Goal: Information Seeking & Learning: Compare options

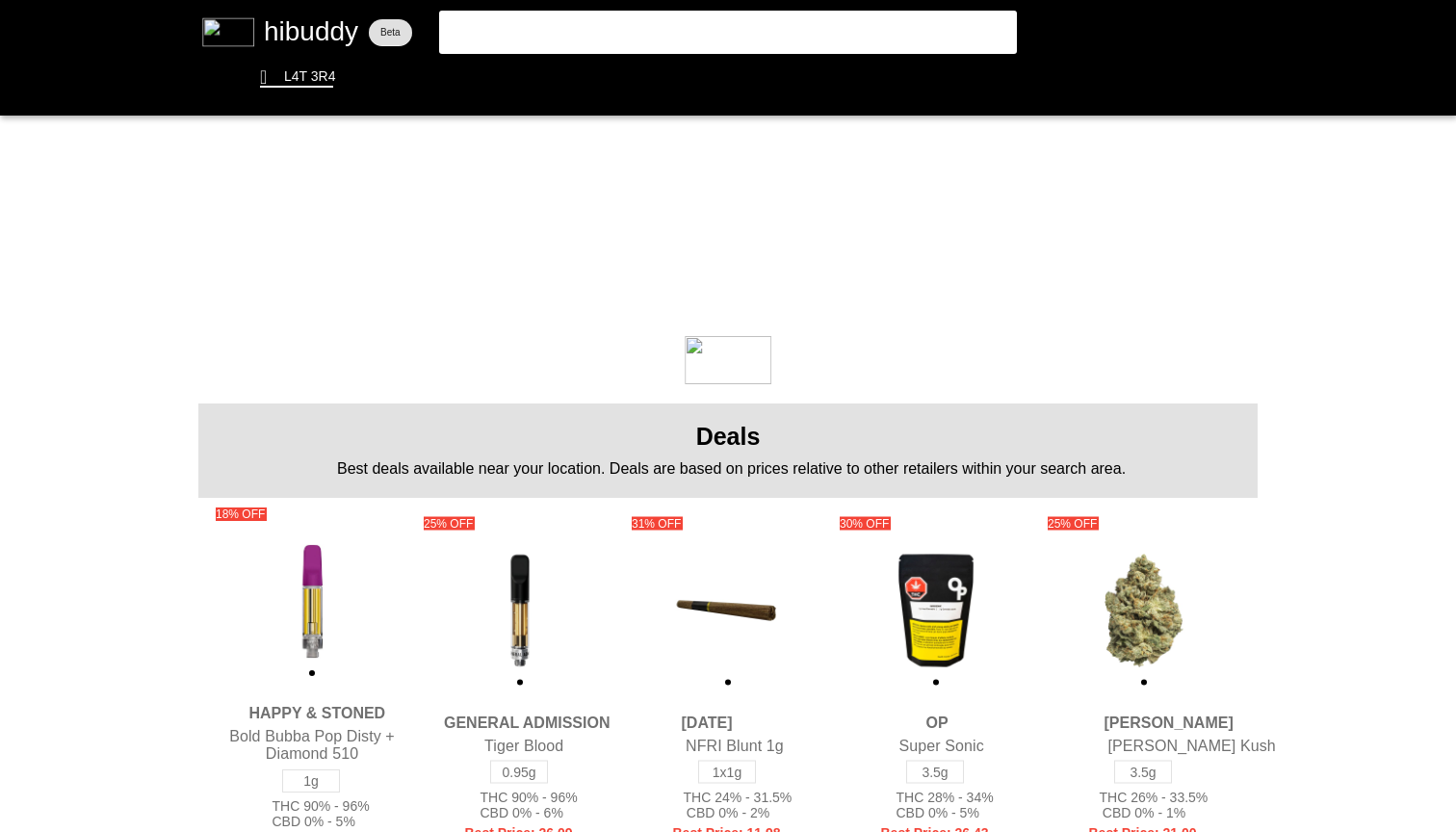
click at [660, 17] on flt-glass-pane at bounding box center [728, 416] width 1456 height 832
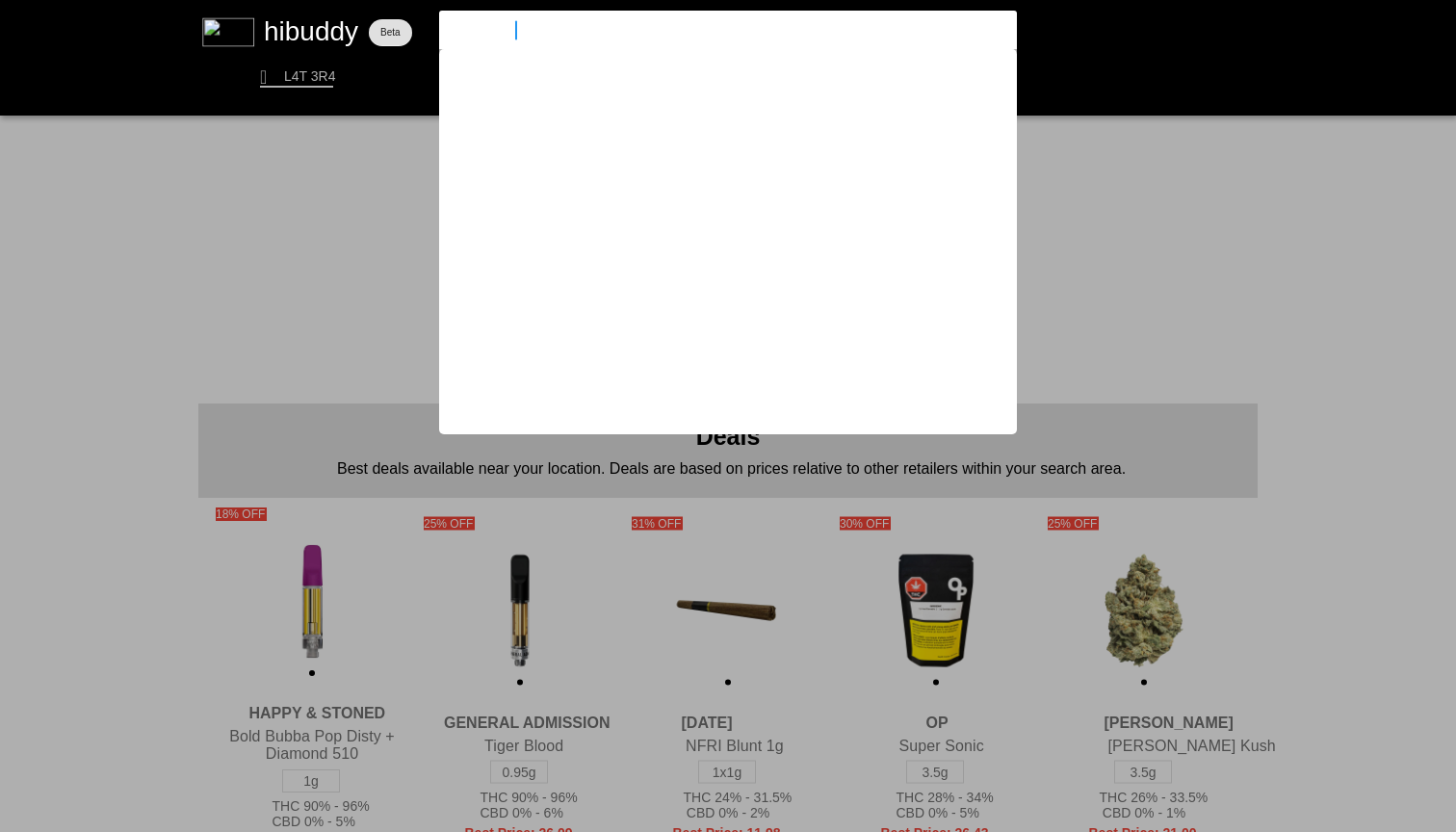
type input "[PERSON_NAME]"
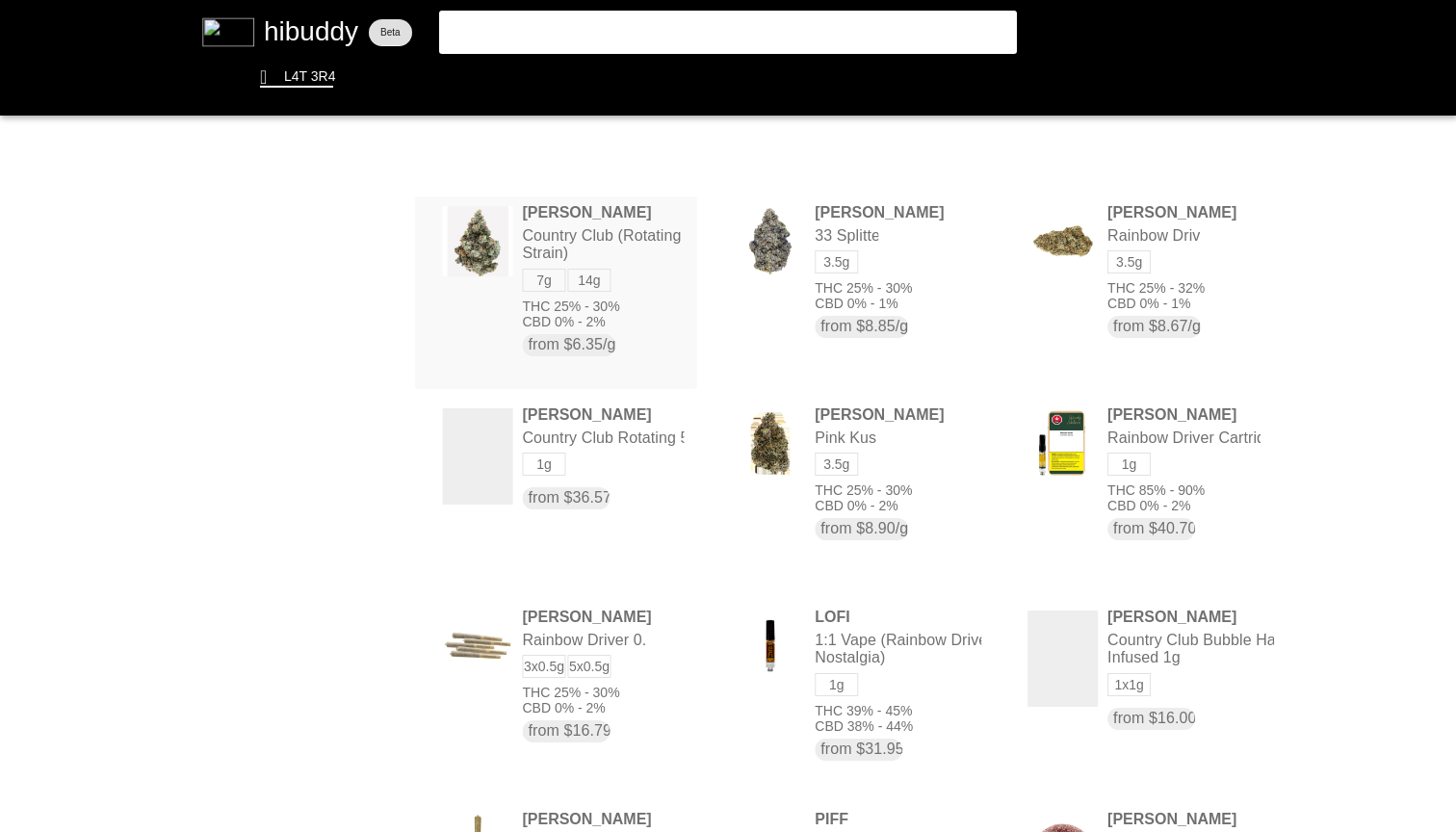
click at [656, 292] on flt-glass-pane at bounding box center [728, 416] width 1456 height 832
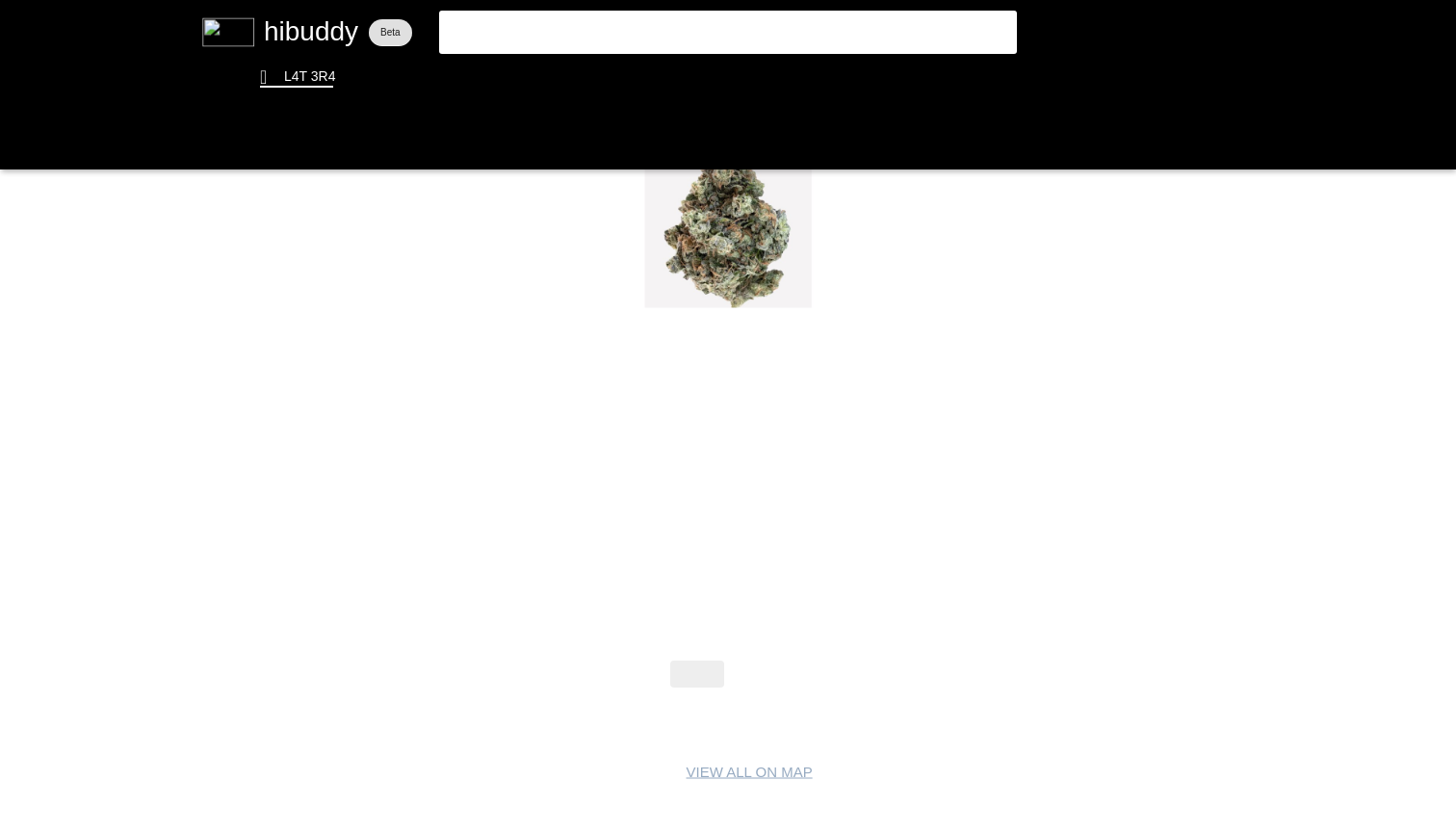
click at [750, 666] on flt-glass-pane at bounding box center [728, 416] width 1456 height 832
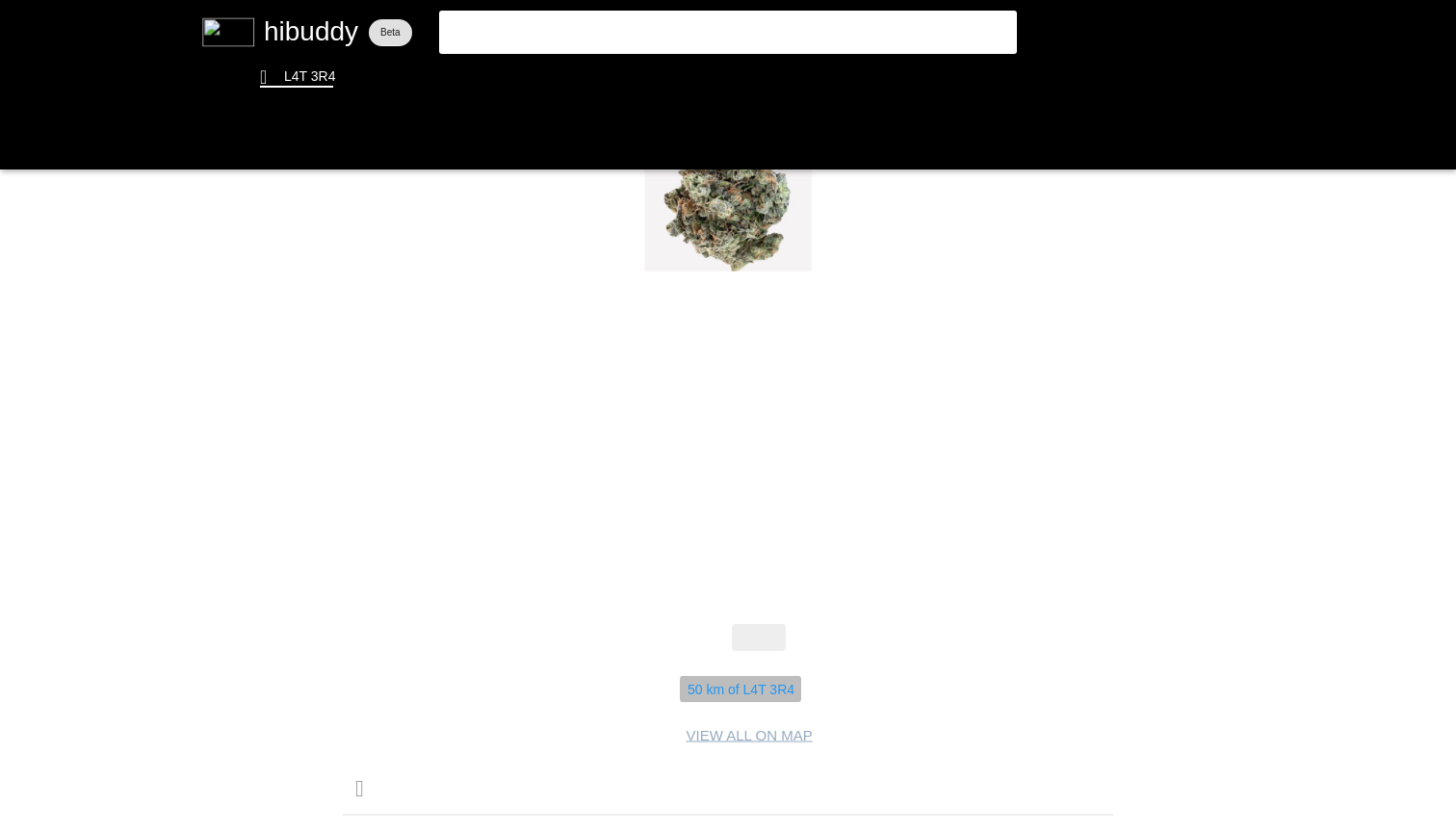
click at [716, 678] on flt-glass-pane at bounding box center [728, 416] width 1456 height 832
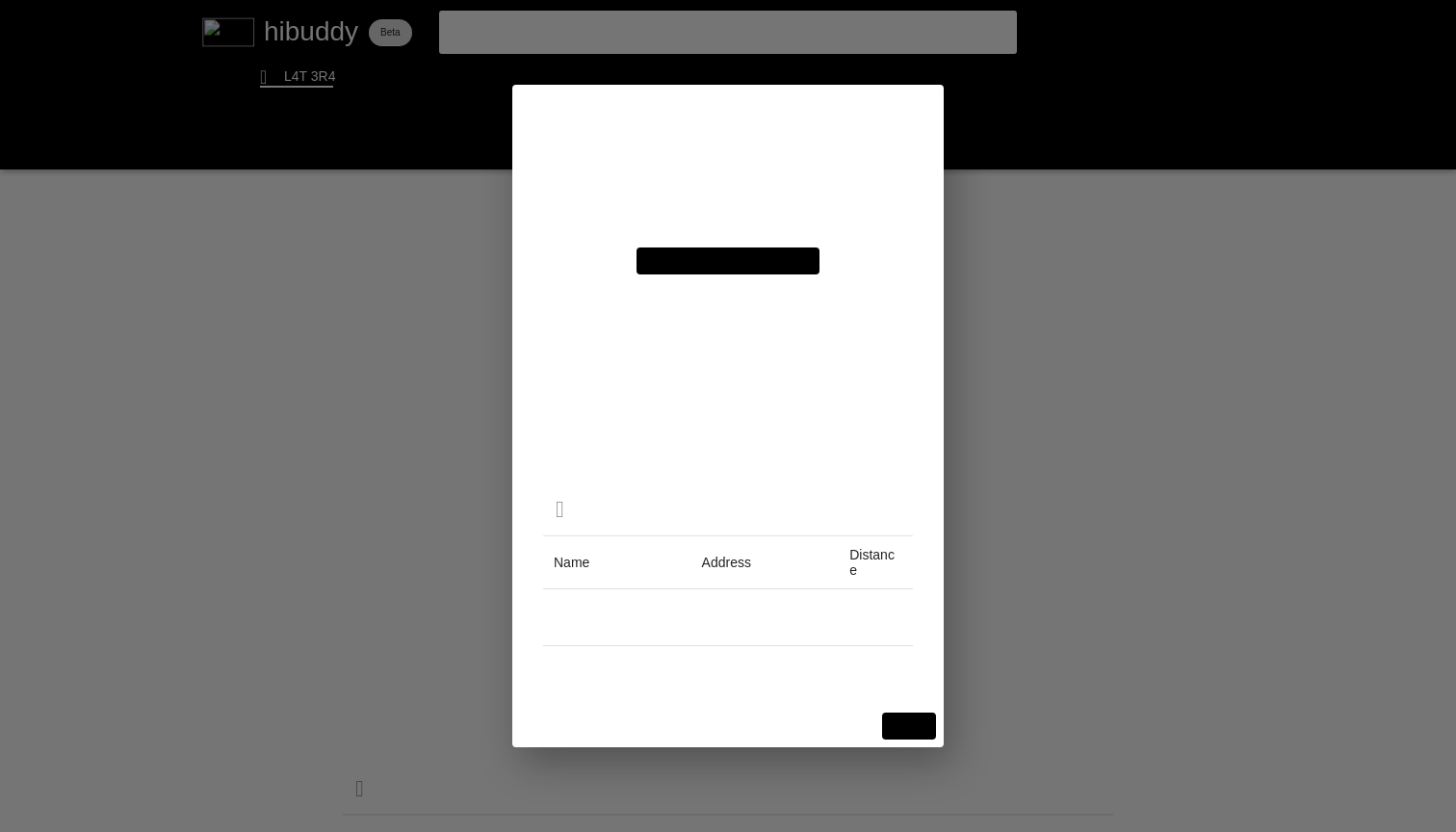
click at [675, 168] on flt-glass-pane at bounding box center [728, 416] width 1456 height 832
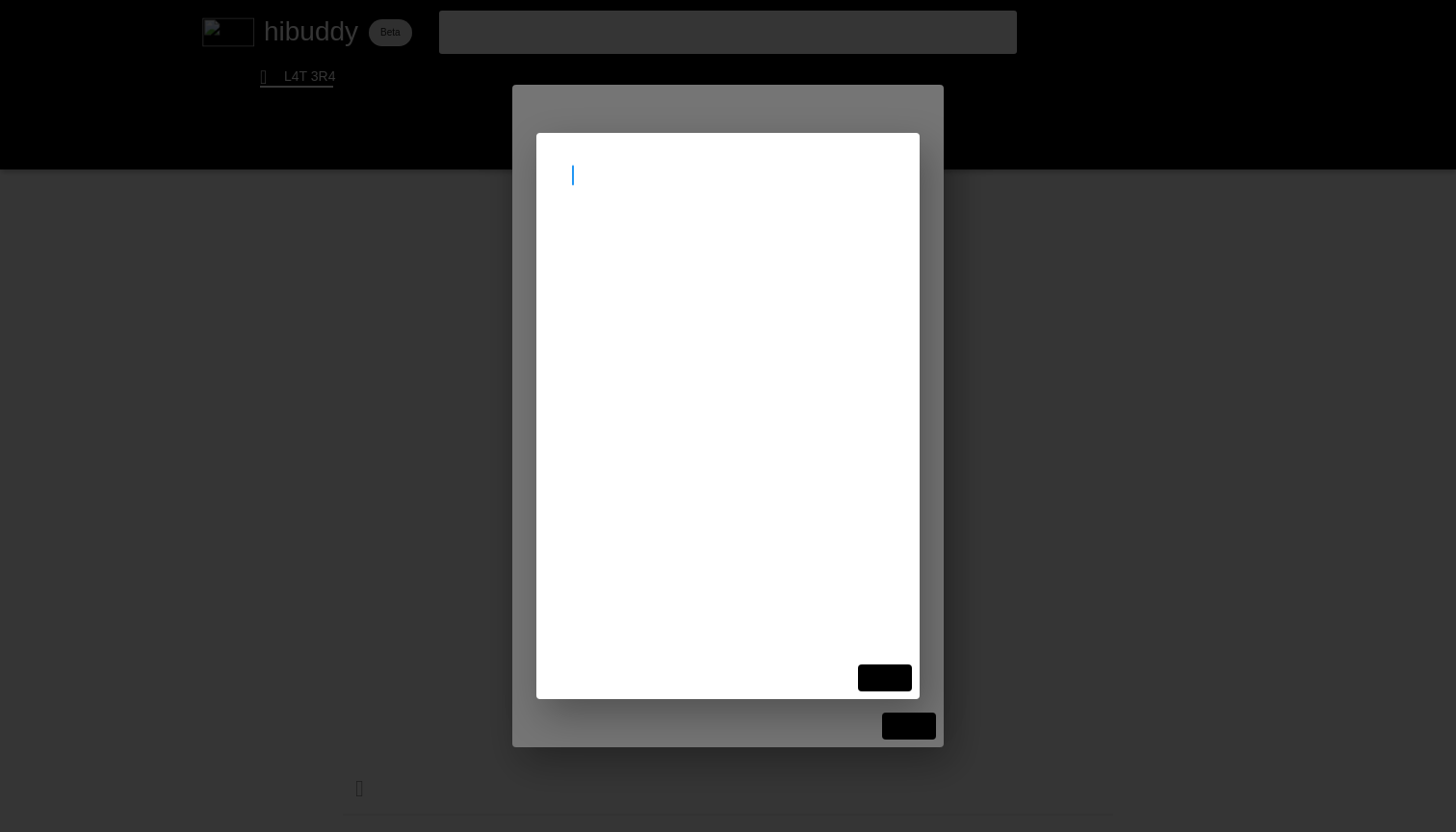
type input "t"
paste input "2150 Torquay Mews"
type input "2150 Torquay Mews"
click at [728, 250] on flt-glass-pane at bounding box center [728, 416] width 1456 height 832
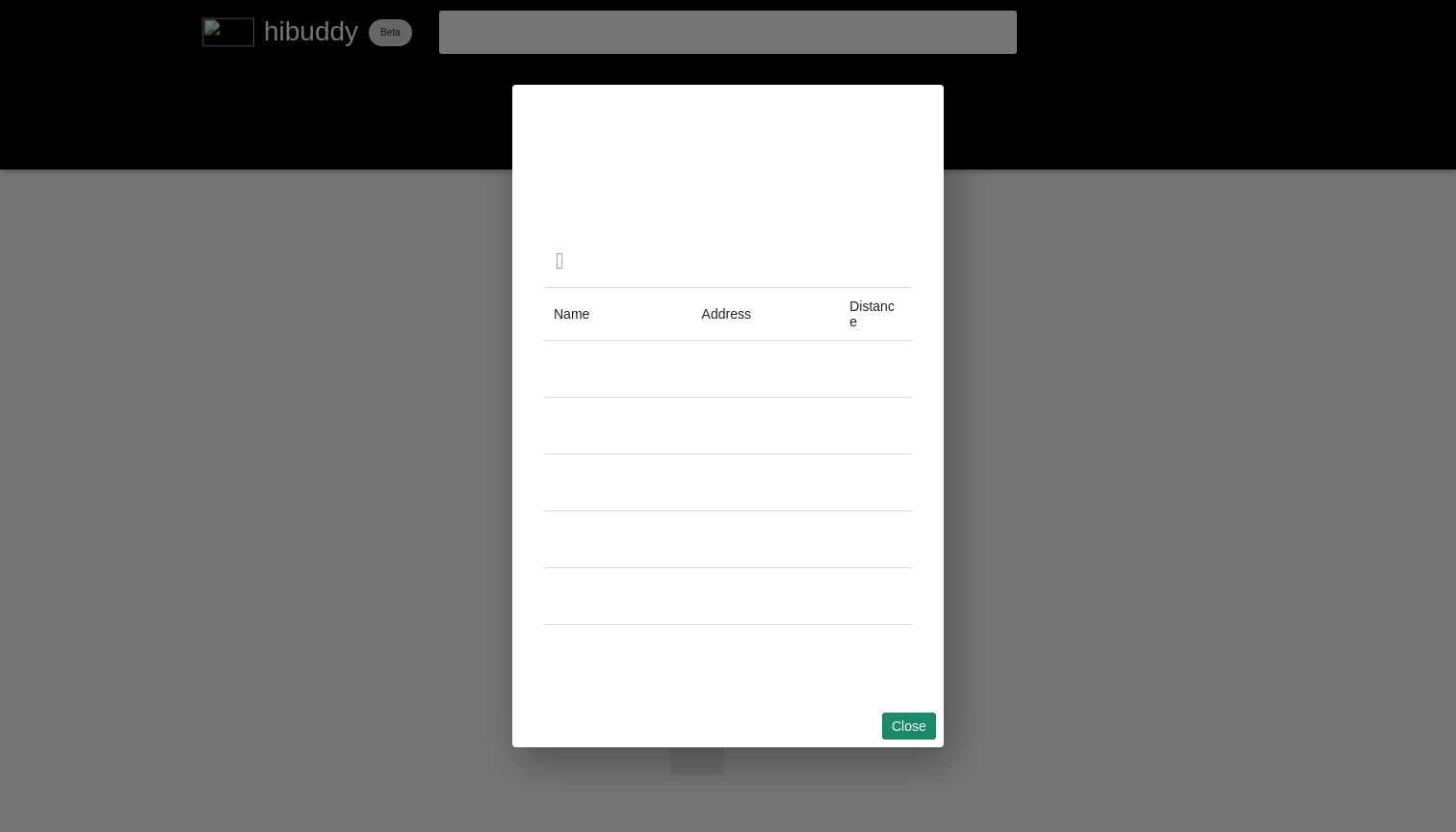
click at [901, 718] on flt-glass-pane at bounding box center [728, 416] width 1456 height 832
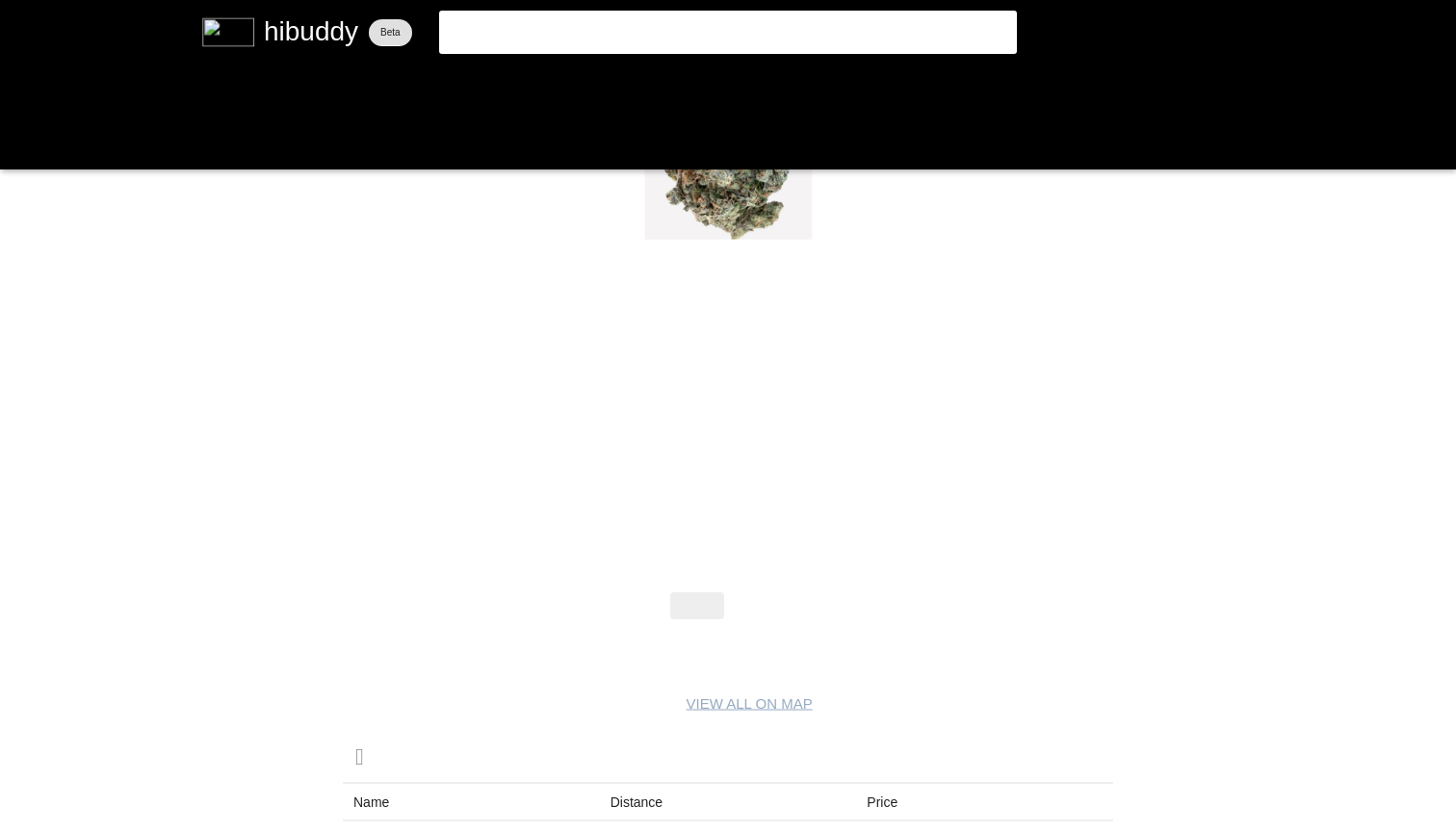
click at [776, 598] on flt-glass-pane at bounding box center [728, 416] width 1456 height 832
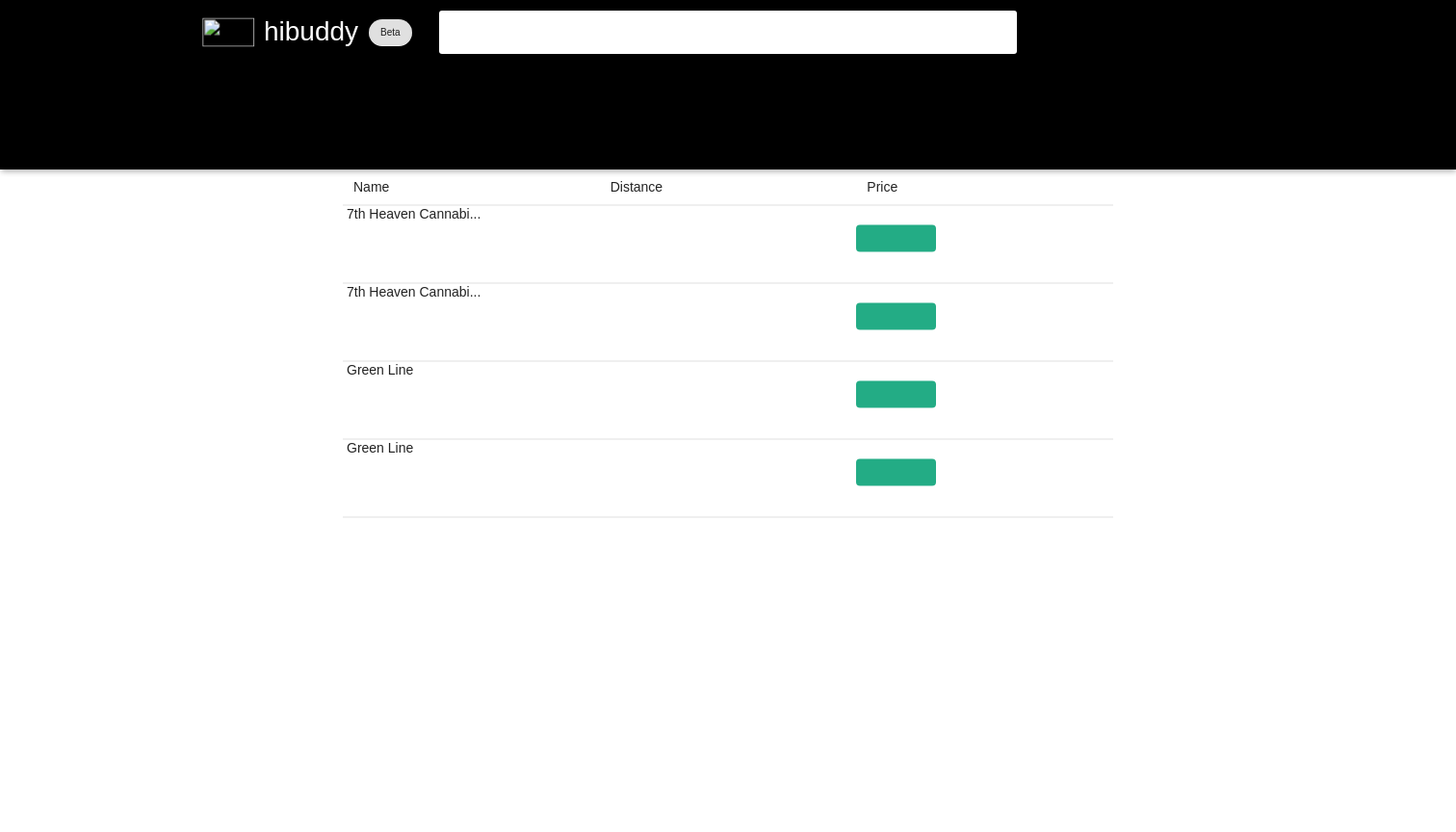
click at [818, 741] on flt-glass-pane at bounding box center [728, 416] width 1456 height 832
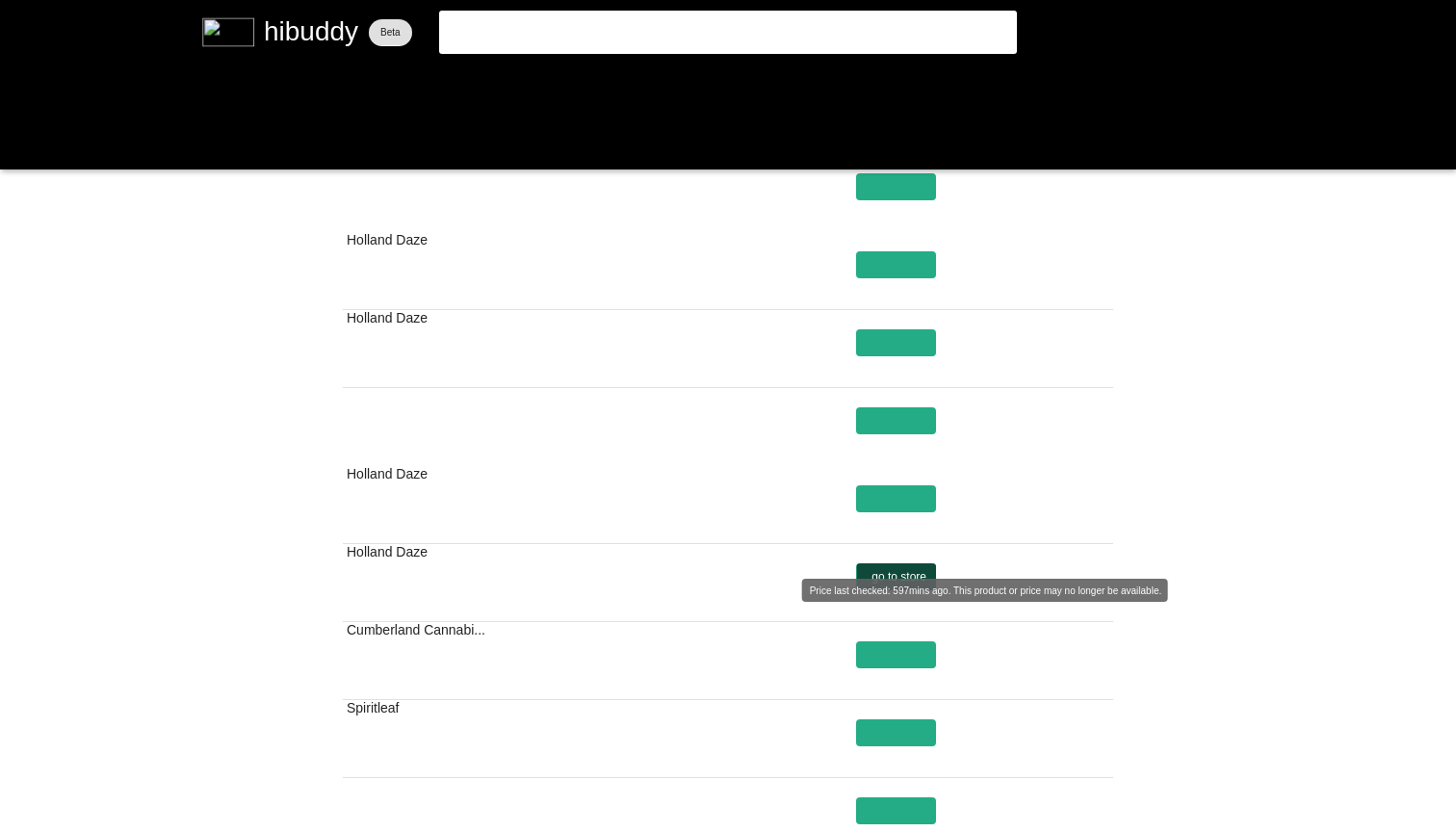
click at [880, 570] on flt-glass-pane at bounding box center [728, 416] width 1456 height 832
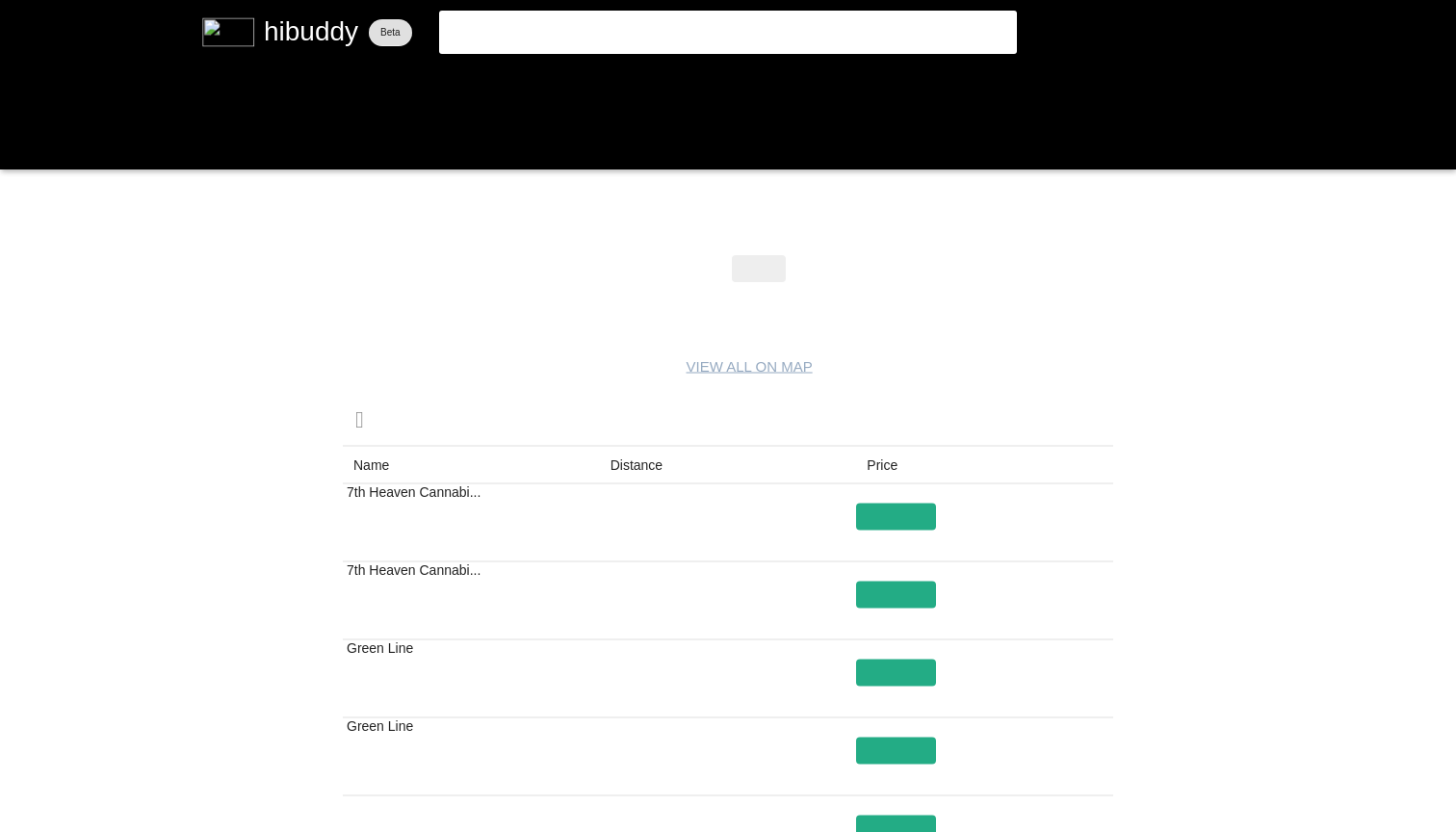
click at [605, 30] on flt-glass-pane at bounding box center [728, 416] width 1456 height 832
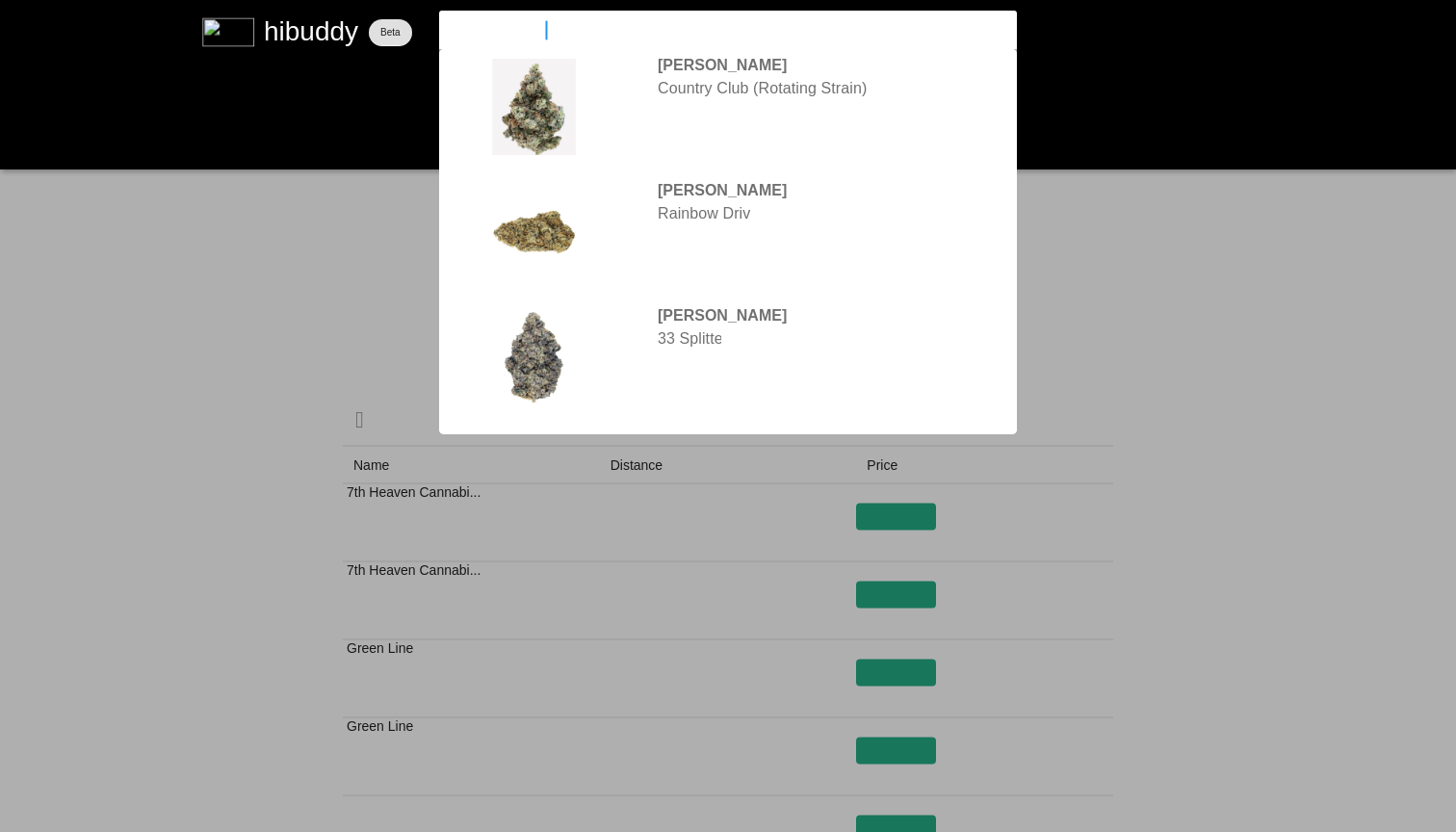
type input "sixty seven sins"
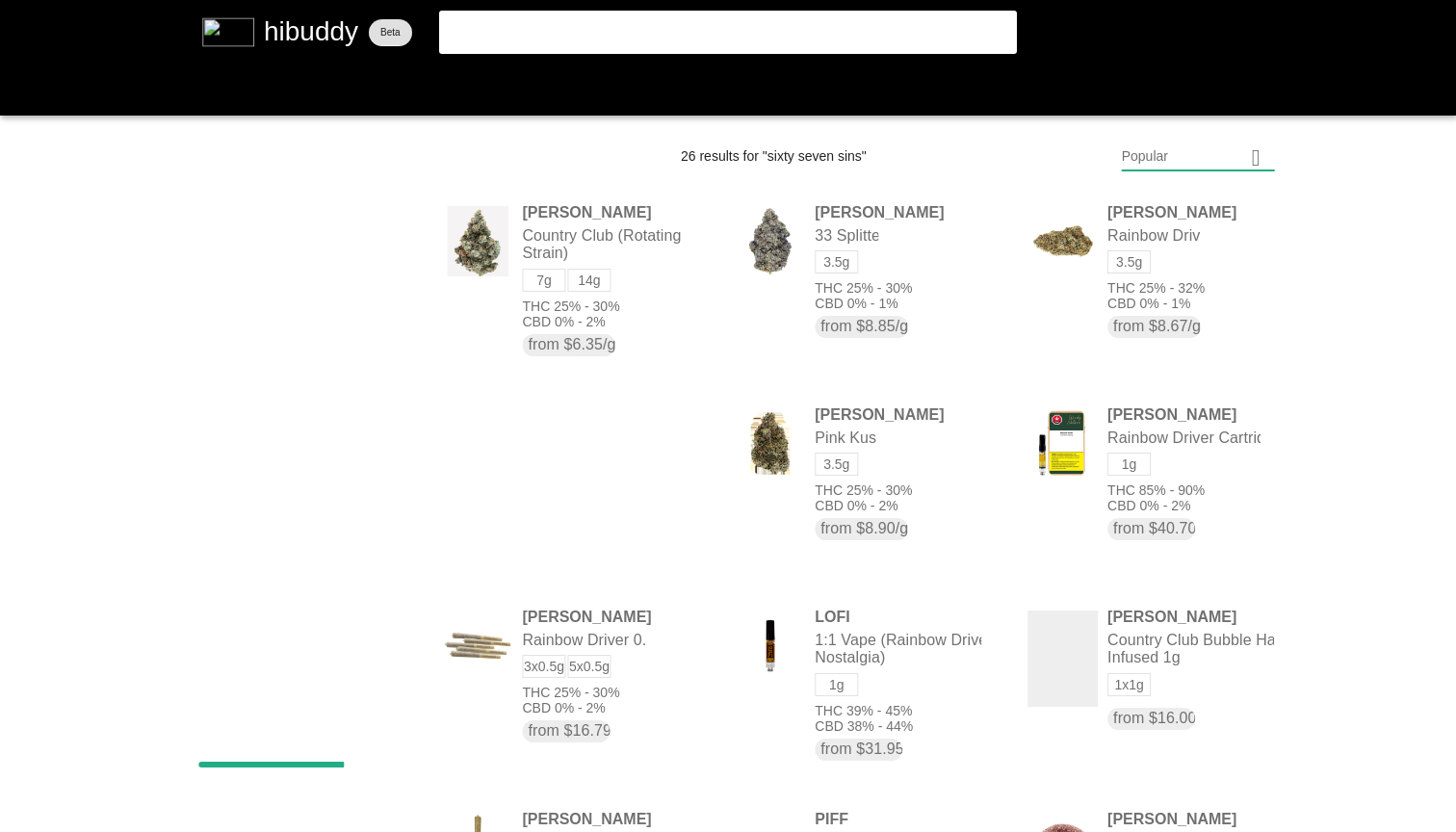
click at [786, 16] on flt-glass-pane at bounding box center [728, 416] width 1456 height 832
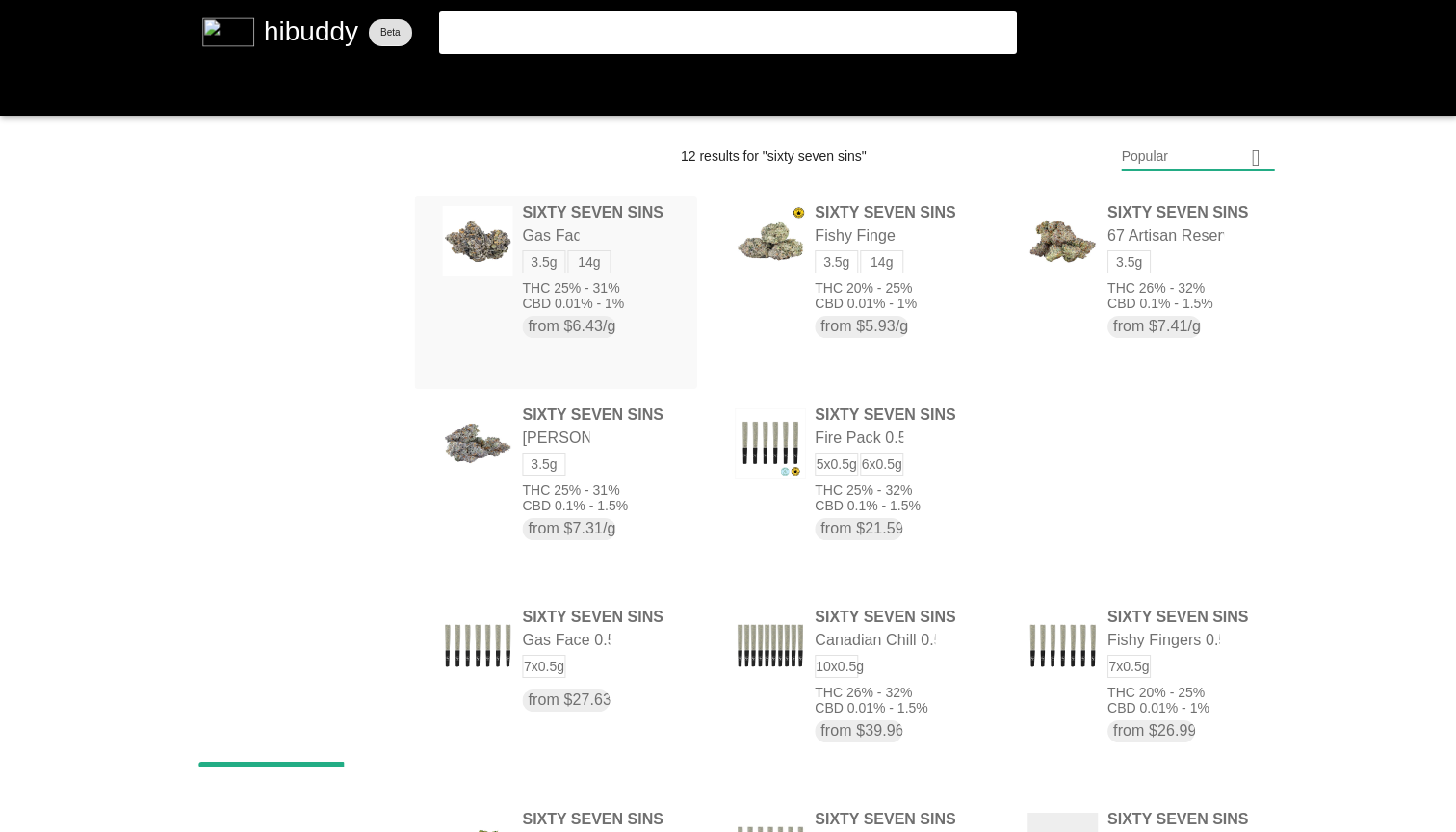
click at [635, 256] on flt-glass-pane at bounding box center [728, 416] width 1456 height 832
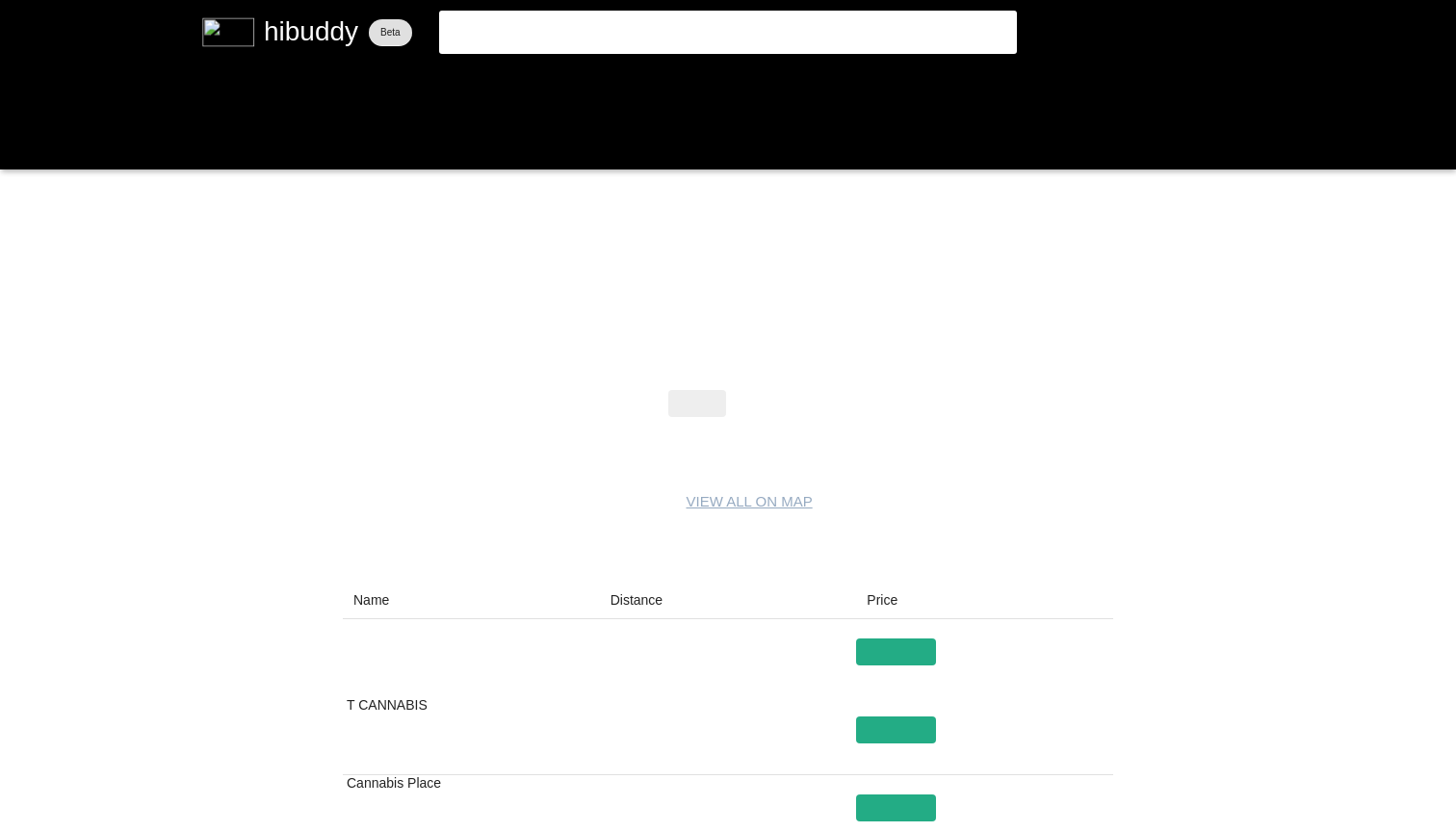
click at [764, 411] on flt-glass-pane at bounding box center [728, 416] width 1456 height 832
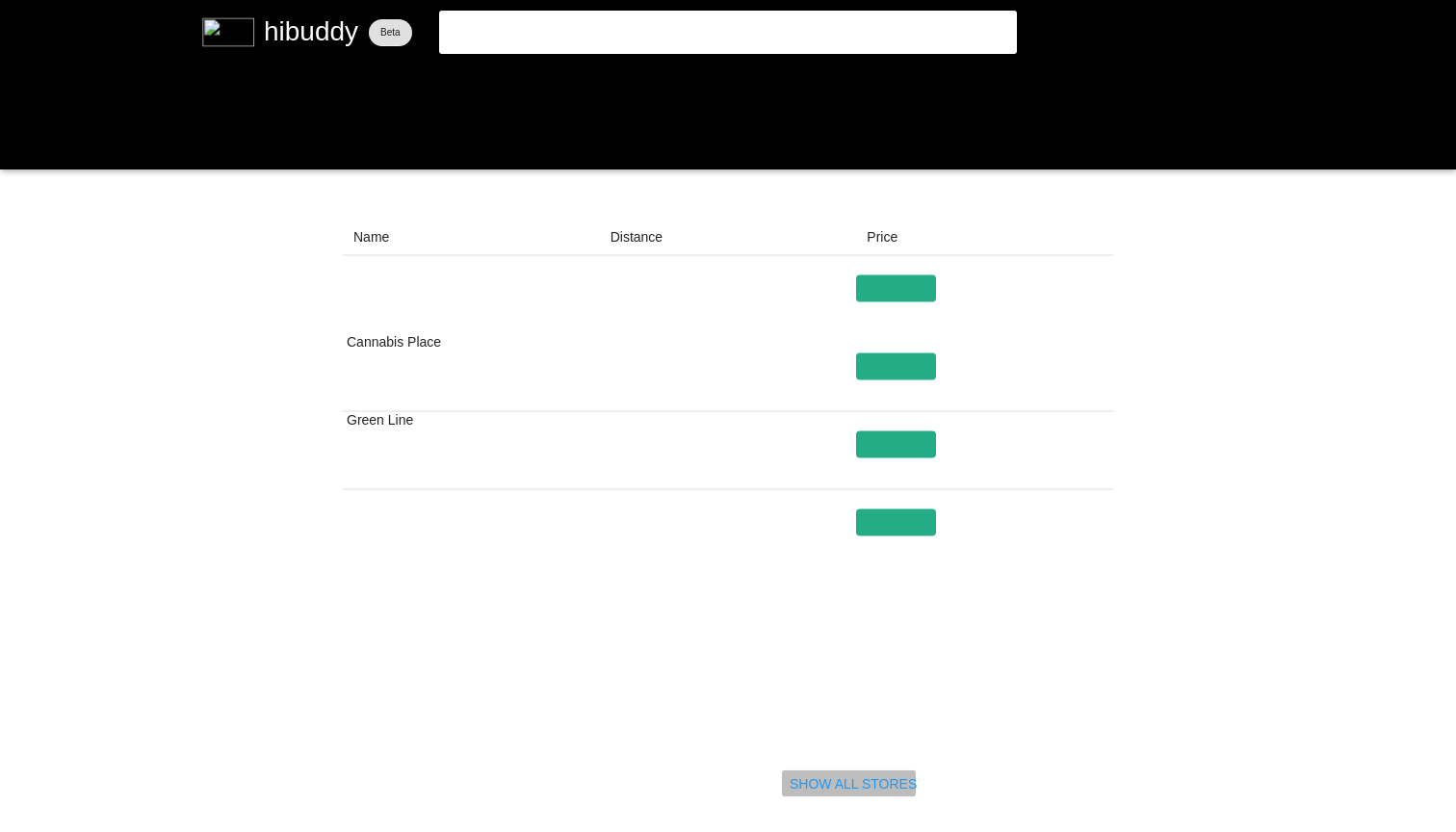
click at [856, 779] on flt-glass-pane at bounding box center [728, 416] width 1456 height 832
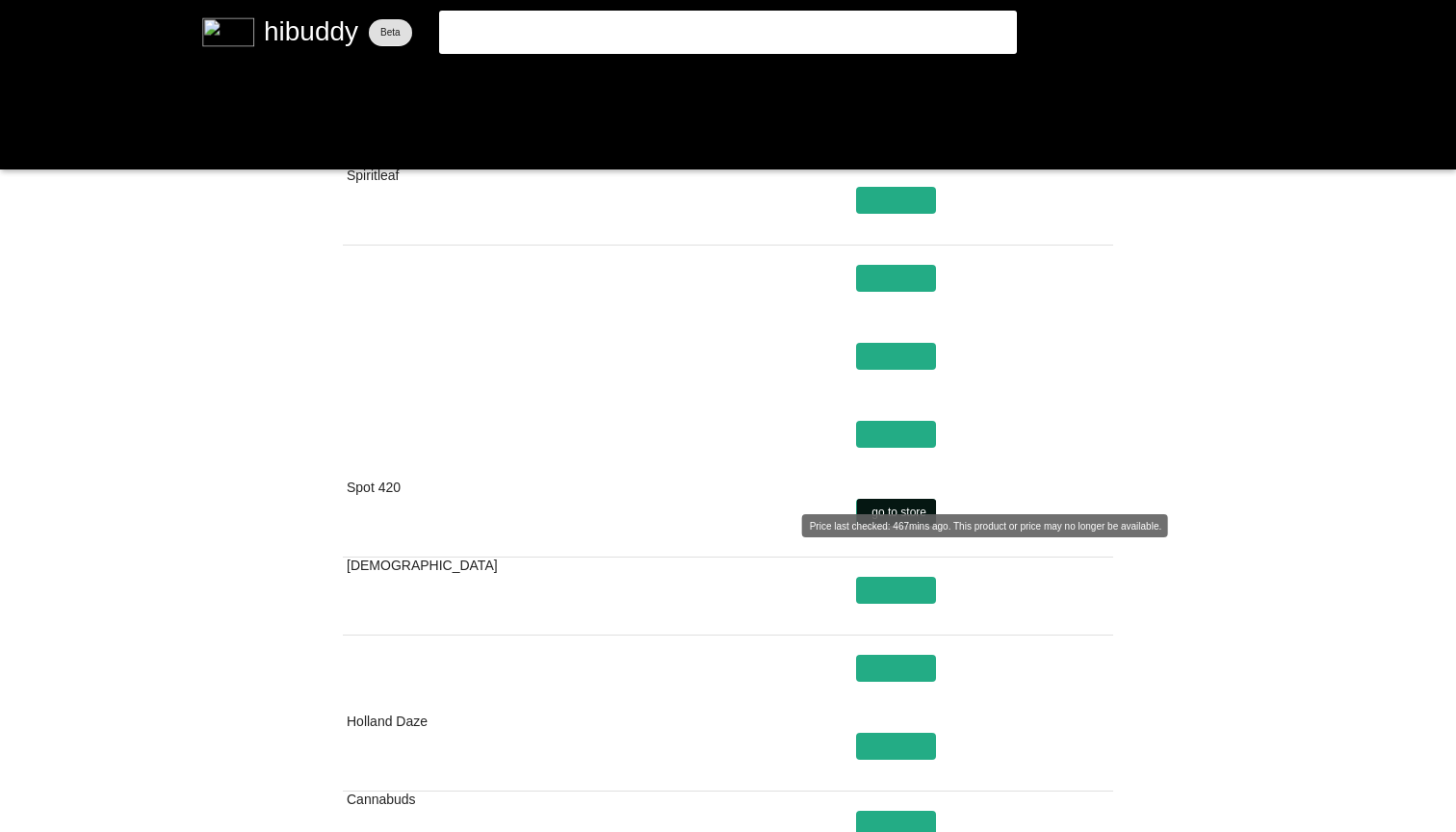
click at [893, 510] on flt-glass-pane at bounding box center [728, 416] width 1456 height 832
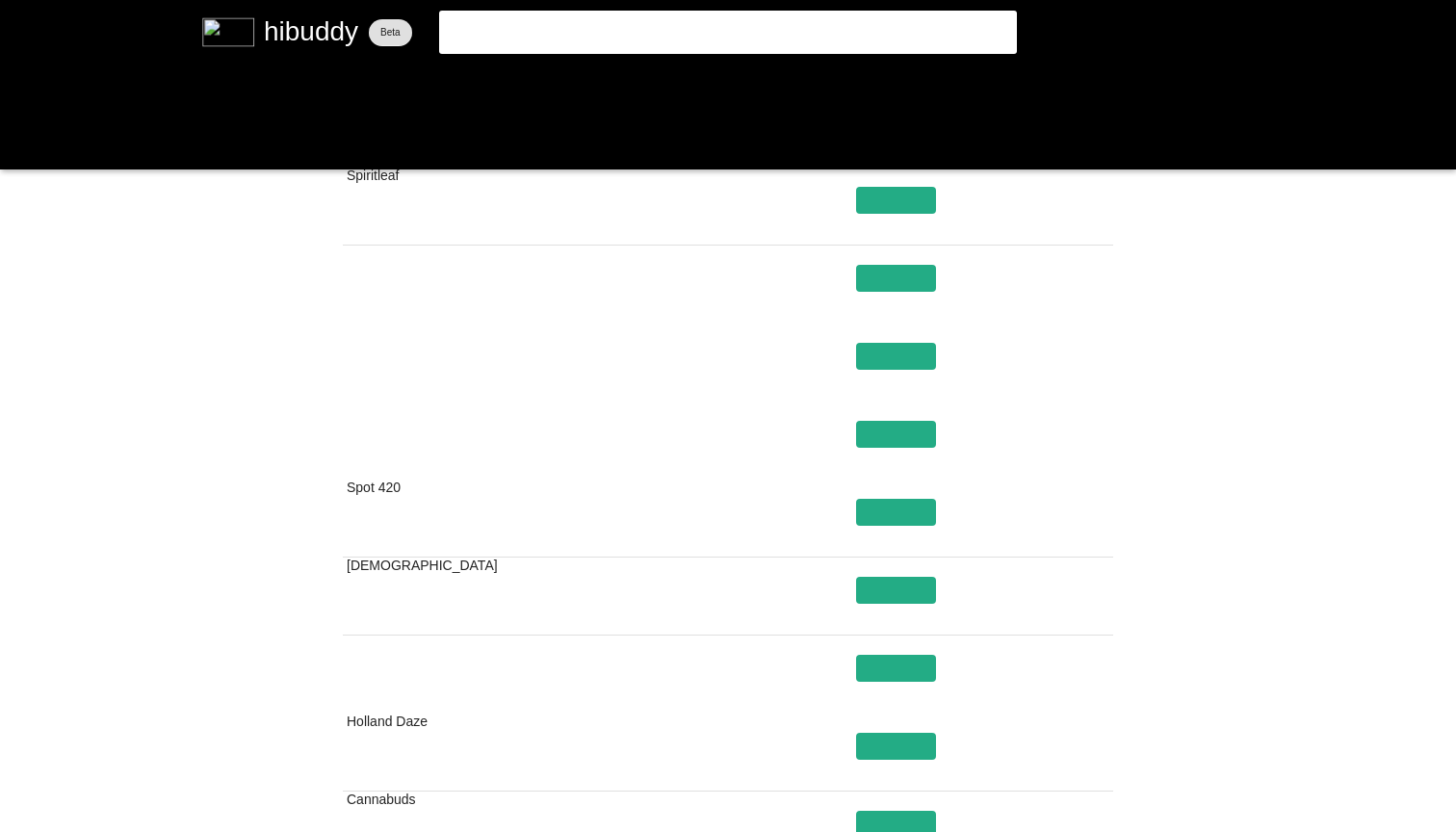
click at [659, 47] on flt-glass-pane at bounding box center [728, 416] width 1456 height 832
click at [659, 45] on flt-glass-pane at bounding box center [728, 416] width 1456 height 832
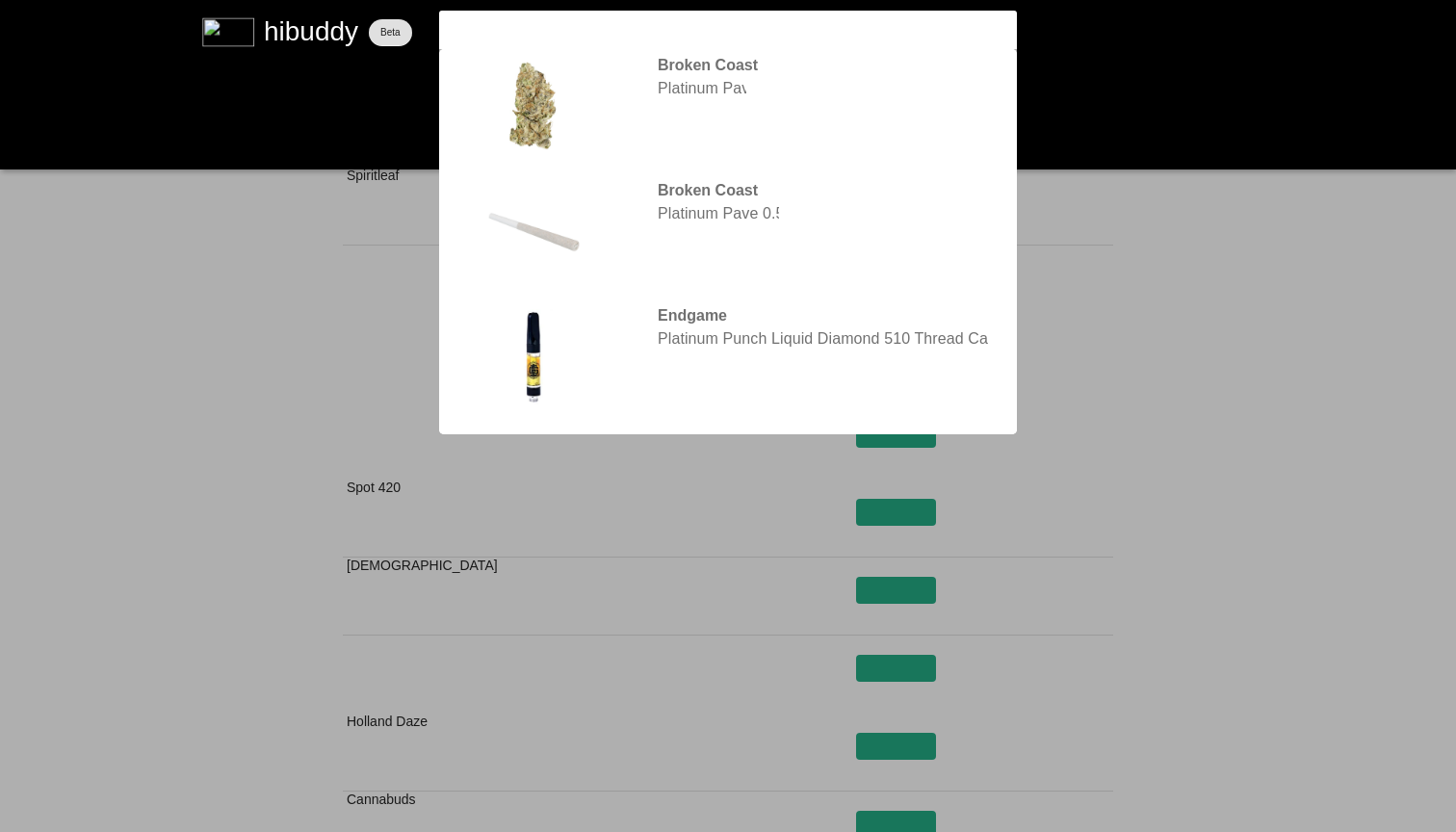
type input "platinum pave"
click at [852, 87] on flt-glass-pane at bounding box center [728, 416] width 1456 height 832
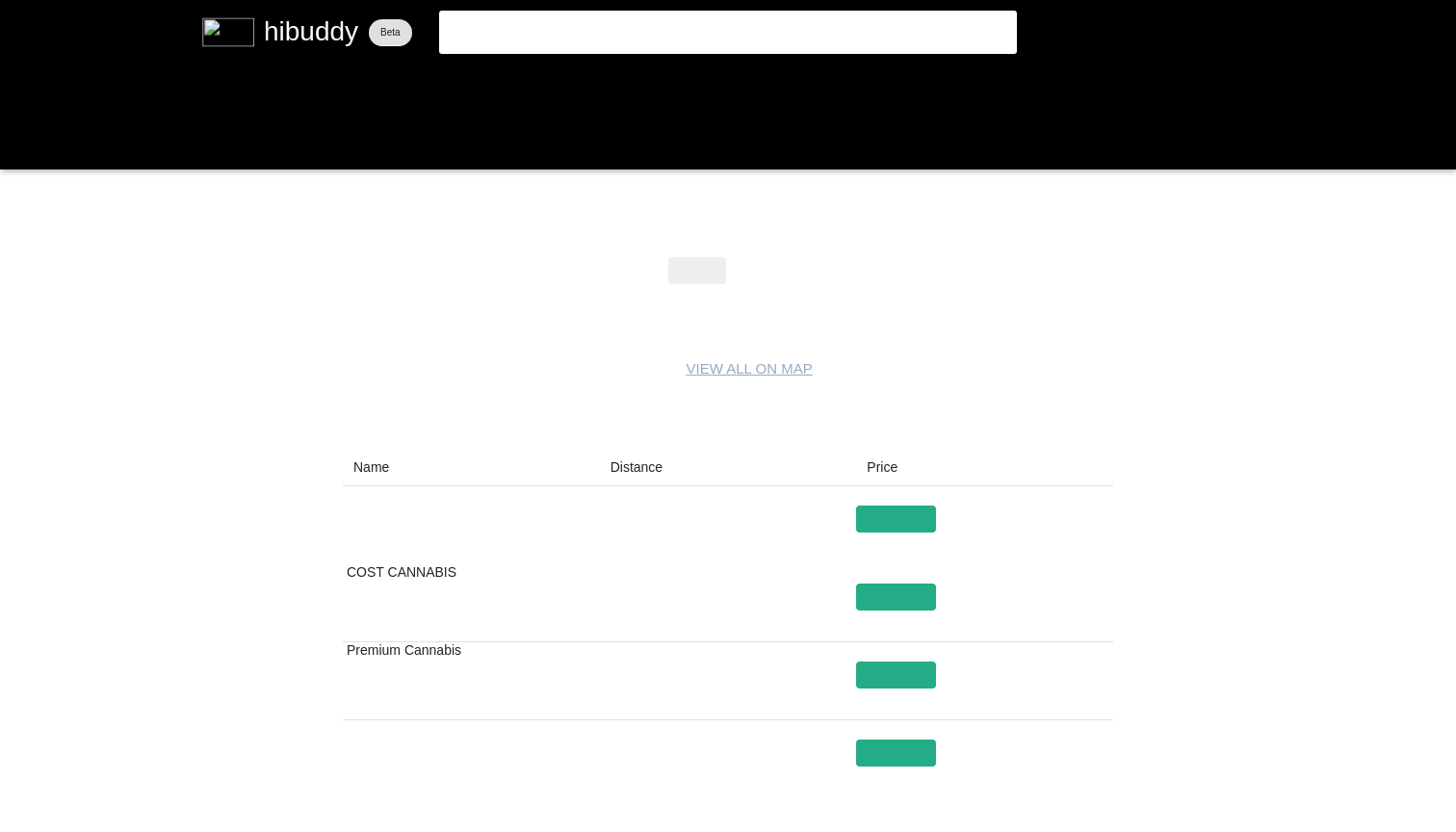
click at [775, 271] on flt-glass-pane at bounding box center [728, 416] width 1456 height 832
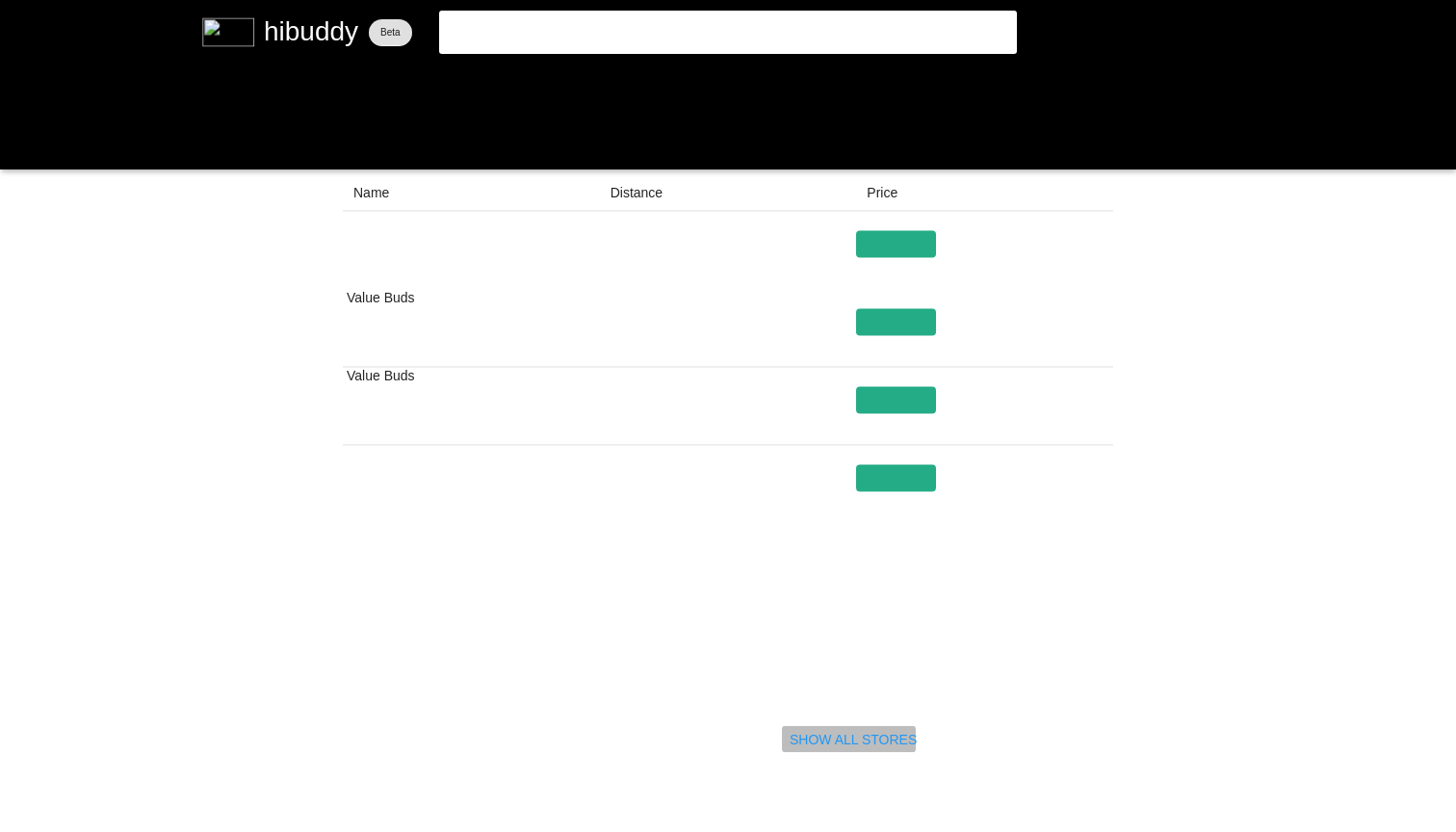
click at [833, 747] on flt-glass-pane at bounding box center [728, 416] width 1456 height 832
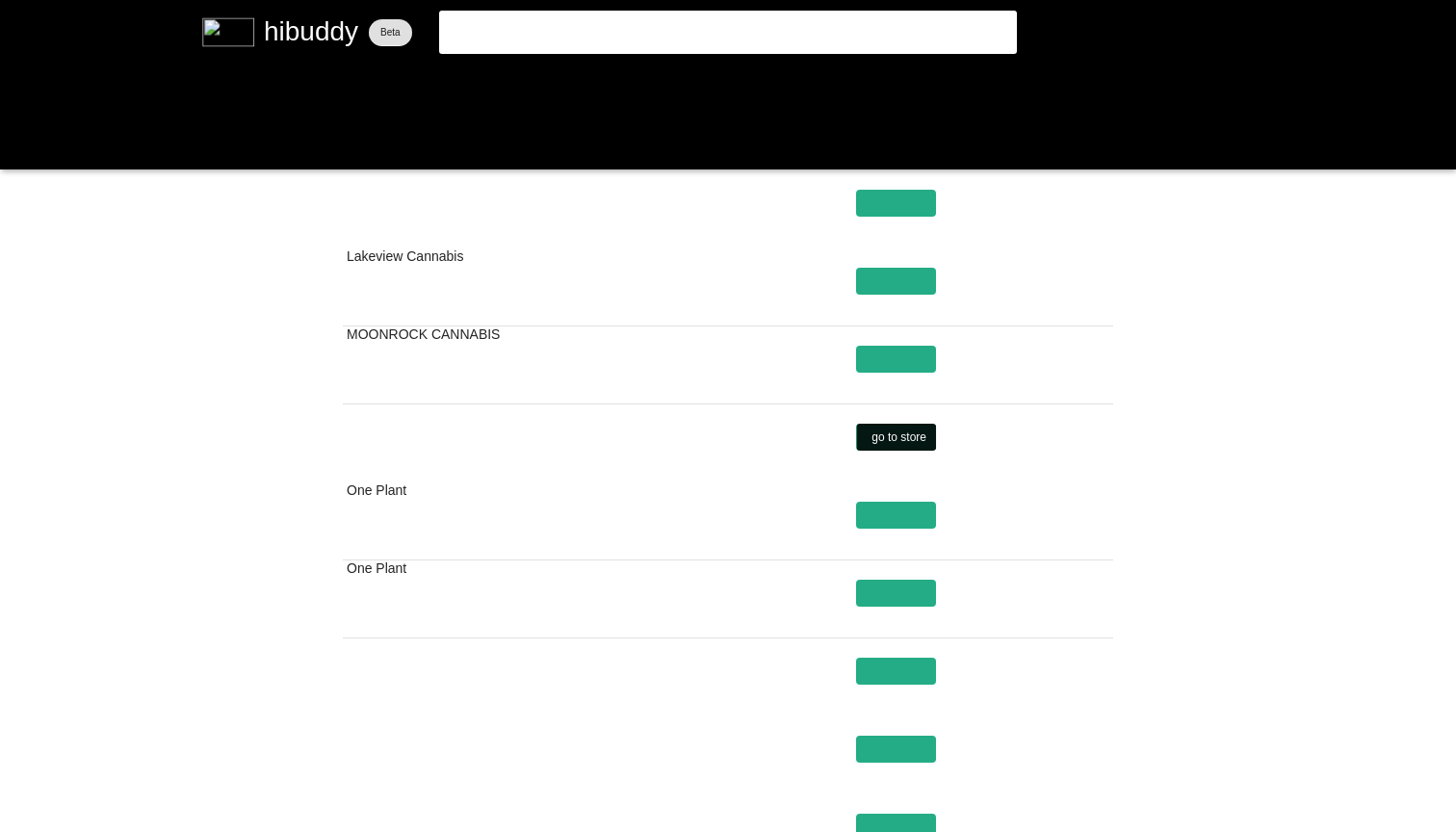
click at [905, 433] on flt-glass-pane at bounding box center [728, 416] width 1456 height 832
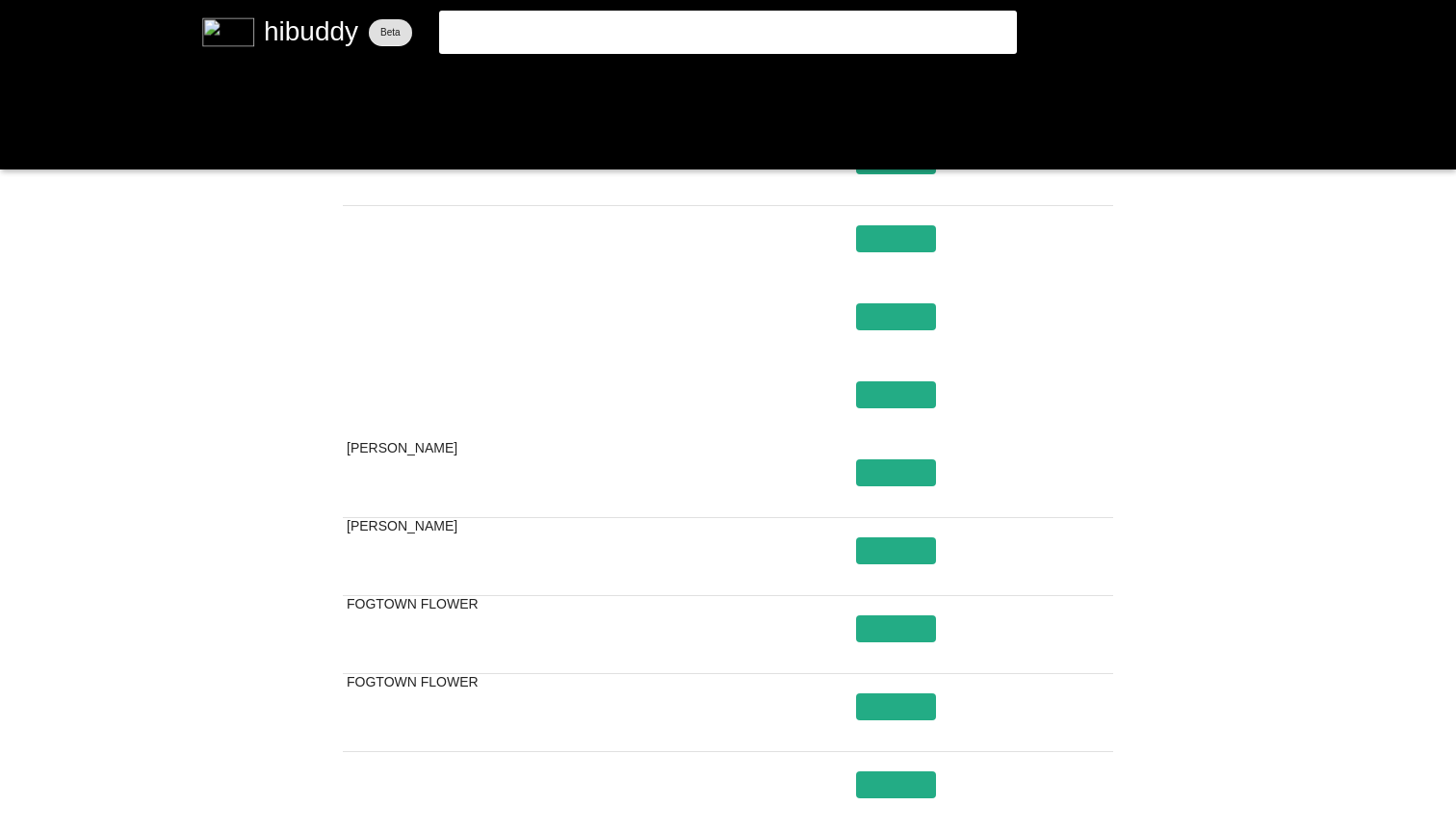
drag, startPoint x: 565, startPoint y: 38, endPoint x: 210, endPoint y: 30, distance: 355.1
click at [228, 32] on flt-glass-pane at bounding box center [728, 416] width 1456 height 832
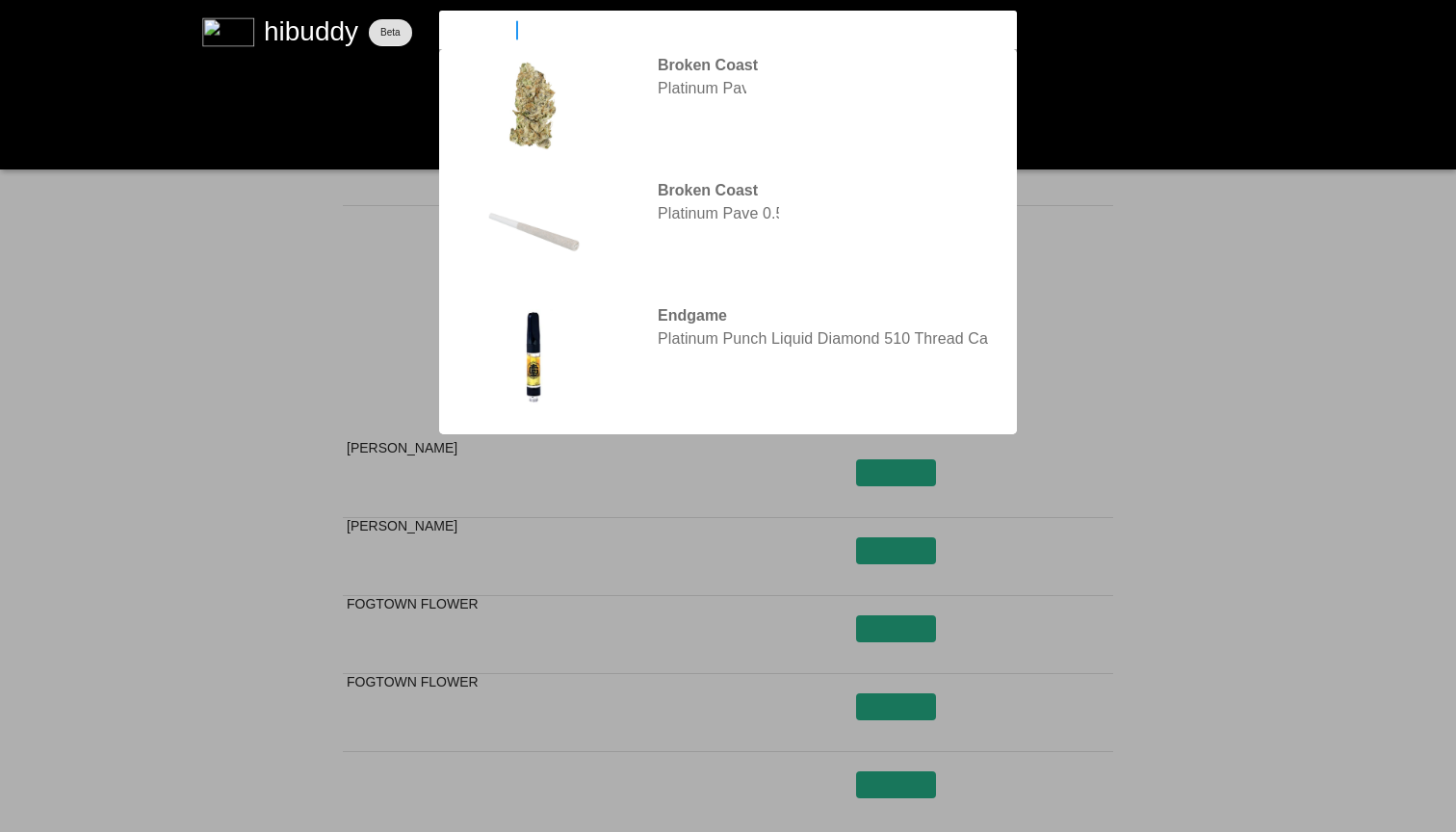
type input "sauce rosin"
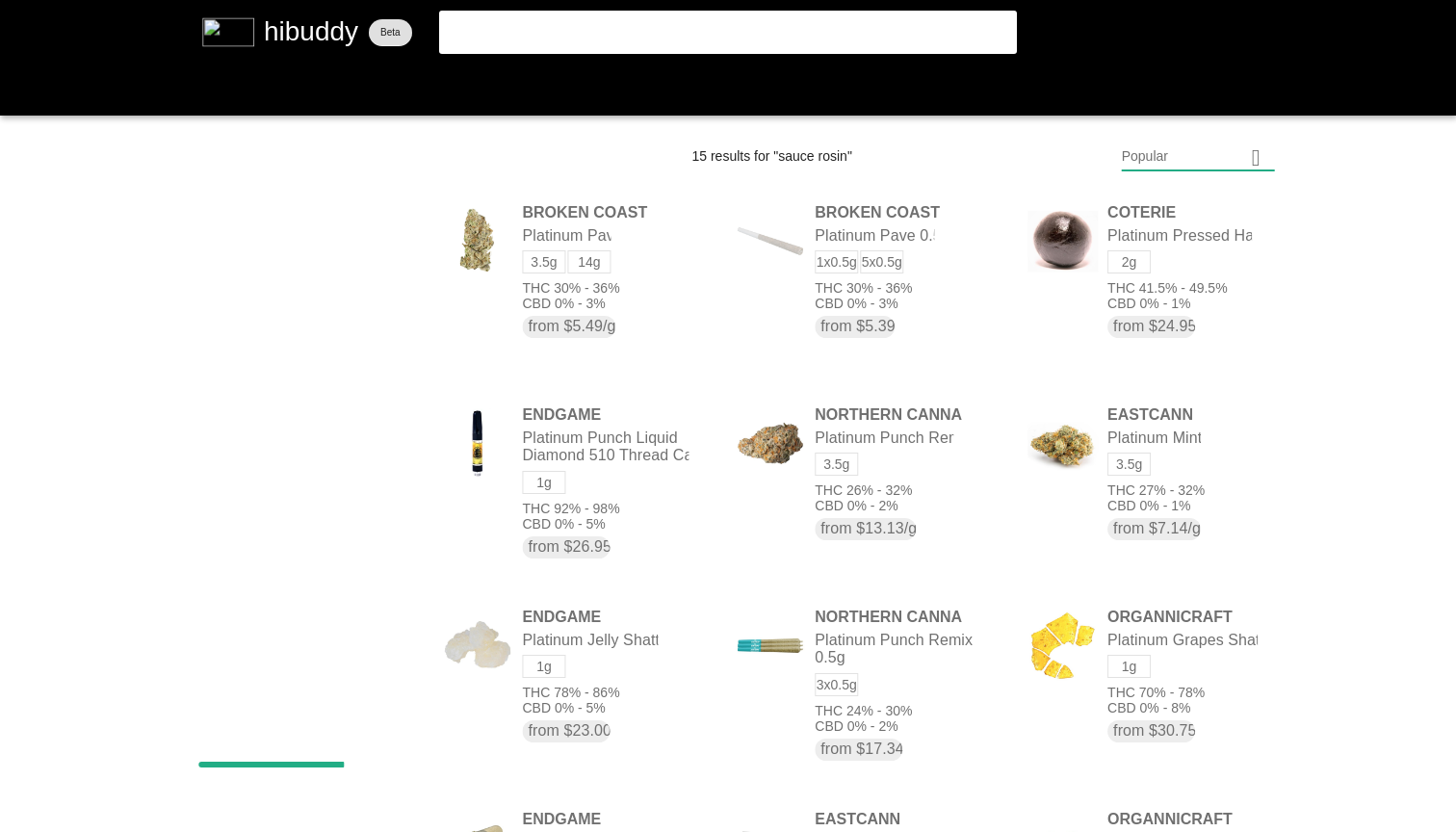
click at [714, 4] on flt-glass-pane at bounding box center [728, 416] width 1456 height 832
click at [704, 23] on flt-glass-pane at bounding box center [728, 416] width 1456 height 832
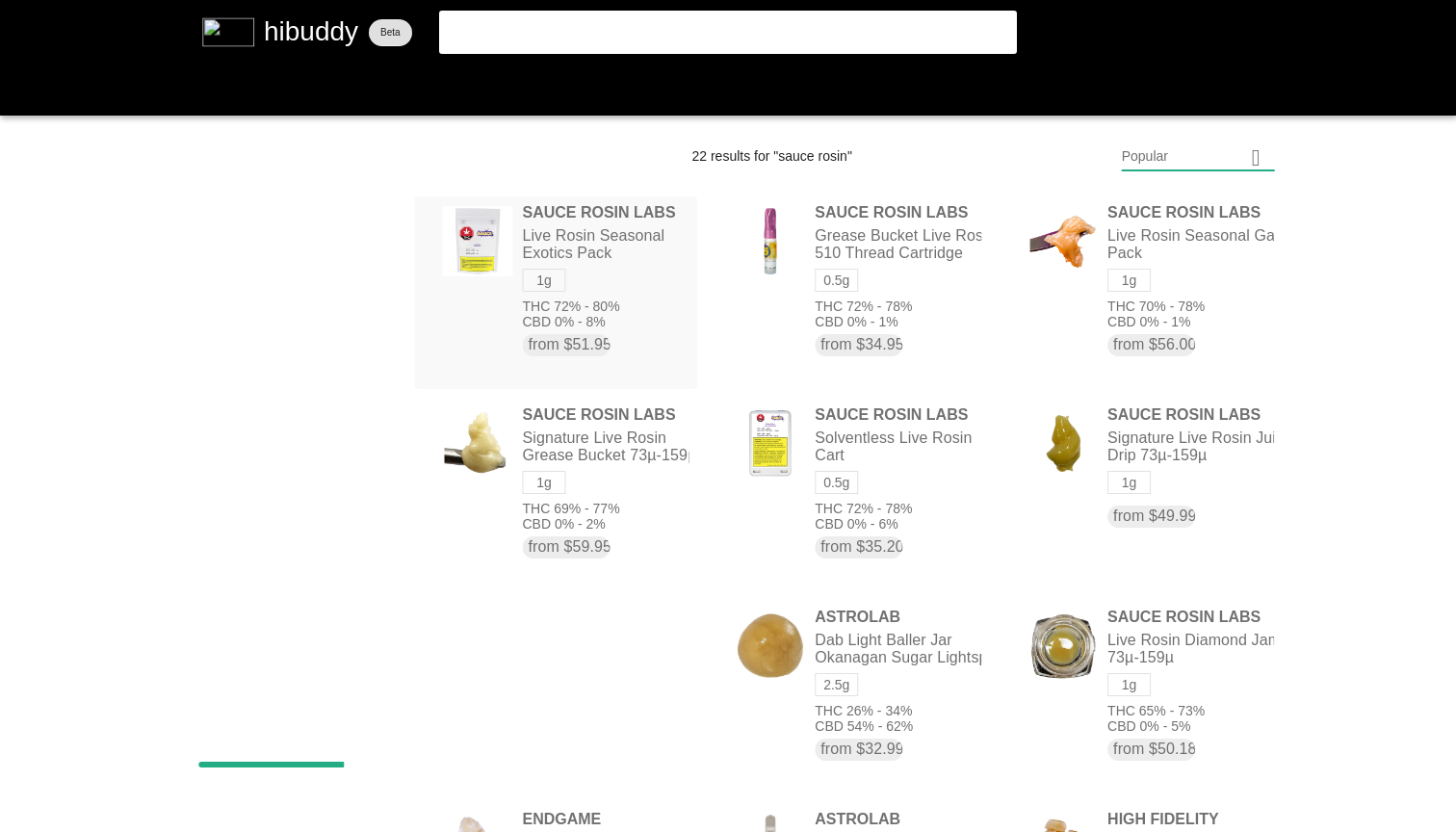
click at [660, 272] on flt-glass-pane at bounding box center [728, 416] width 1456 height 832
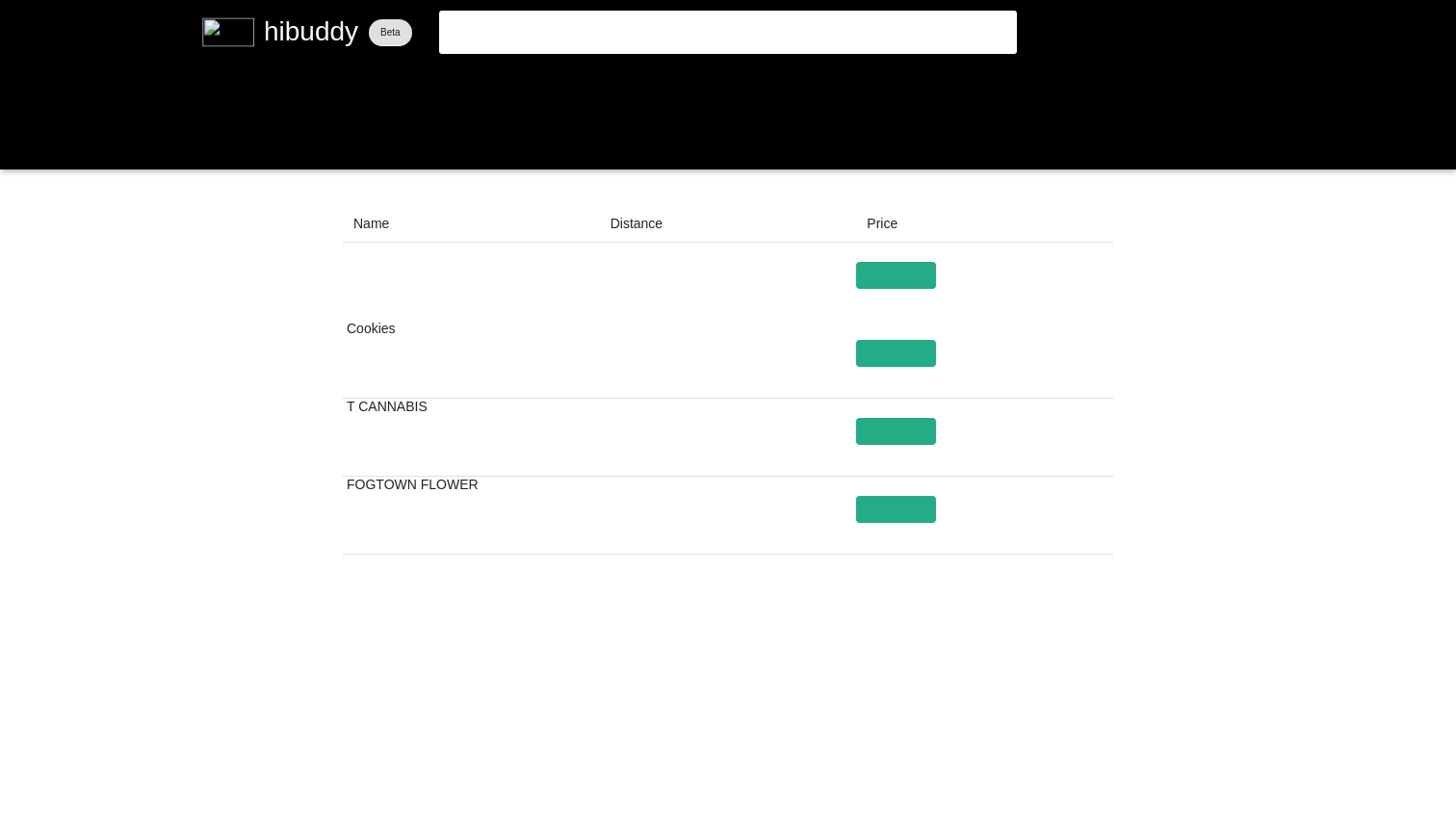
click at [876, 763] on flt-glass-pane at bounding box center [728, 416] width 1456 height 832
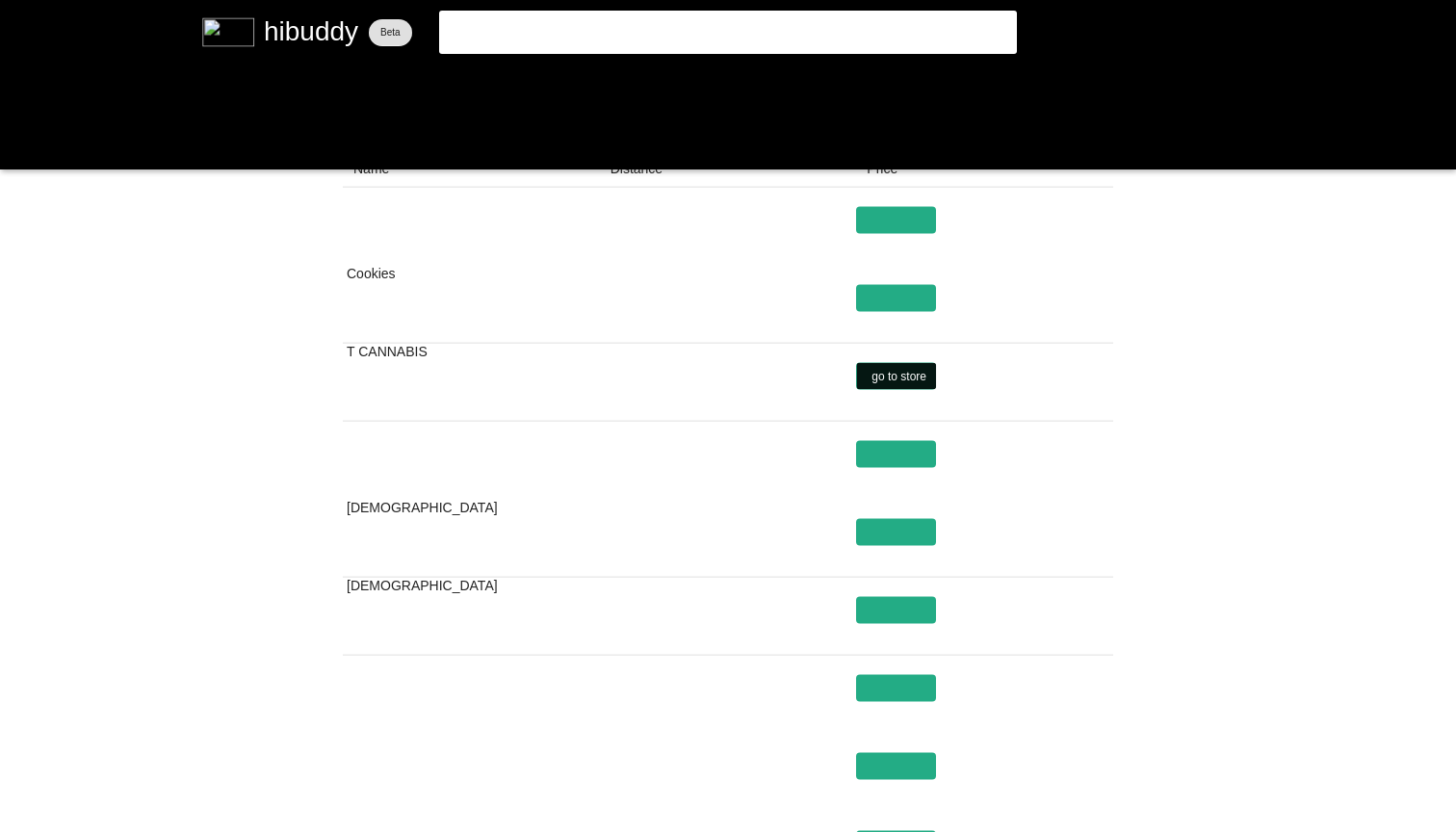
click at [875, 376] on flt-glass-pane at bounding box center [728, 416] width 1456 height 832
click at [564, 23] on flt-glass-pane at bounding box center [728, 416] width 1456 height 832
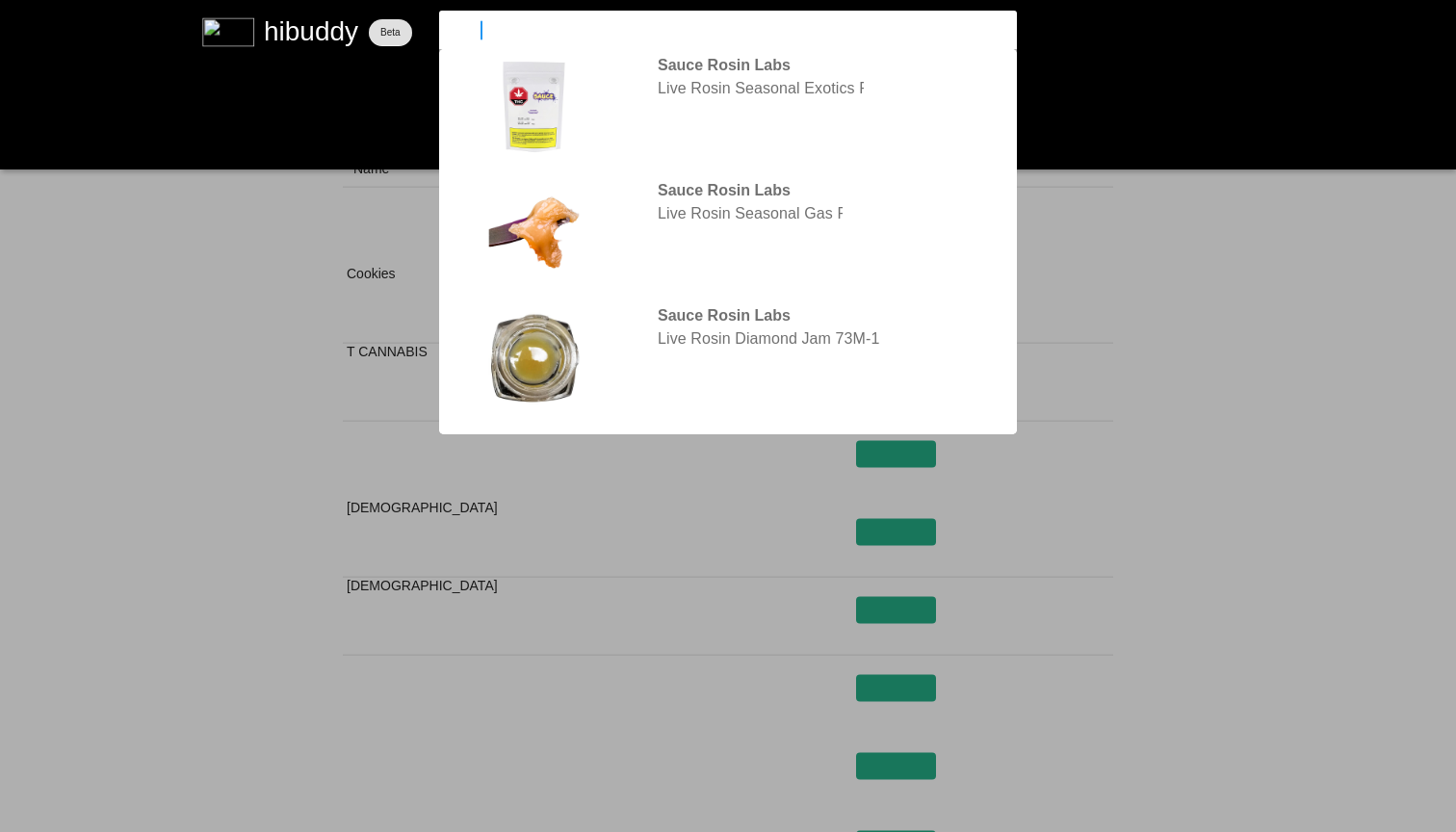
type input "1abov"
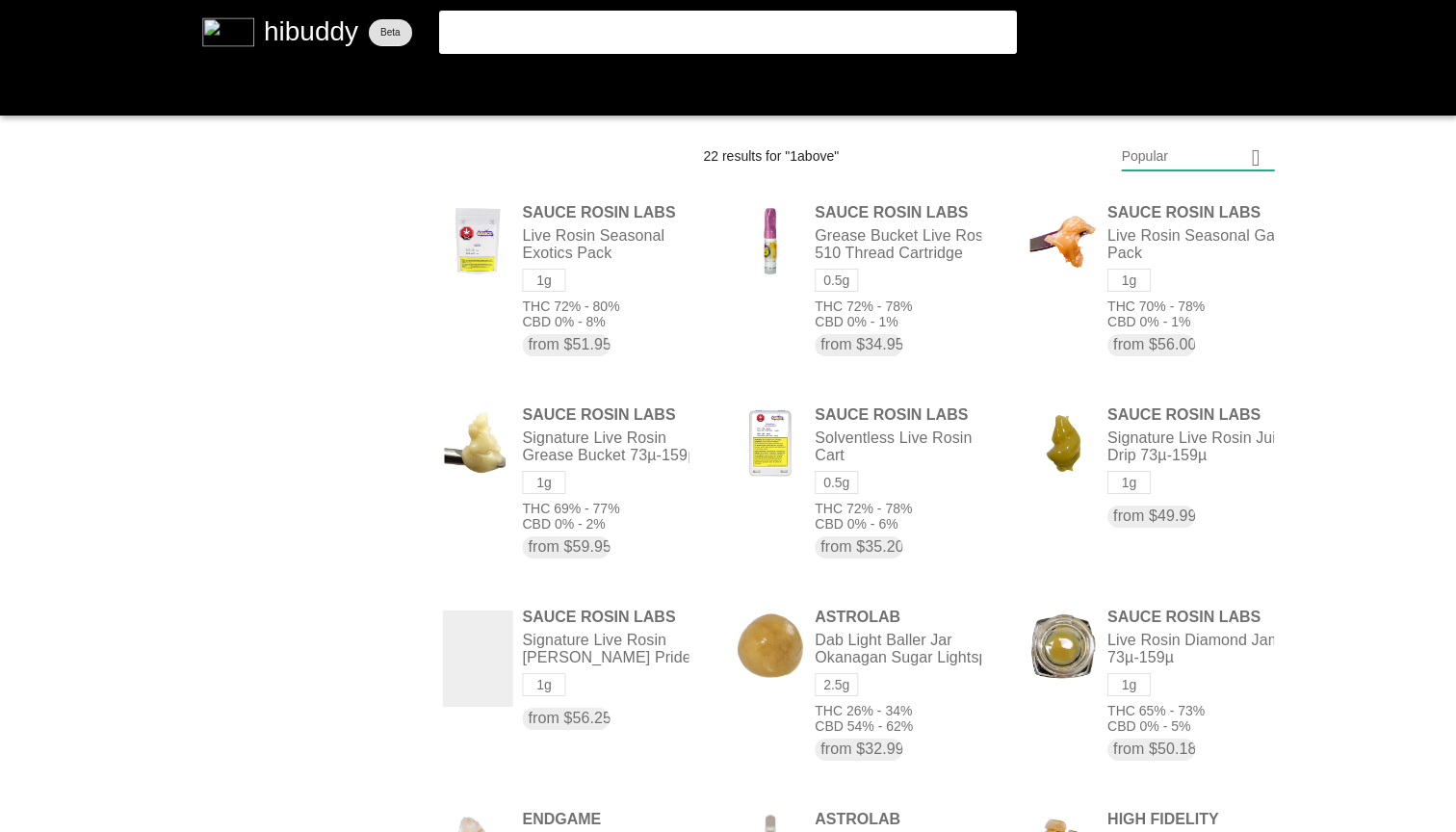
click at [736, 30] on flt-glass-pane at bounding box center [728, 416] width 1456 height 832
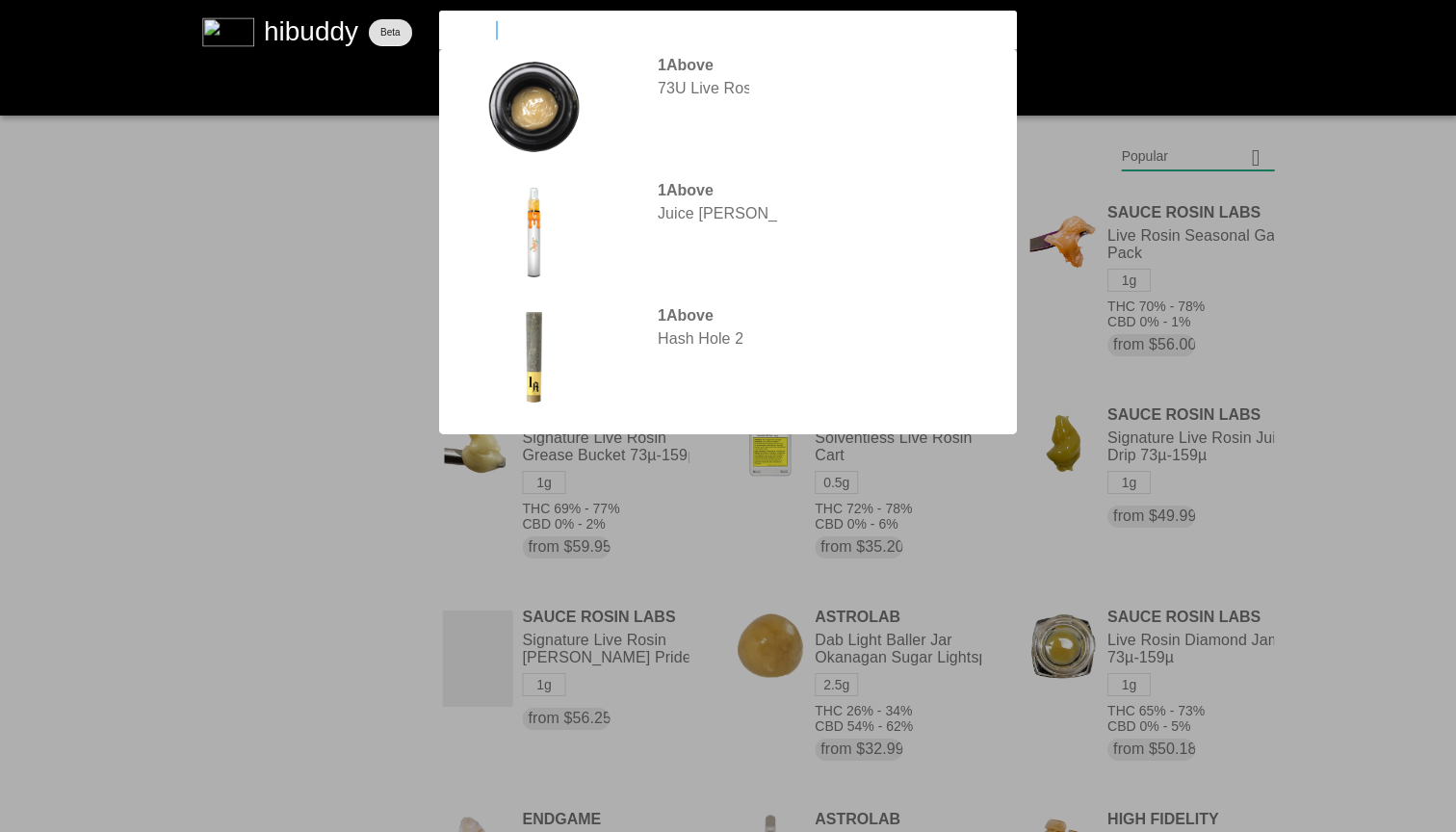
click at [754, 88] on flt-glass-pane at bounding box center [728, 416] width 1456 height 832
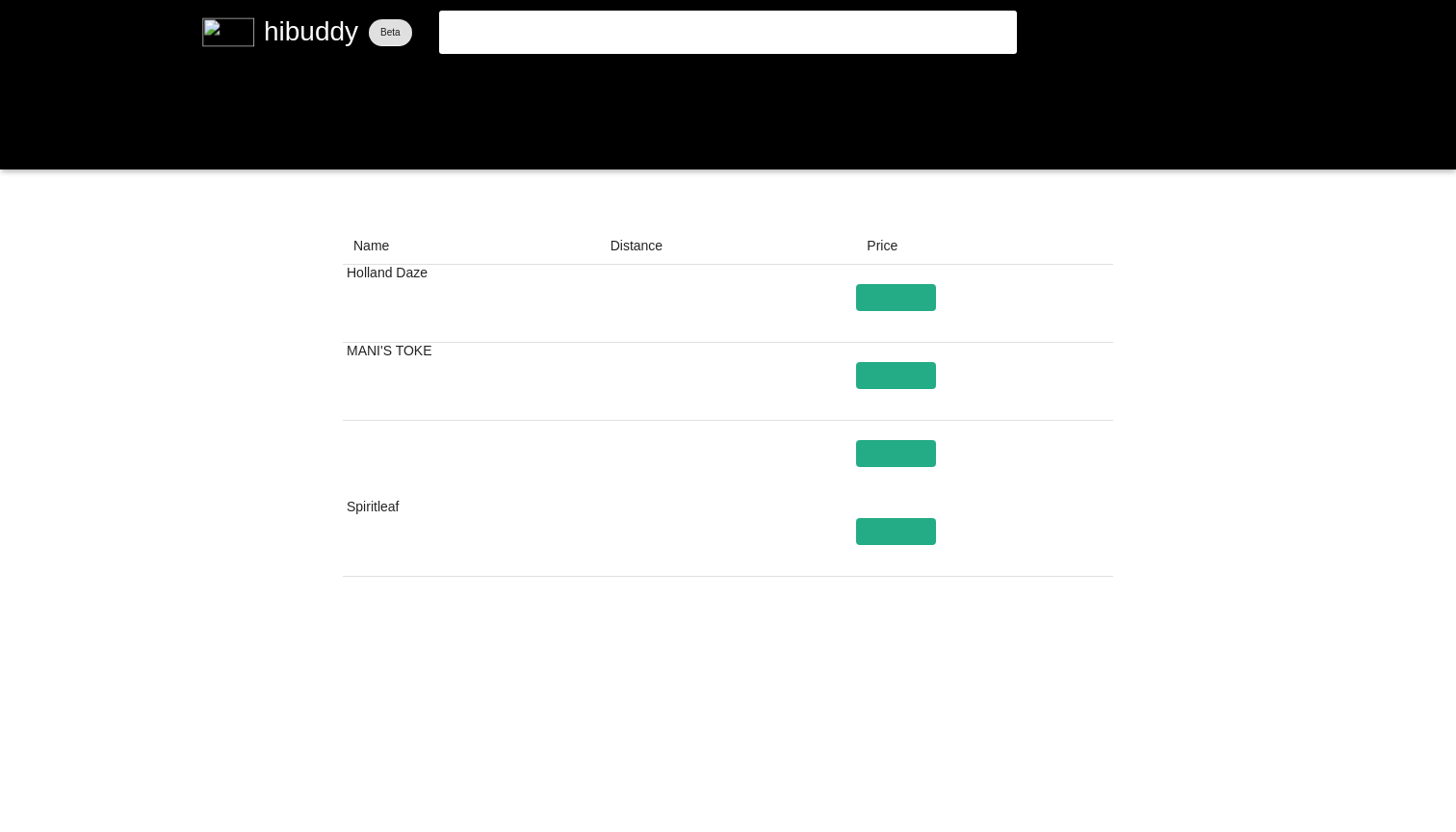
click at [852, 776] on flt-glass-pane at bounding box center [728, 416] width 1456 height 832
click at [881, 792] on flt-glass-pane at bounding box center [728, 416] width 1456 height 832
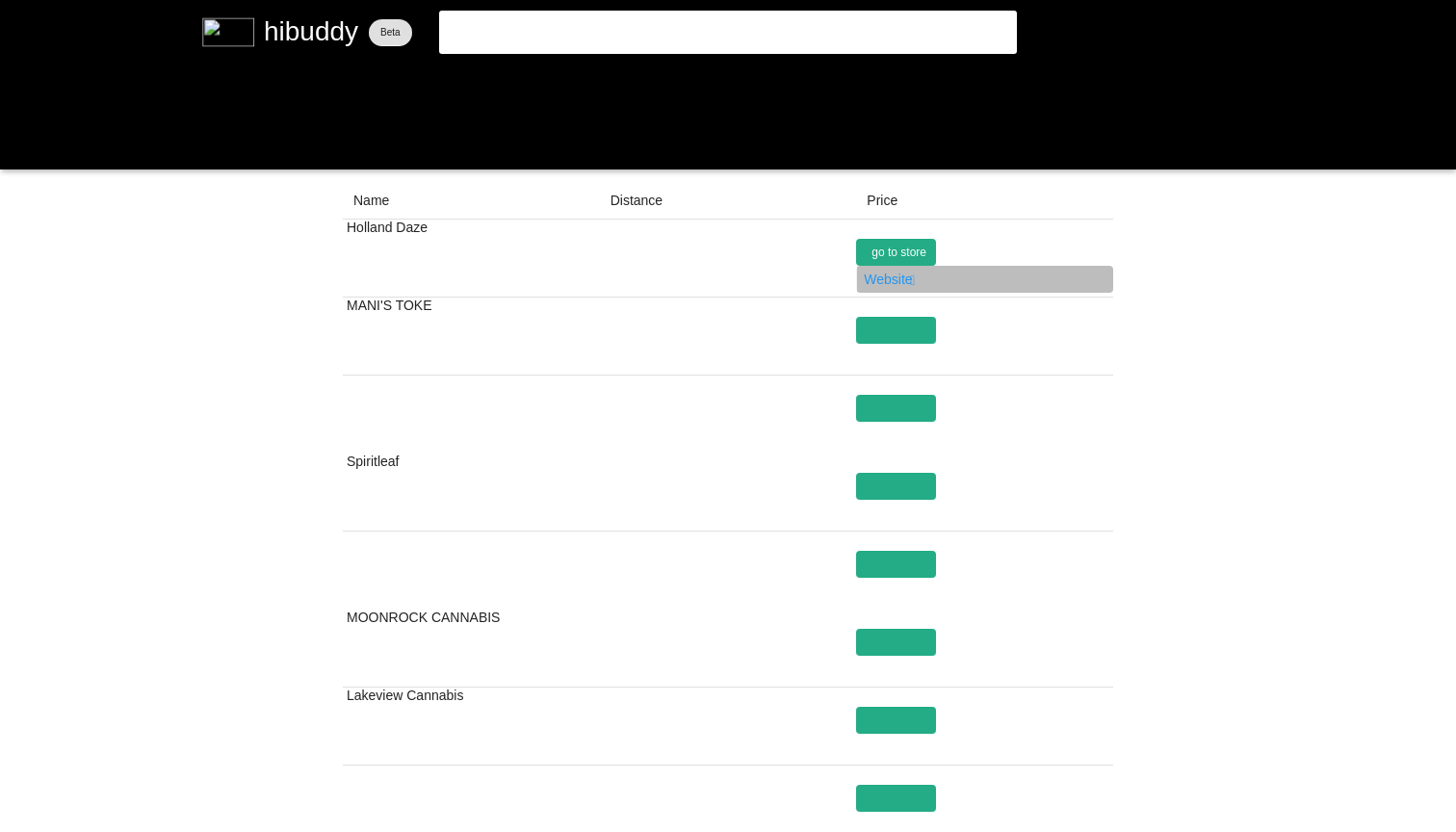
click at [887, 254] on flt-glass-pane at bounding box center [728, 416] width 1456 height 832
click at [1159, 430] on flt-glass-pane at bounding box center [728, 416] width 1456 height 832
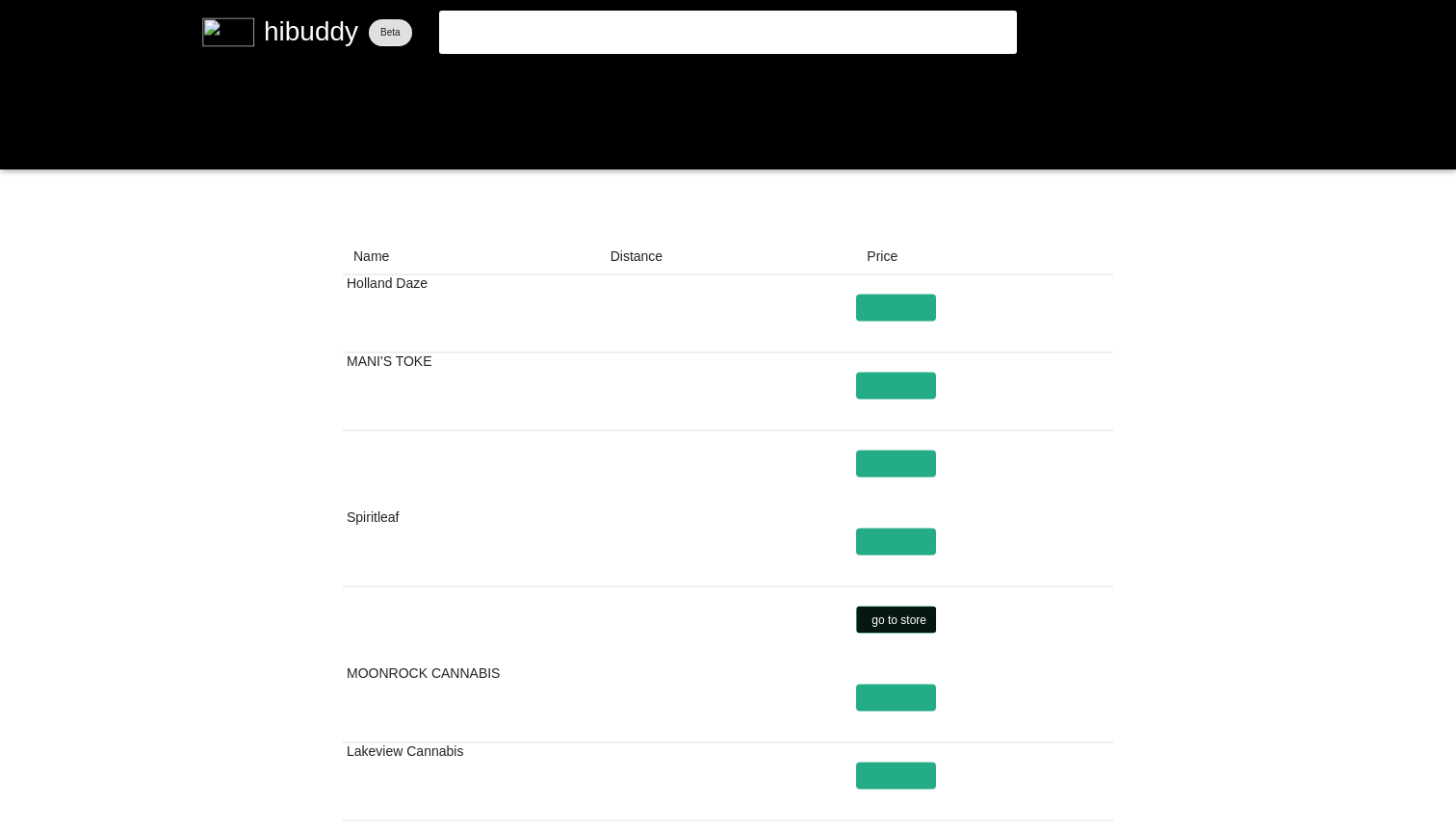
click at [894, 615] on flt-glass-pane at bounding box center [728, 416] width 1456 height 832
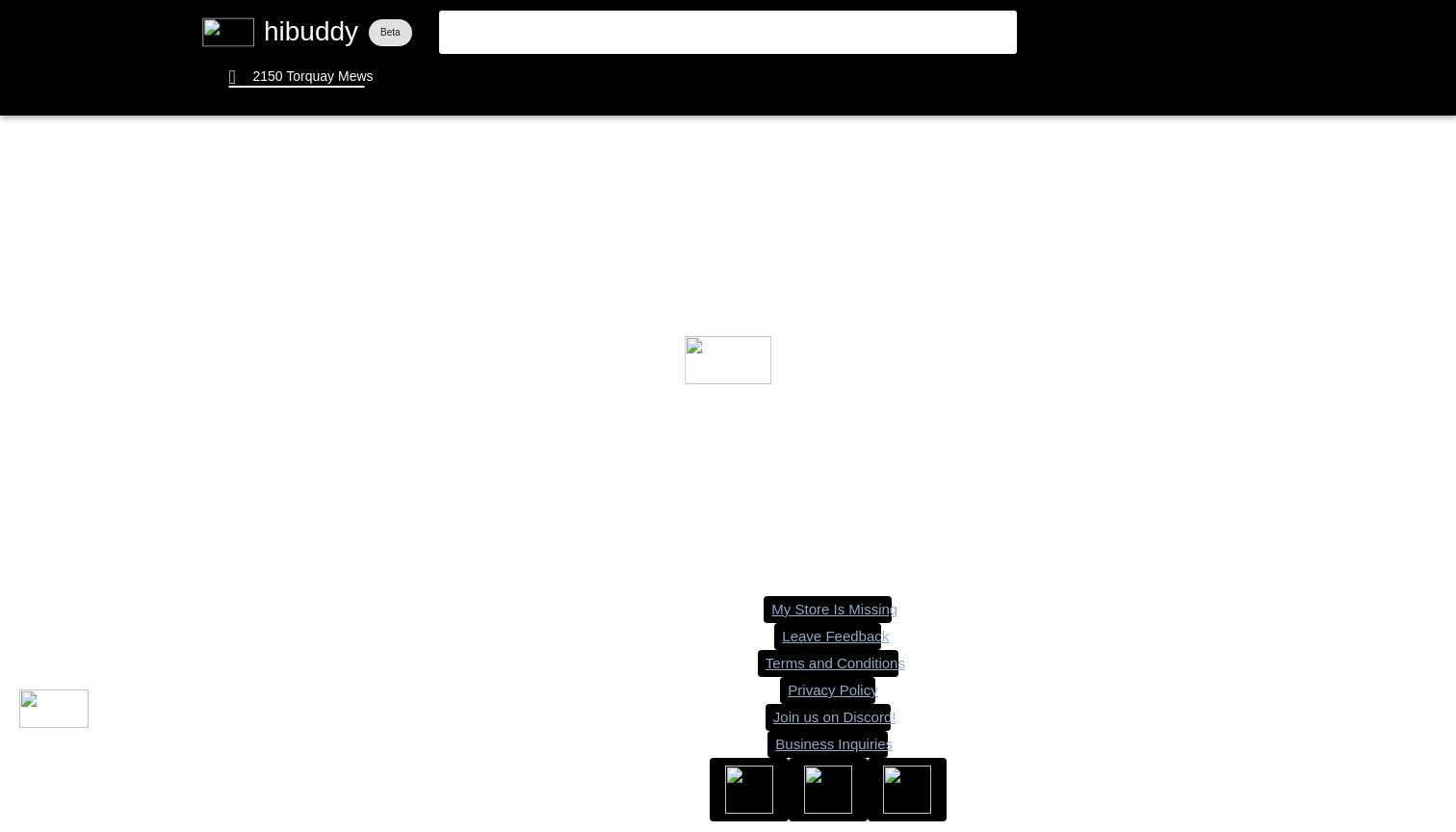
click at [564, 32] on flt-glass-pane at bounding box center [728, 416] width 1456 height 832
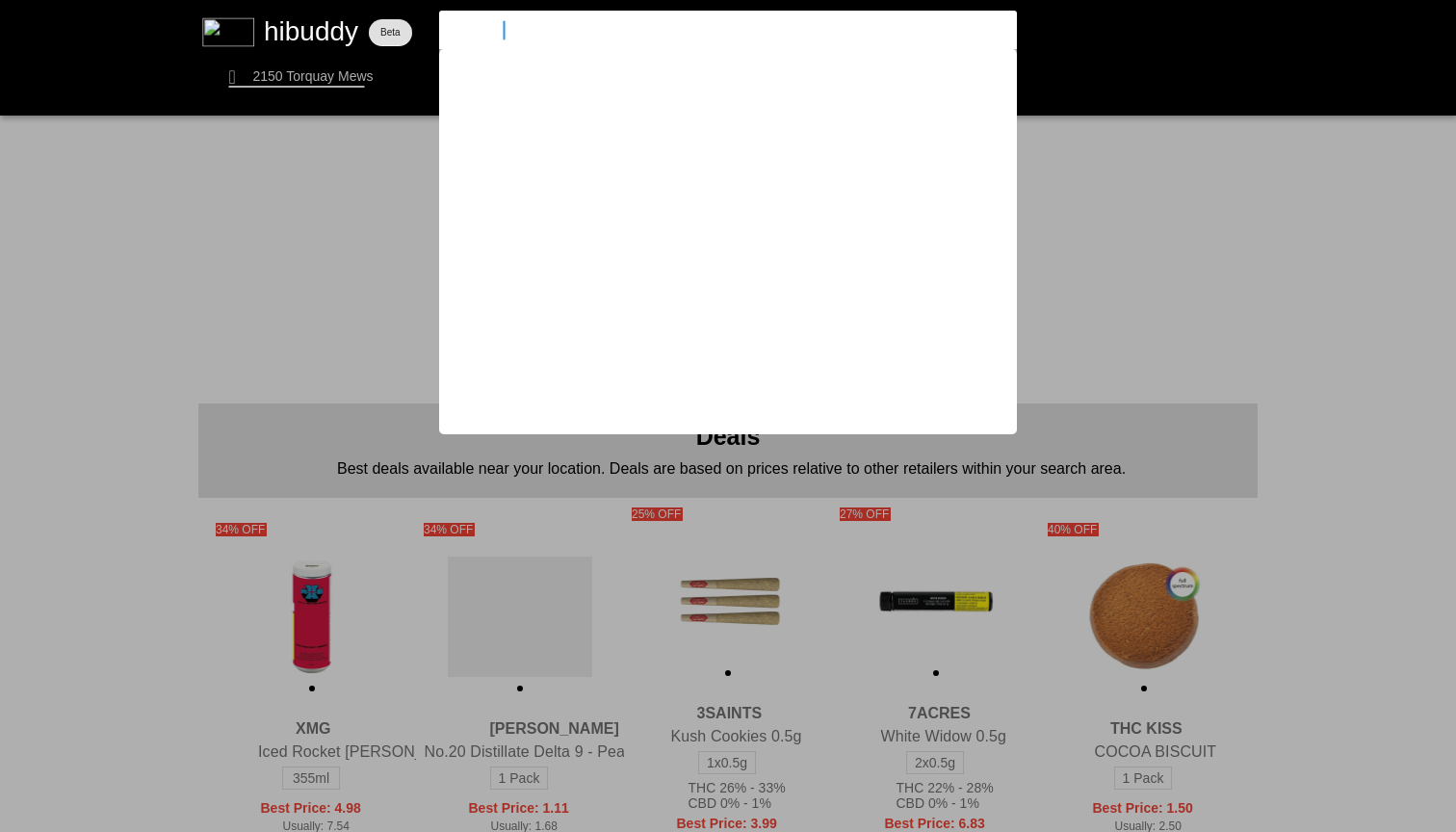
type input "simply bare"
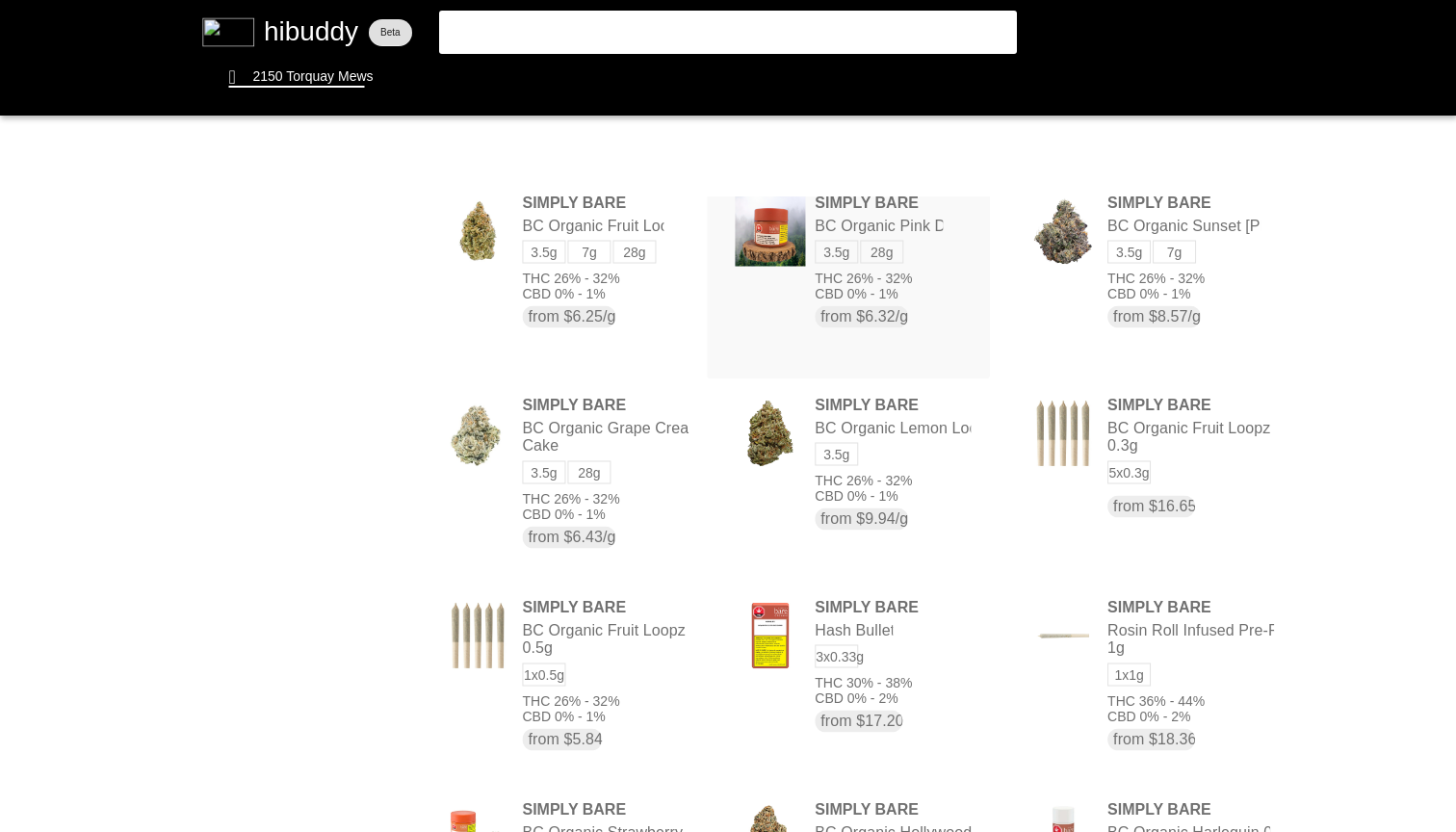
click at [881, 252] on flt-glass-pane at bounding box center [728, 416] width 1456 height 832
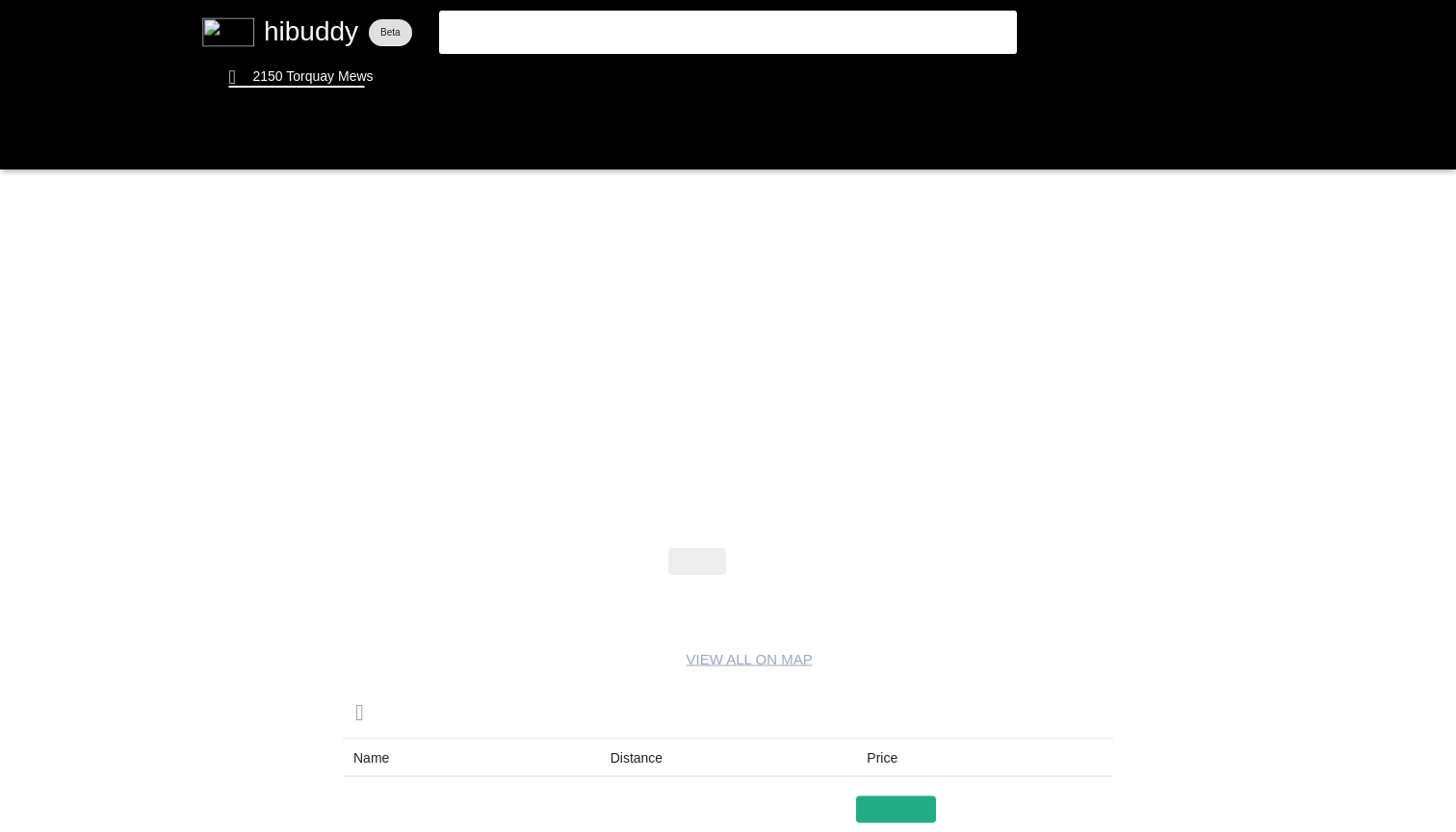
click at [775, 566] on flt-glass-pane at bounding box center [728, 416] width 1456 height 832
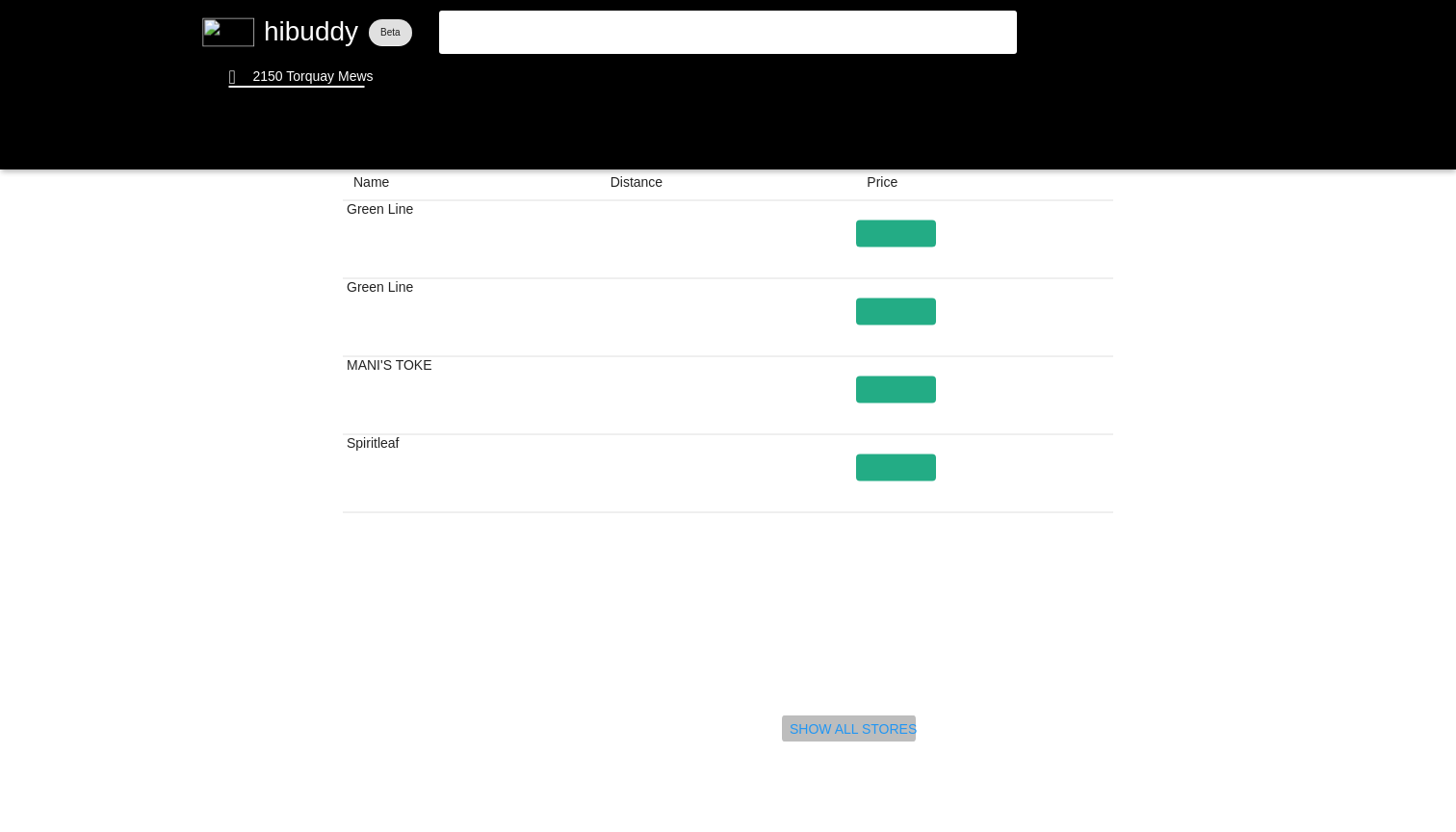
click at [898, 725] on flt-glass-pane at bounding box center [728, 416] width 1456 height 832
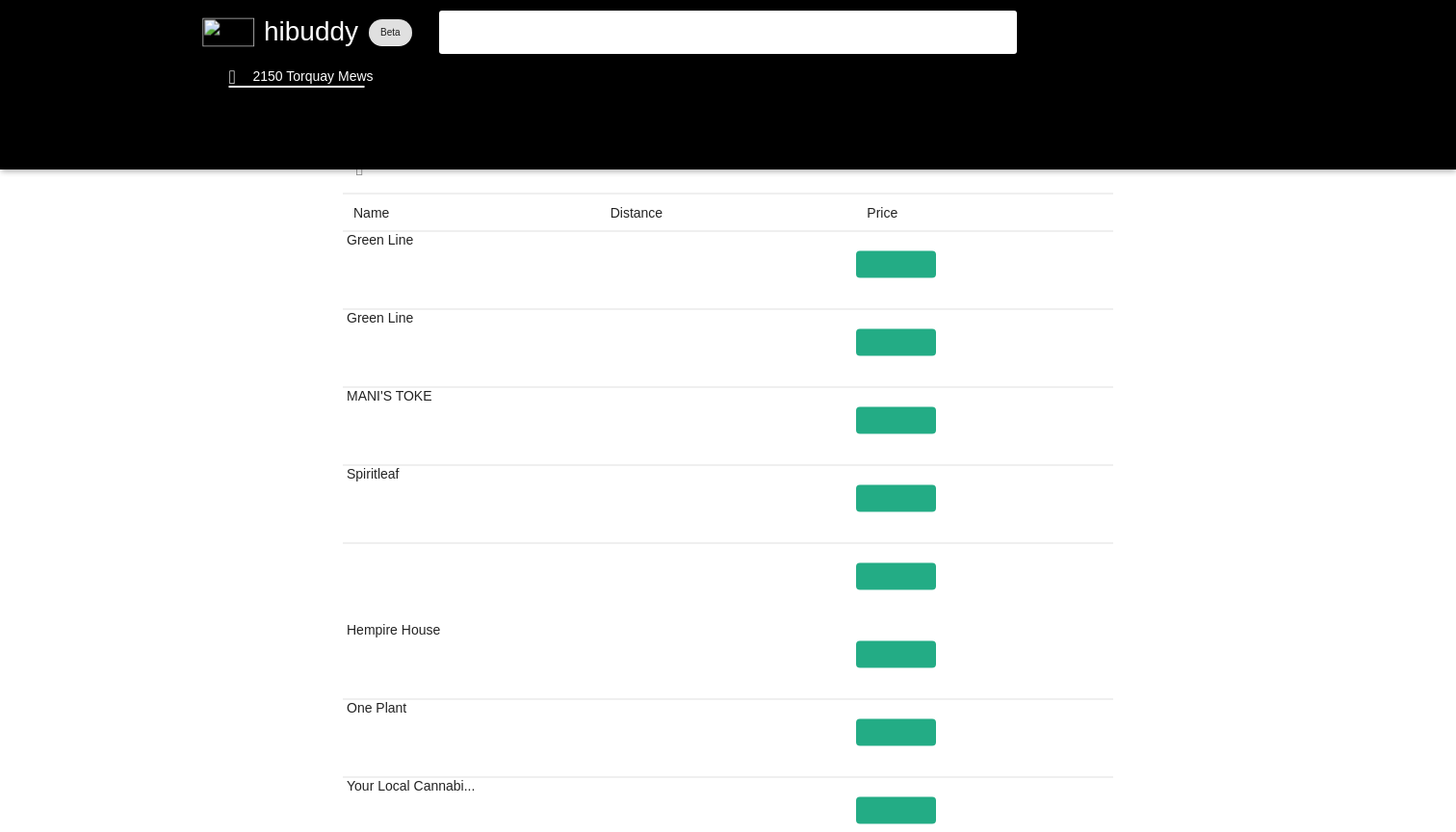
click at [215, 485] on flt-glass-pane at bounding box center [728, 416] width 1456 height 832
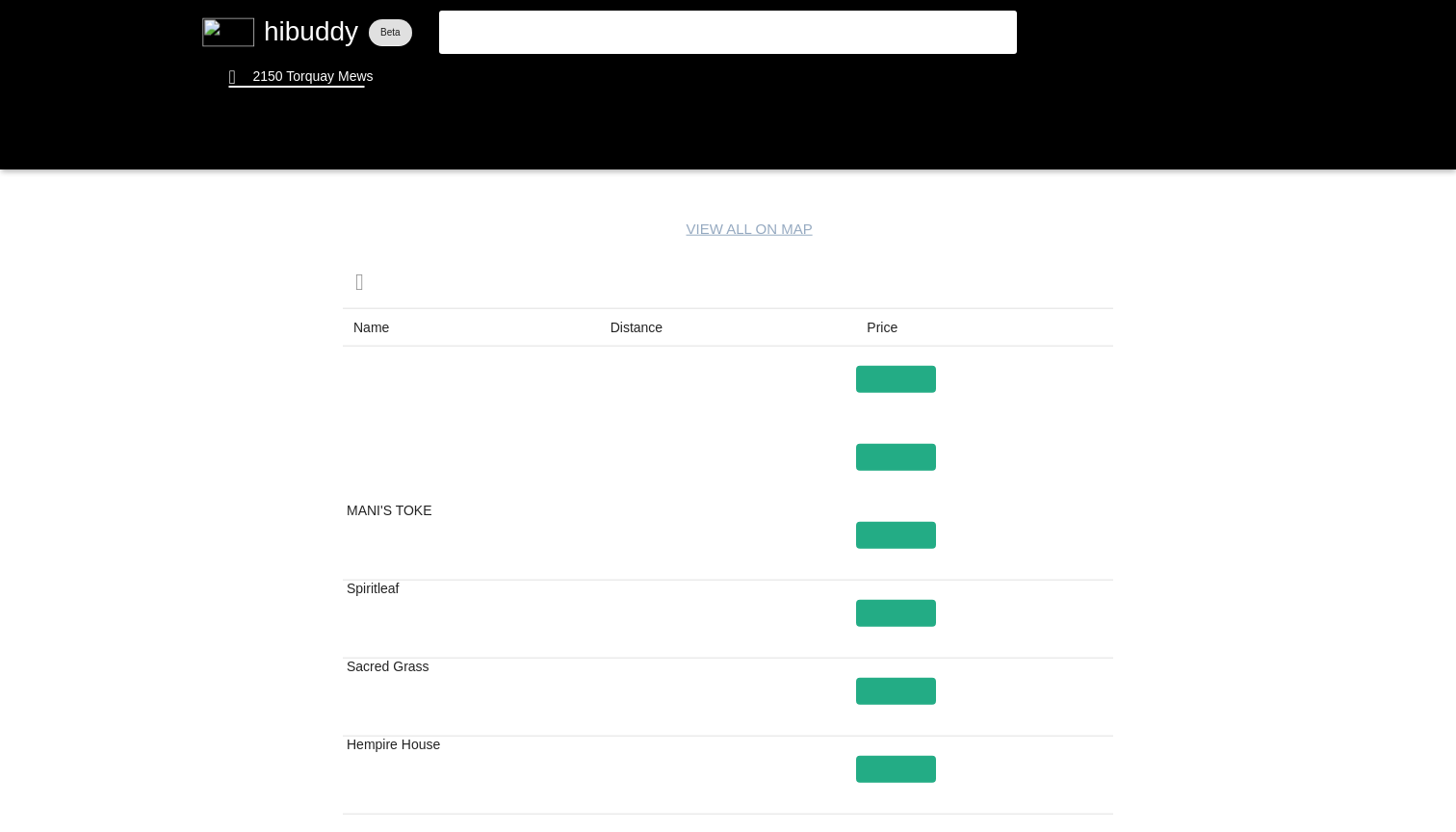
click at [449, 455] on flt-glass-pane at bounding box center [728, 416] width 1456 height 832
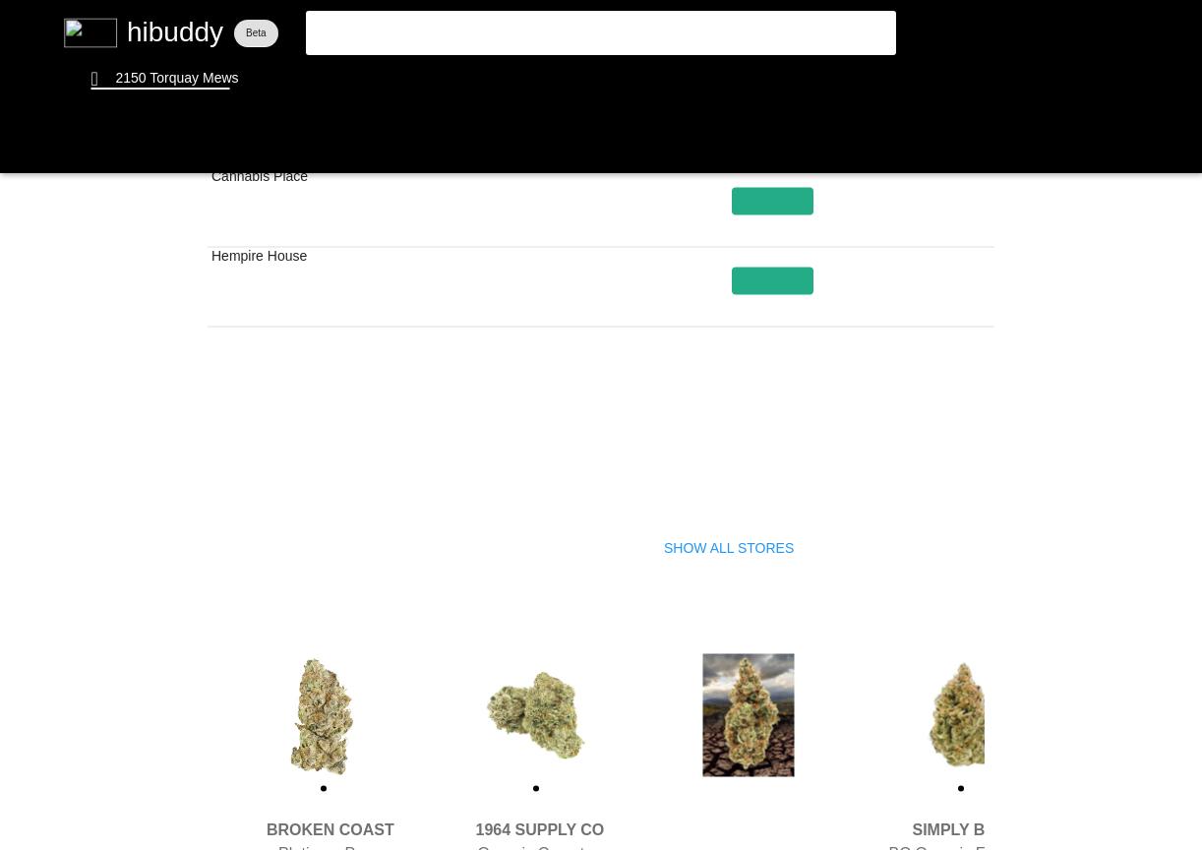
click at [710, 556] on flt-glass-pane at bounding box center [601, 425] width 1202 height 850
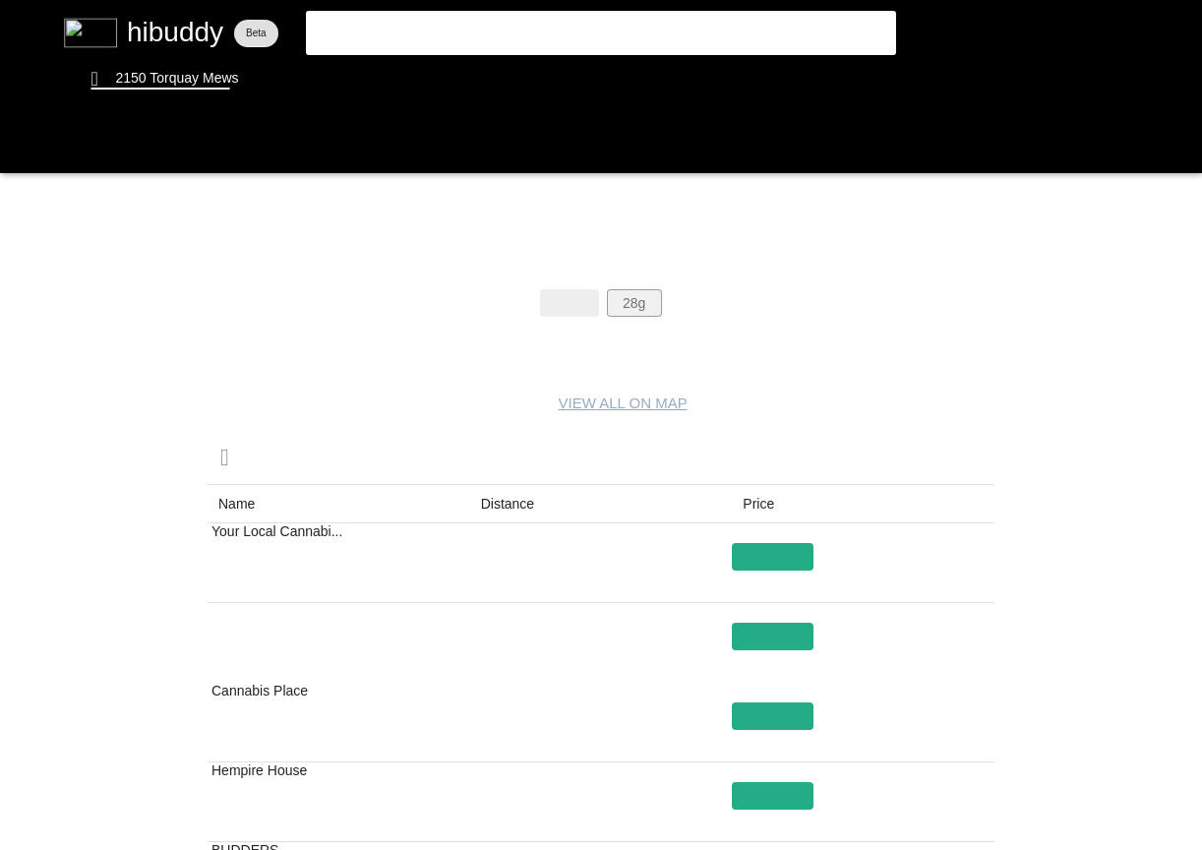
click at [636, 308] on flt-glass-pane at bounding box center [601, 425] width 1202 height 850
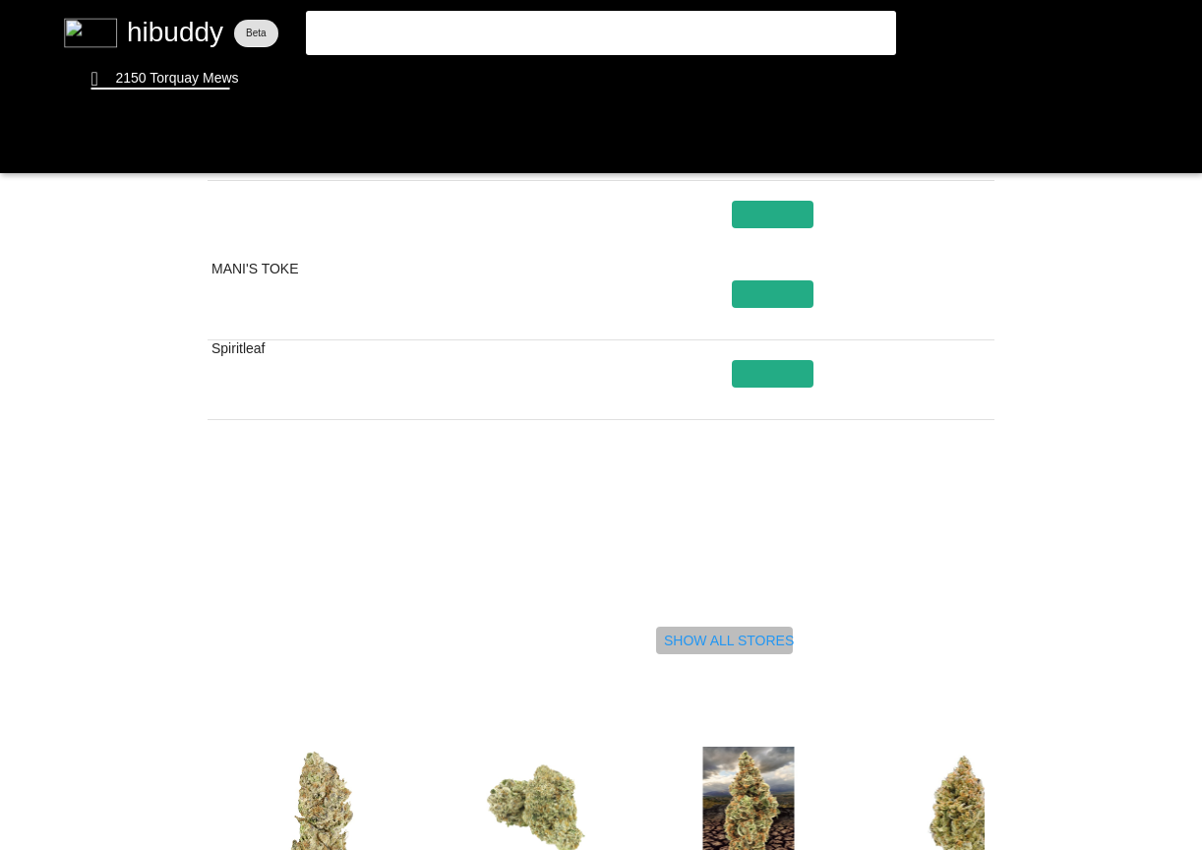
click at [675, 638] on flt-glass-pane at bounding box center [601, 425] width 1202 height 850
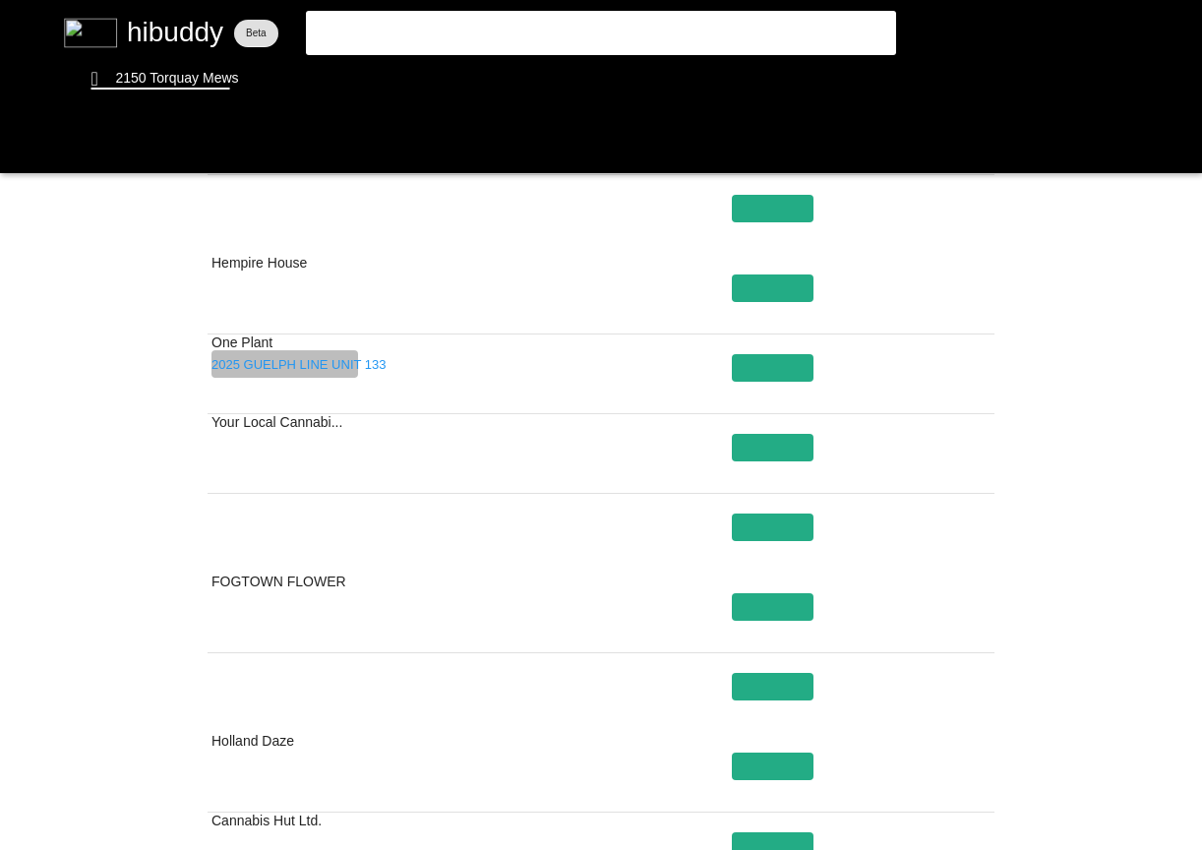
click at [292, 363] on flt-glass-pane at bounding box center [601, 425] width 1202 height 850
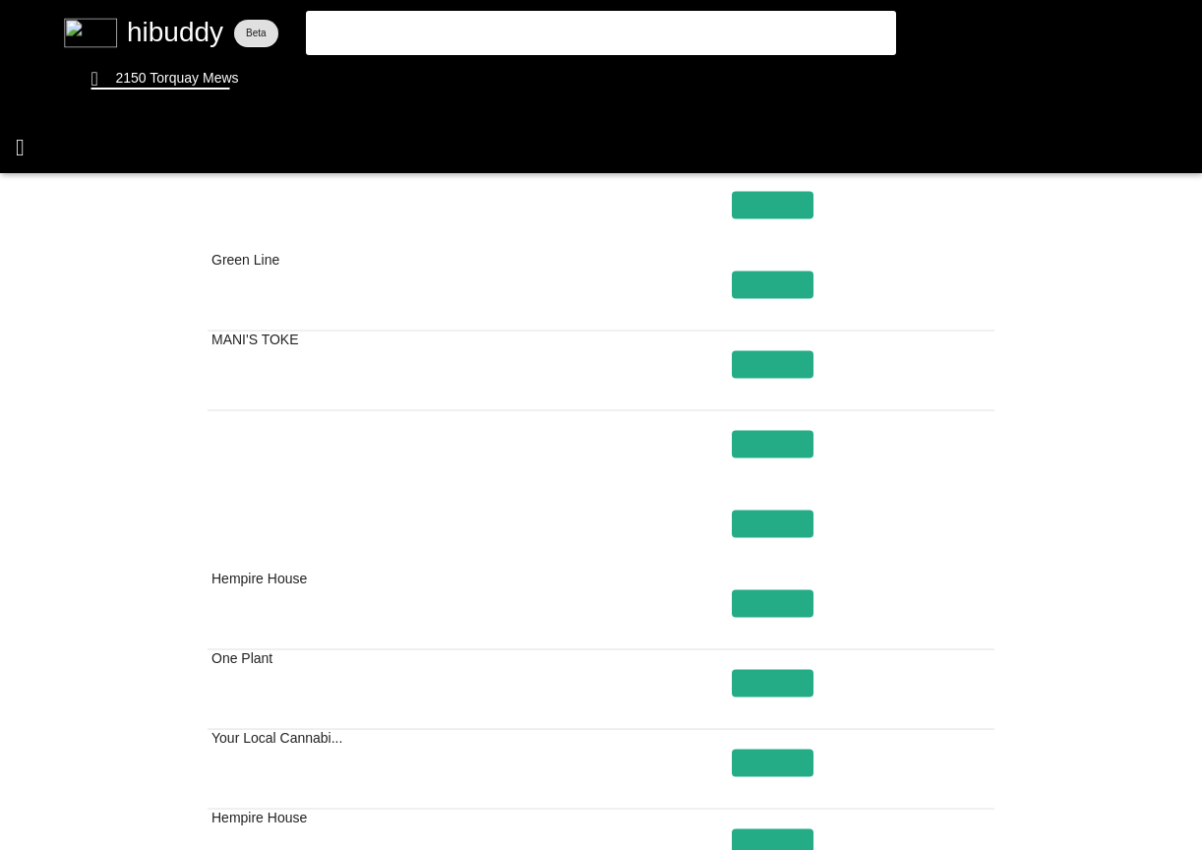
click at [28, 128] on flt-glass-pane at bounding box center [601, 425] width 1202 height 850
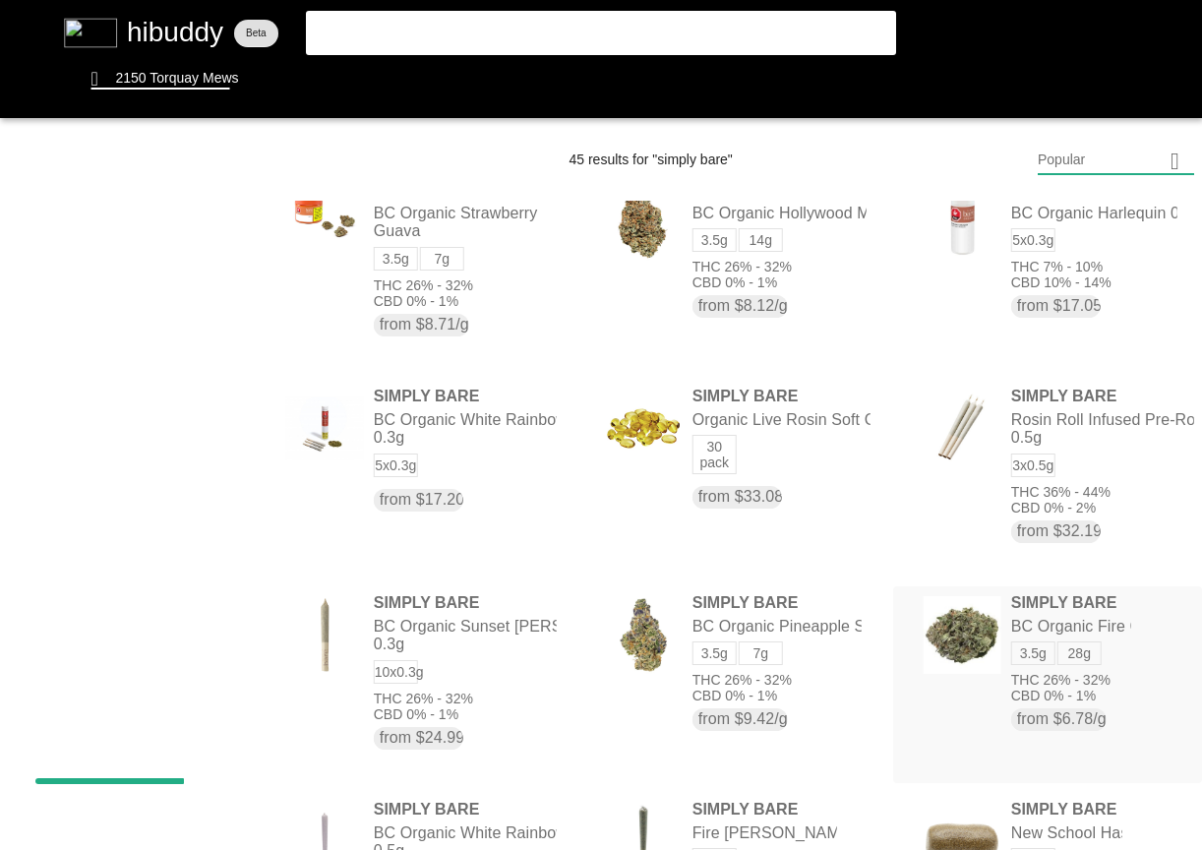
click at [1090, 654] on flt-glass-pane at bounding box center [601, 425] width 1202 height 850
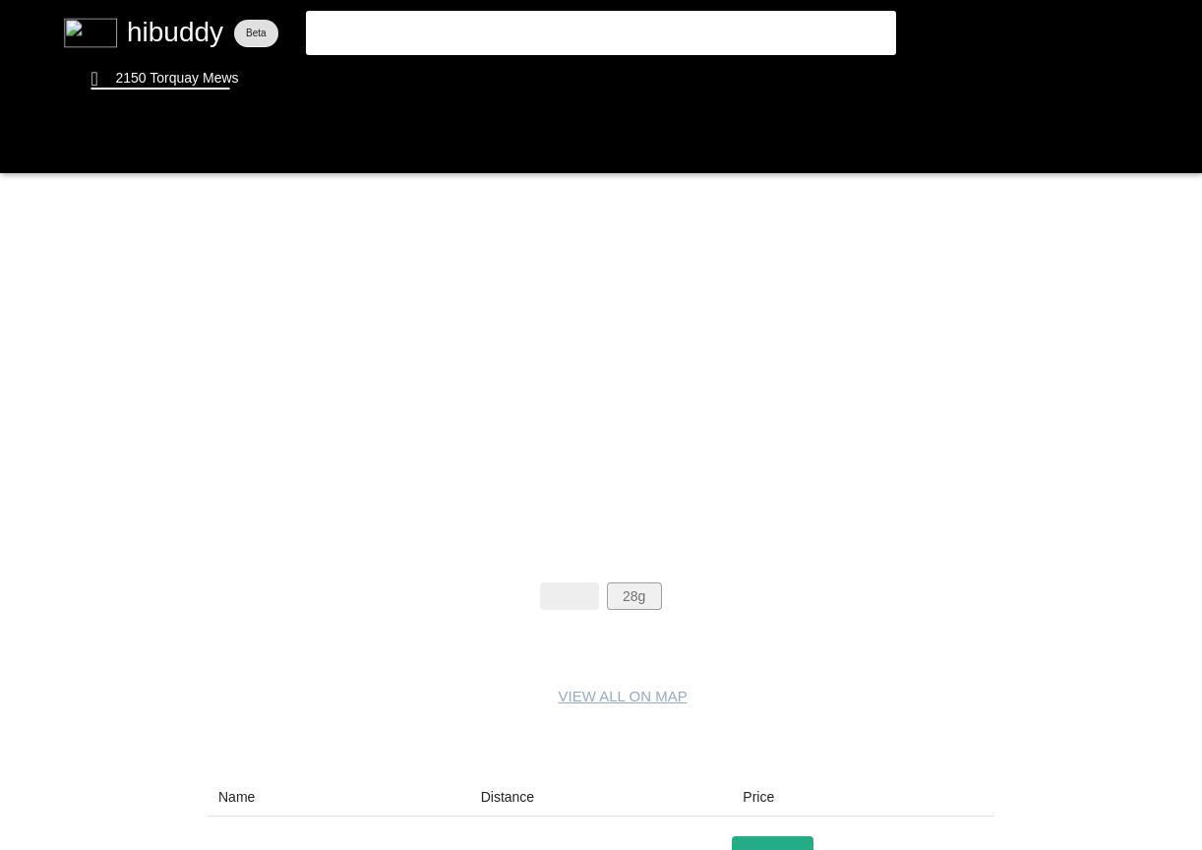
click at [635, 604] on flt-glass-pane at bounding box center [601, 425] width 1202 height 850
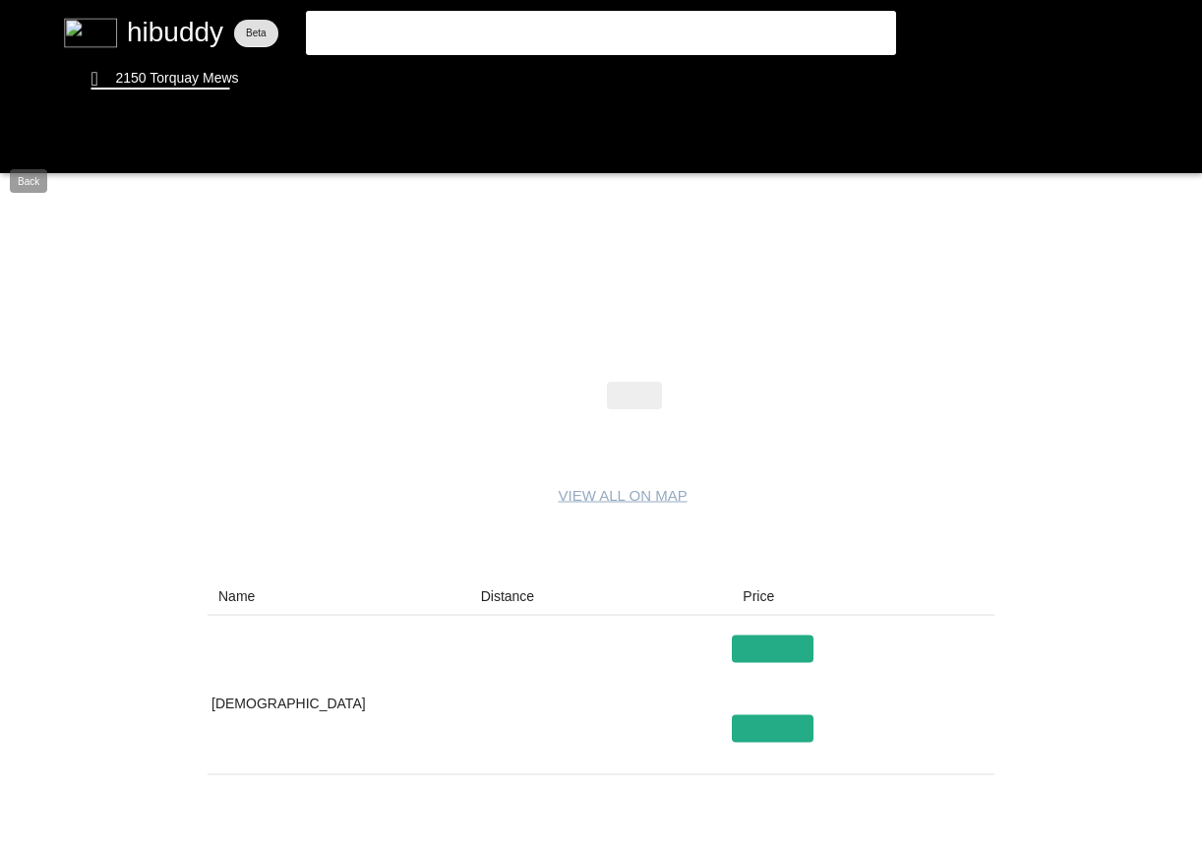
click at [19, 141] on flt-glass-pane at bounding box center [601, 425] width 1202 height 850
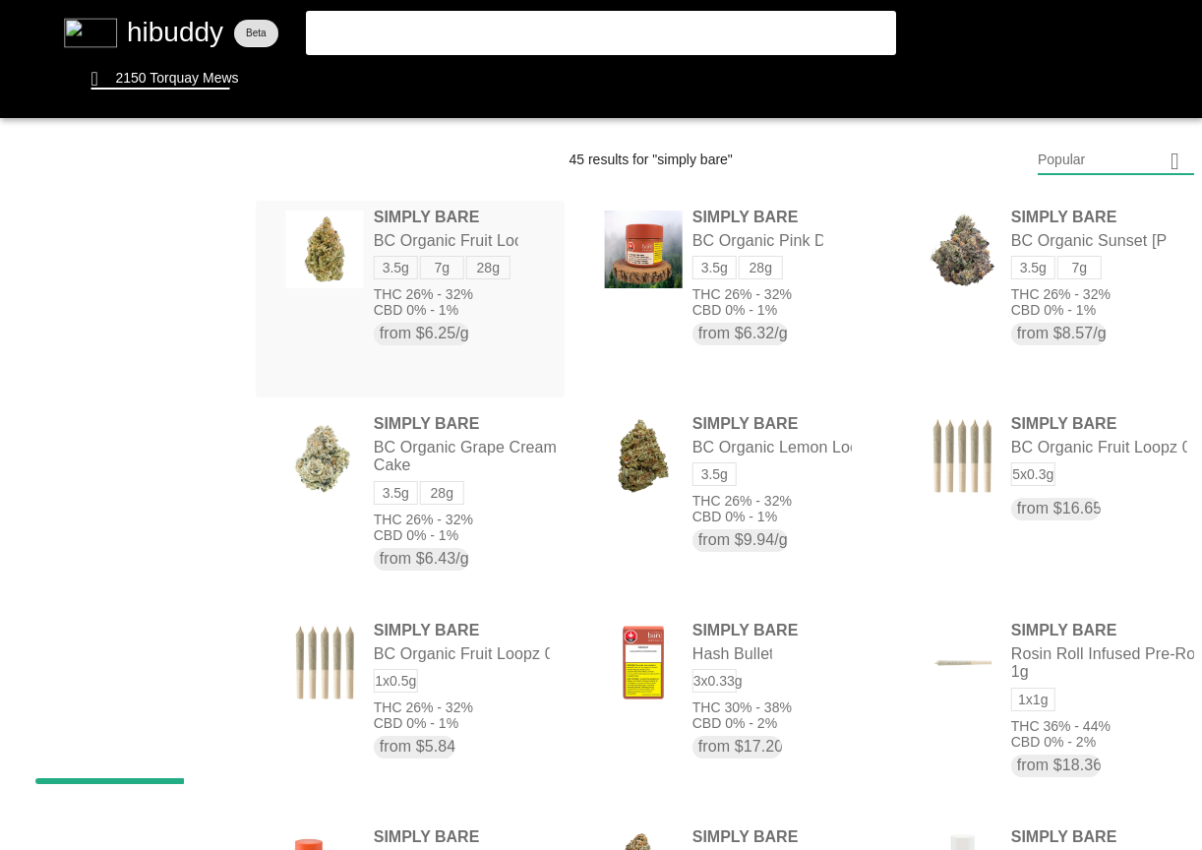
click at [491, 274] on flt-glass-pane at bounding box center [601, 425] width 1202 height 850
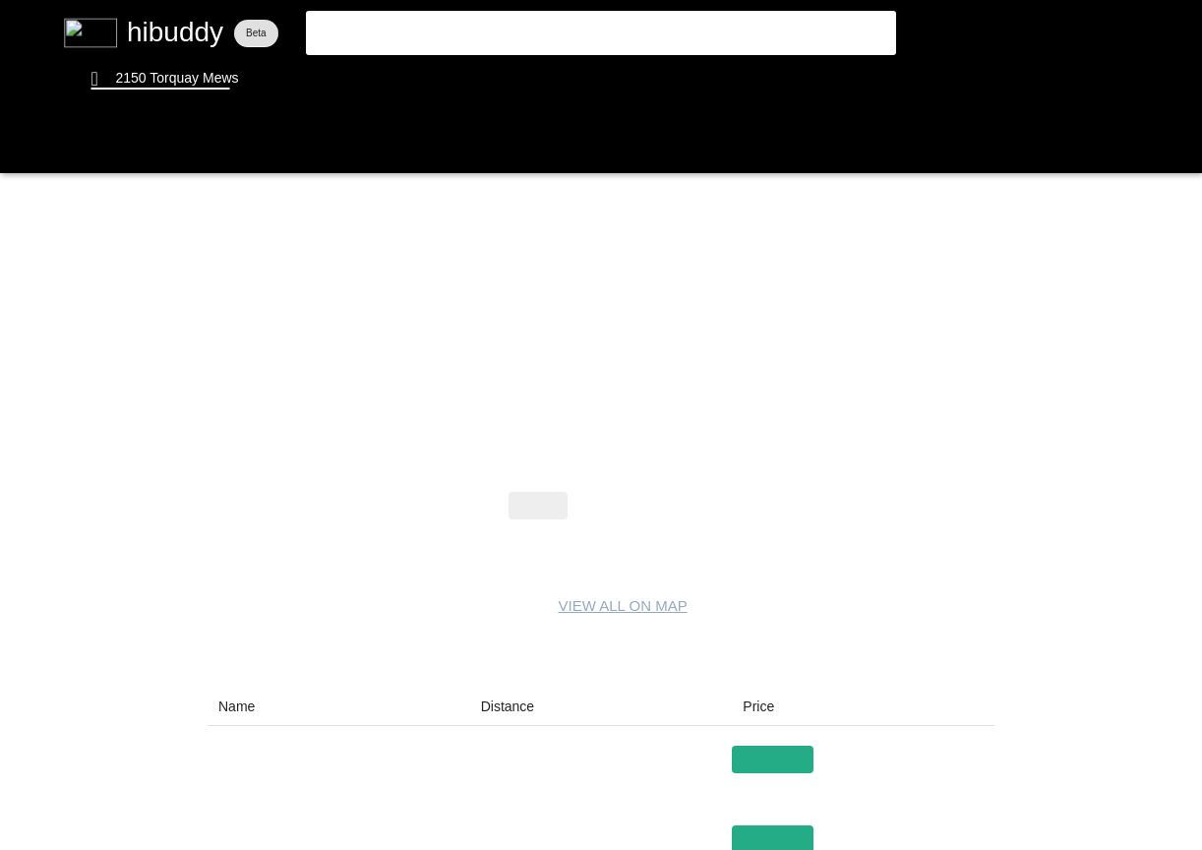
click at [652, 522] on flt-glass-pane at bounding box center [601, 425] width 1202 height 850
click at [653, 505] on flt-glass-pane at bounding box center [601, 425] width 1202 height 850
click at [606, 507] on flt-glass-pane at bounding box center [601, 425] width 1202 height 850
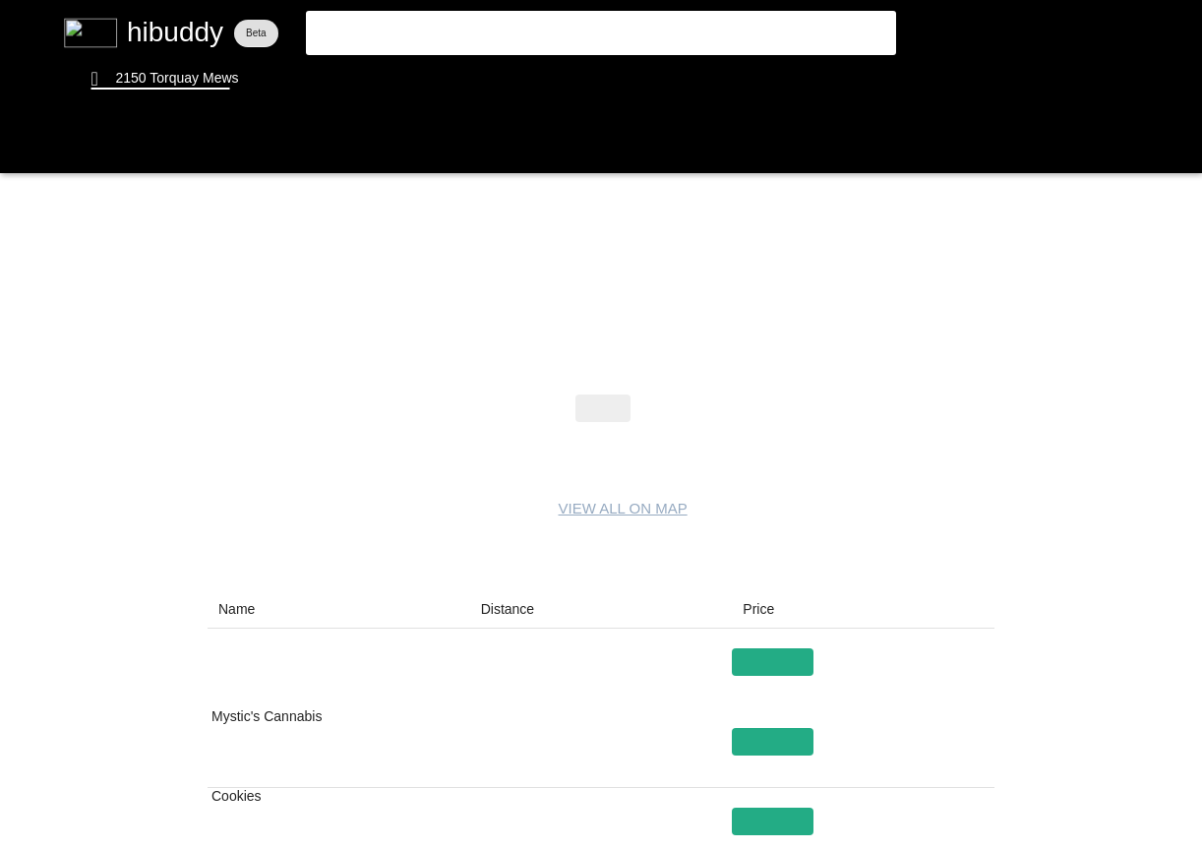
click at [534, 399] on flt-glass-pane at bounding box center [601, 425] width 1202 height 850
click at [614, 411] on flt-glass-pane at bounding box center [601, 425] width 1202 height 850
click at [680, 417] on flt-glass-pane at bounding box center [601, 425] width 1202 height 850
click at [612, 414] on flt-glass-pane at bounding box center [601, 425] width 1202 height 850
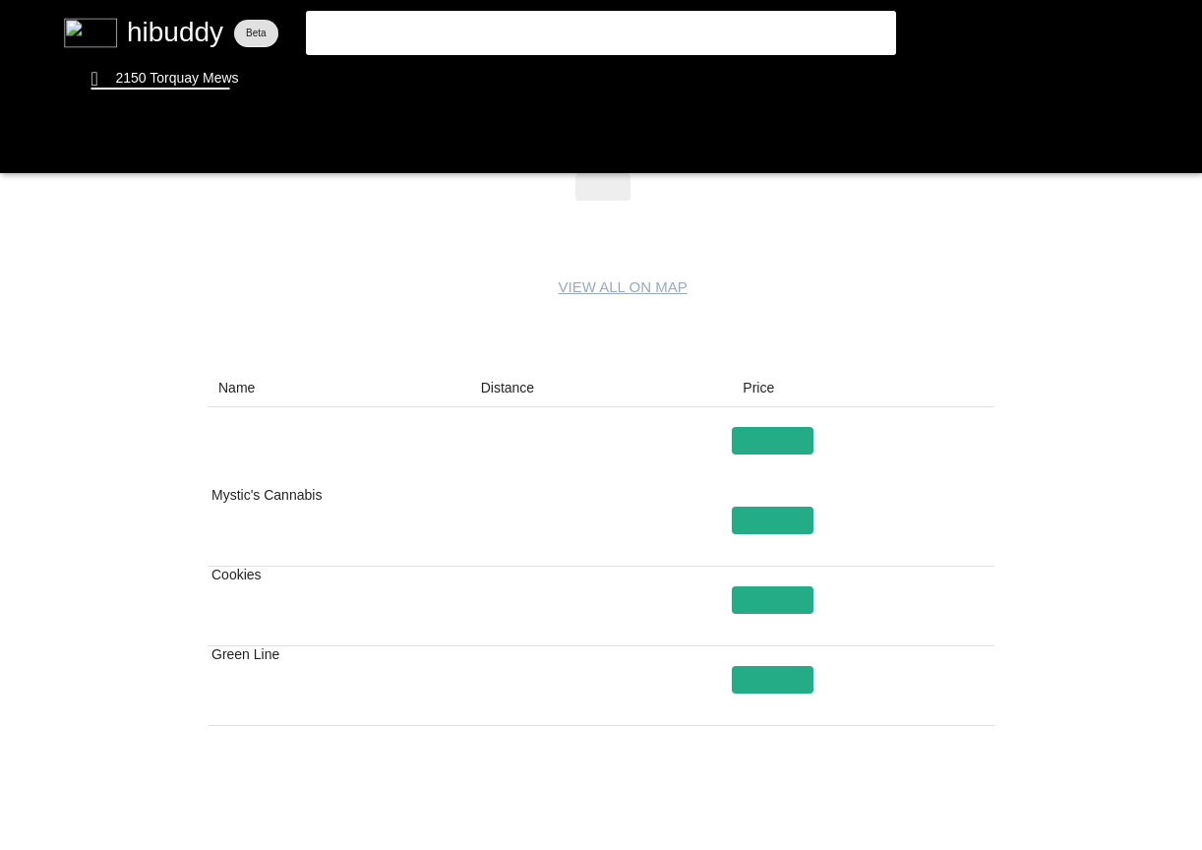
click at [284, 515] on flt-glass-pane at bounding box center [601, 425] width 1202 height 850
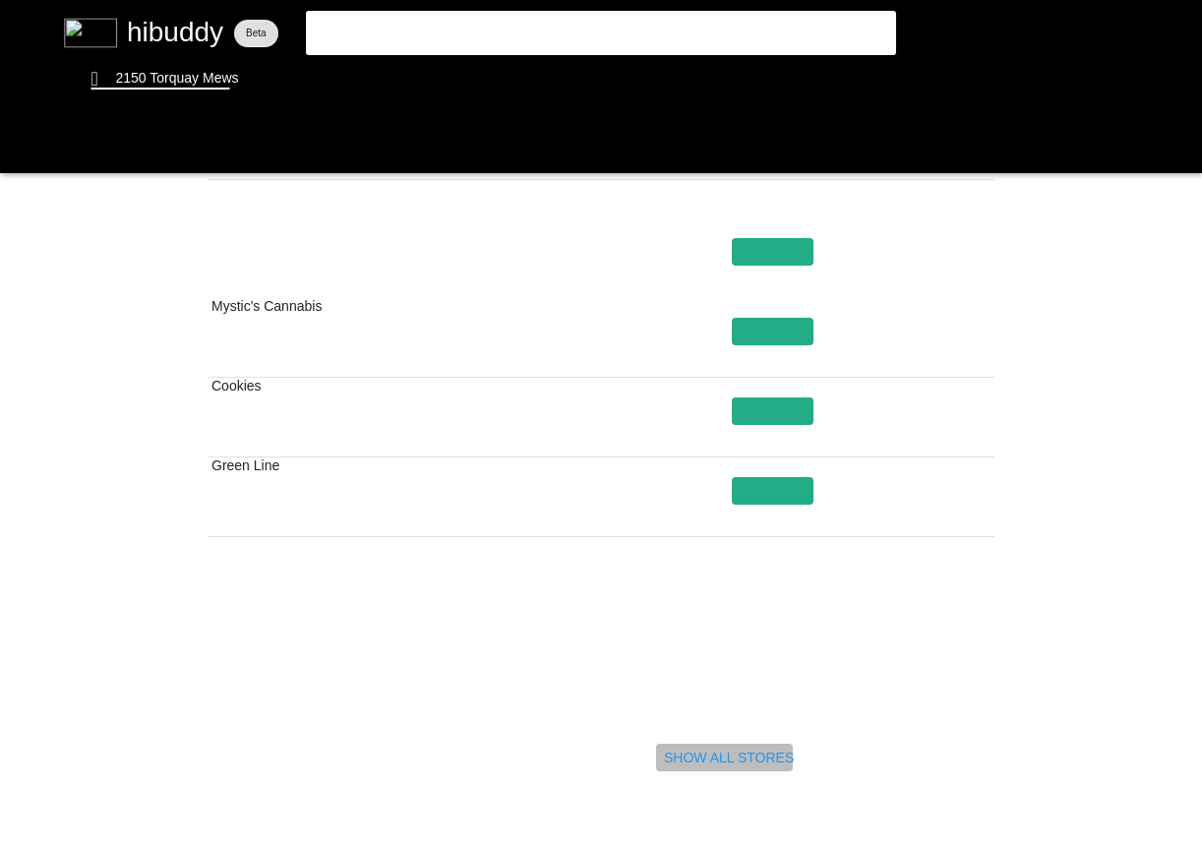
click at [719, 759] on flt-glass-pane at bounding box center [601, 425] width 1202 height 850
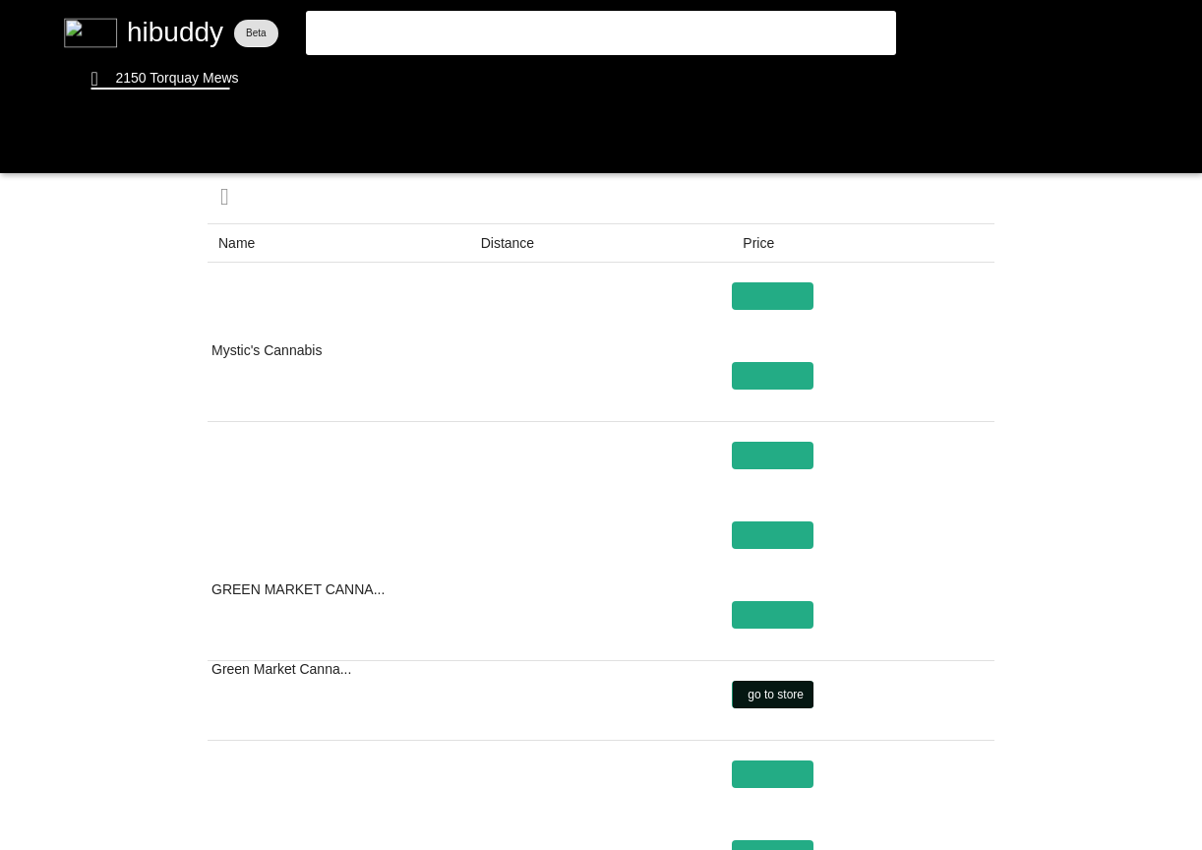
click at [781, 696] on flt-glass-pane at bounding box center [601, 425] width 1202 height 850
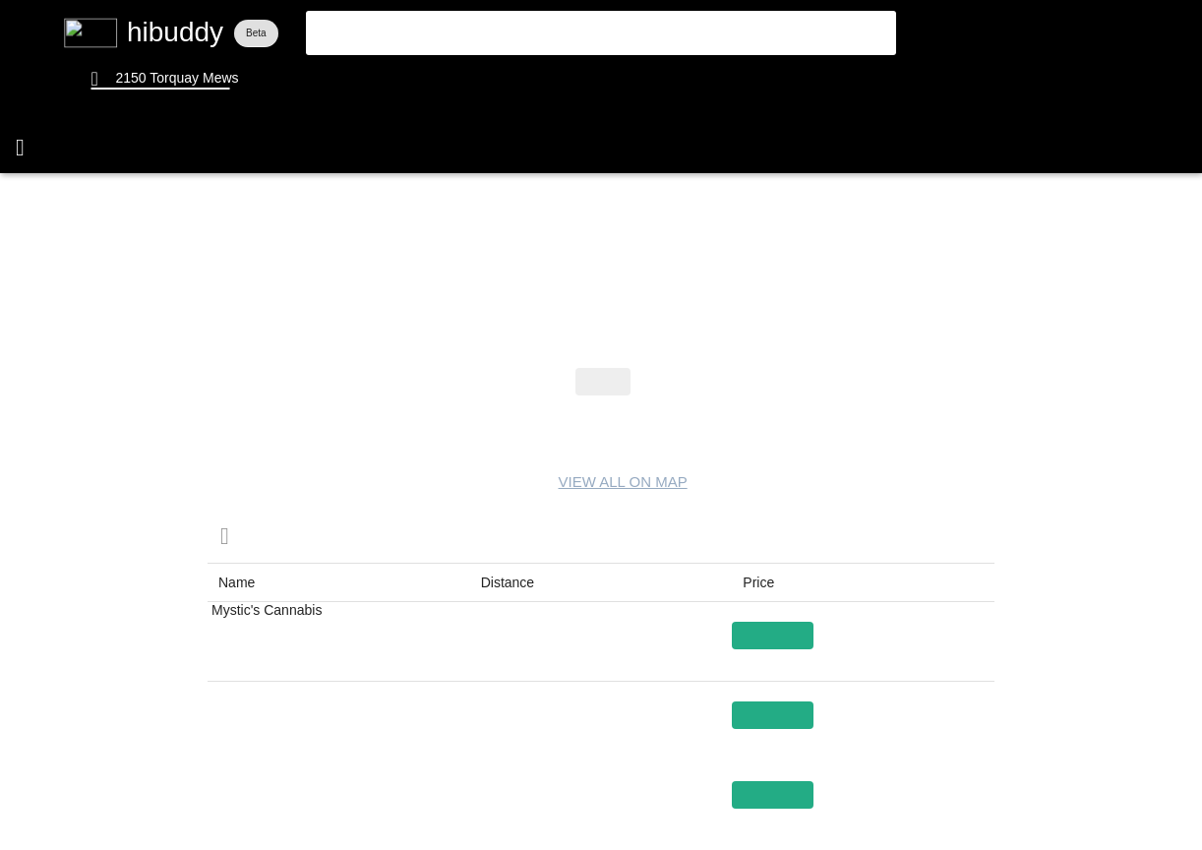
click at [21, 153] on flt-glass-pane at bounding box center [601, 425] width 1202 height 850
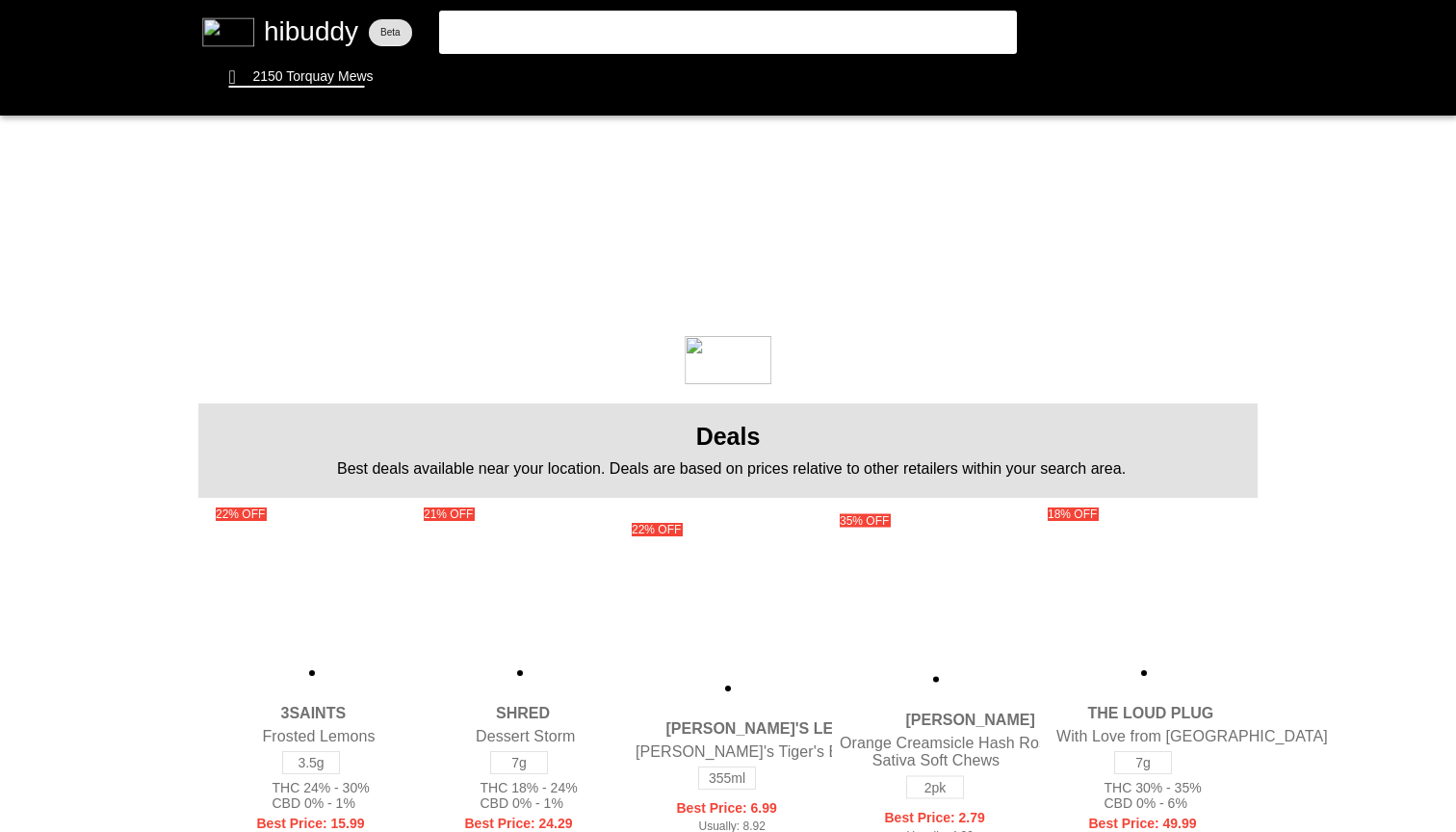
click at [630, 30] on flt-glass-pane at bounding box center [728, 416] width 1456 height 832
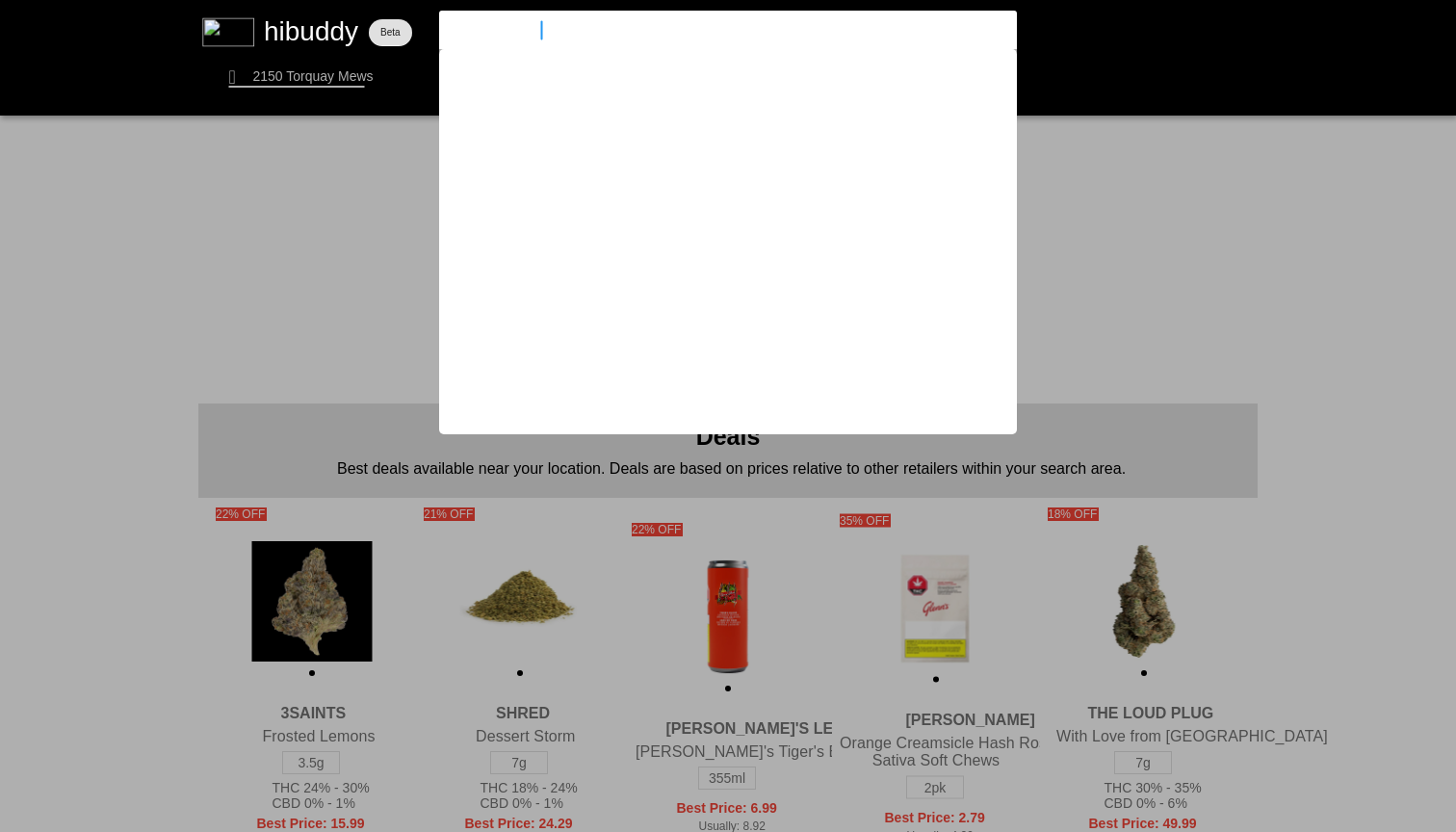
type input "sauce rosin labs"
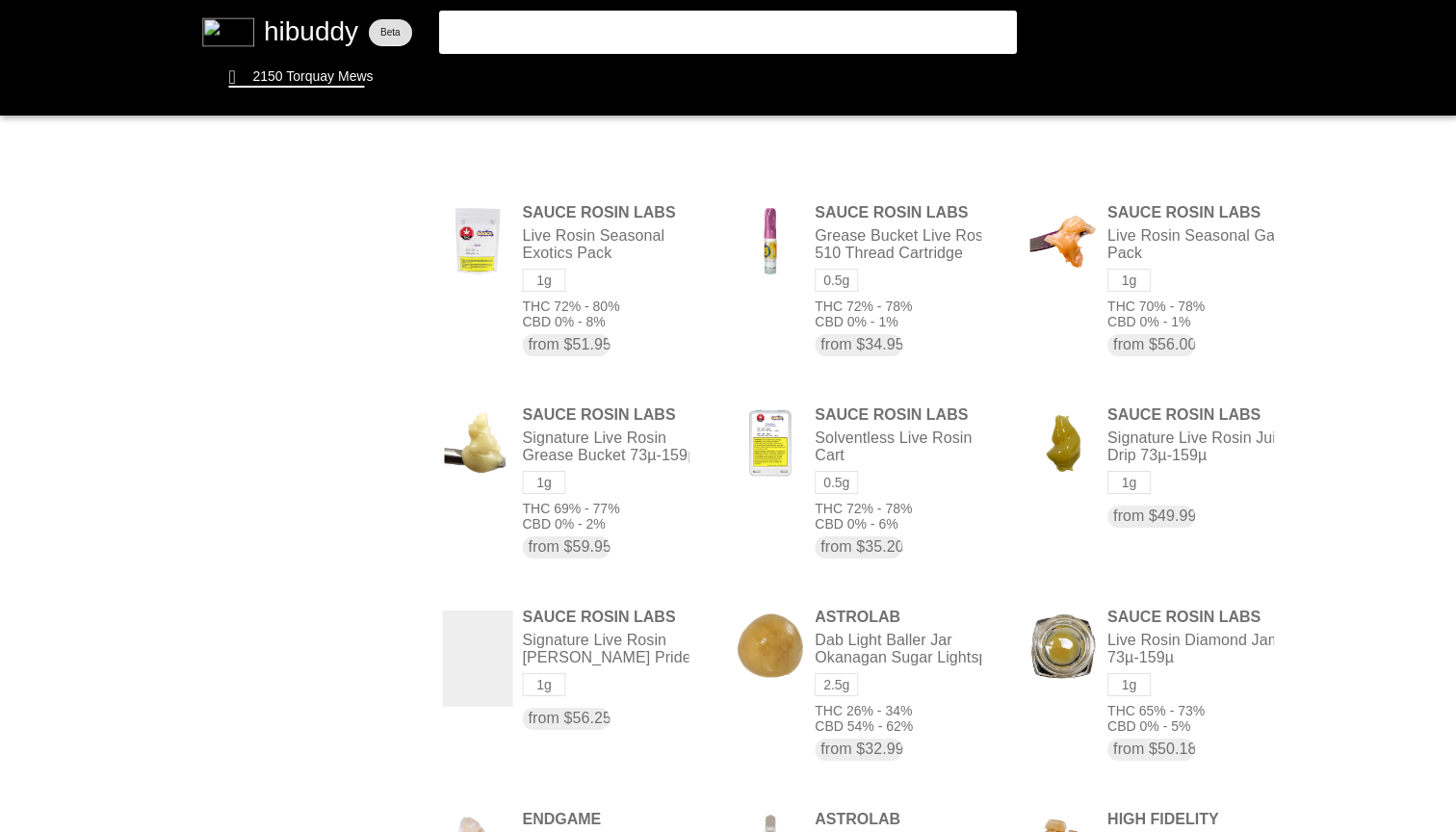
click at [1233, 516] on flt-glass-pane at bounding box center [728, 416] width 1456 height 832
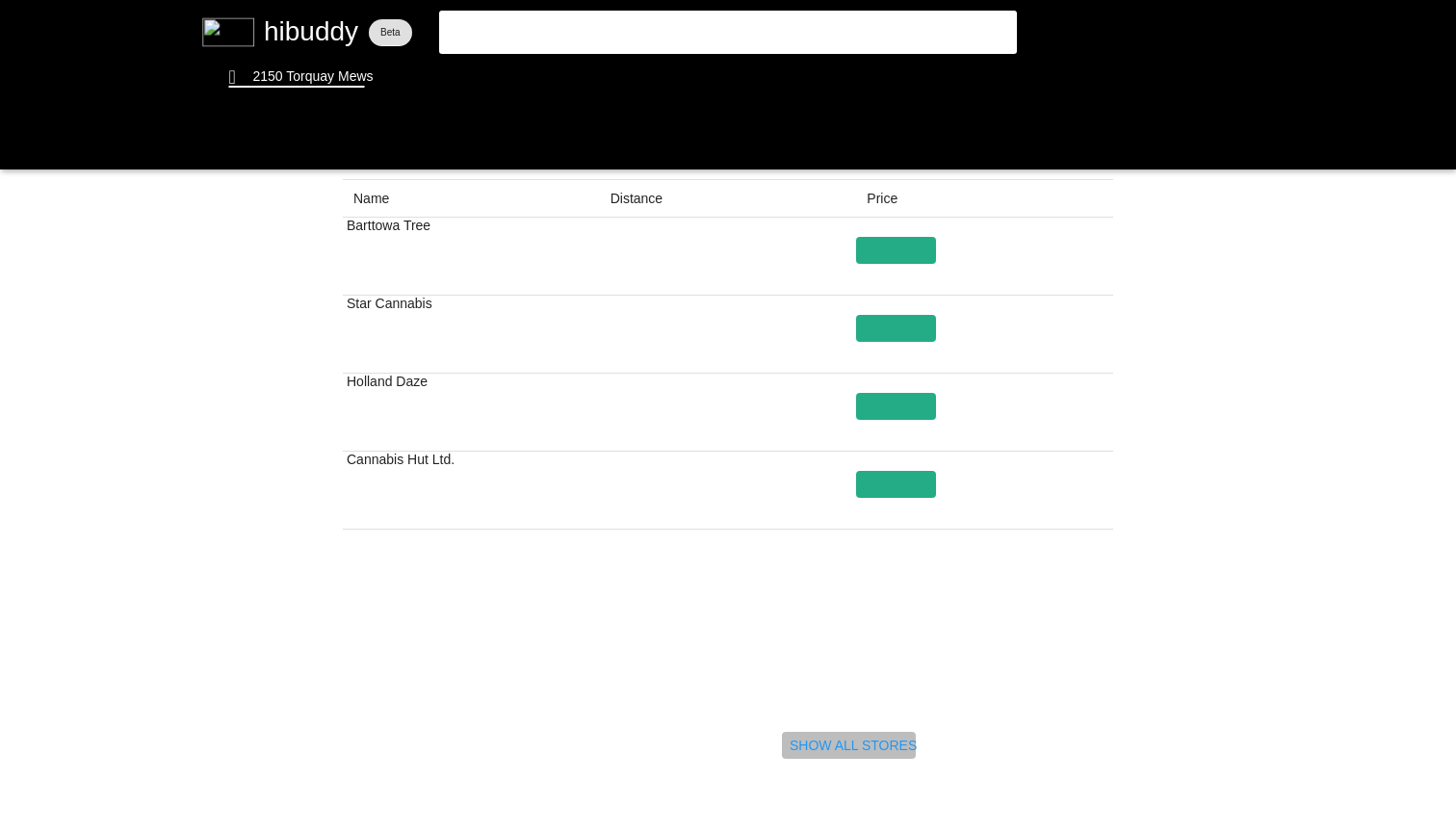
click at [859, 750] on flt-glass-pane at bounding box center [728, 416] width 1456 height 832
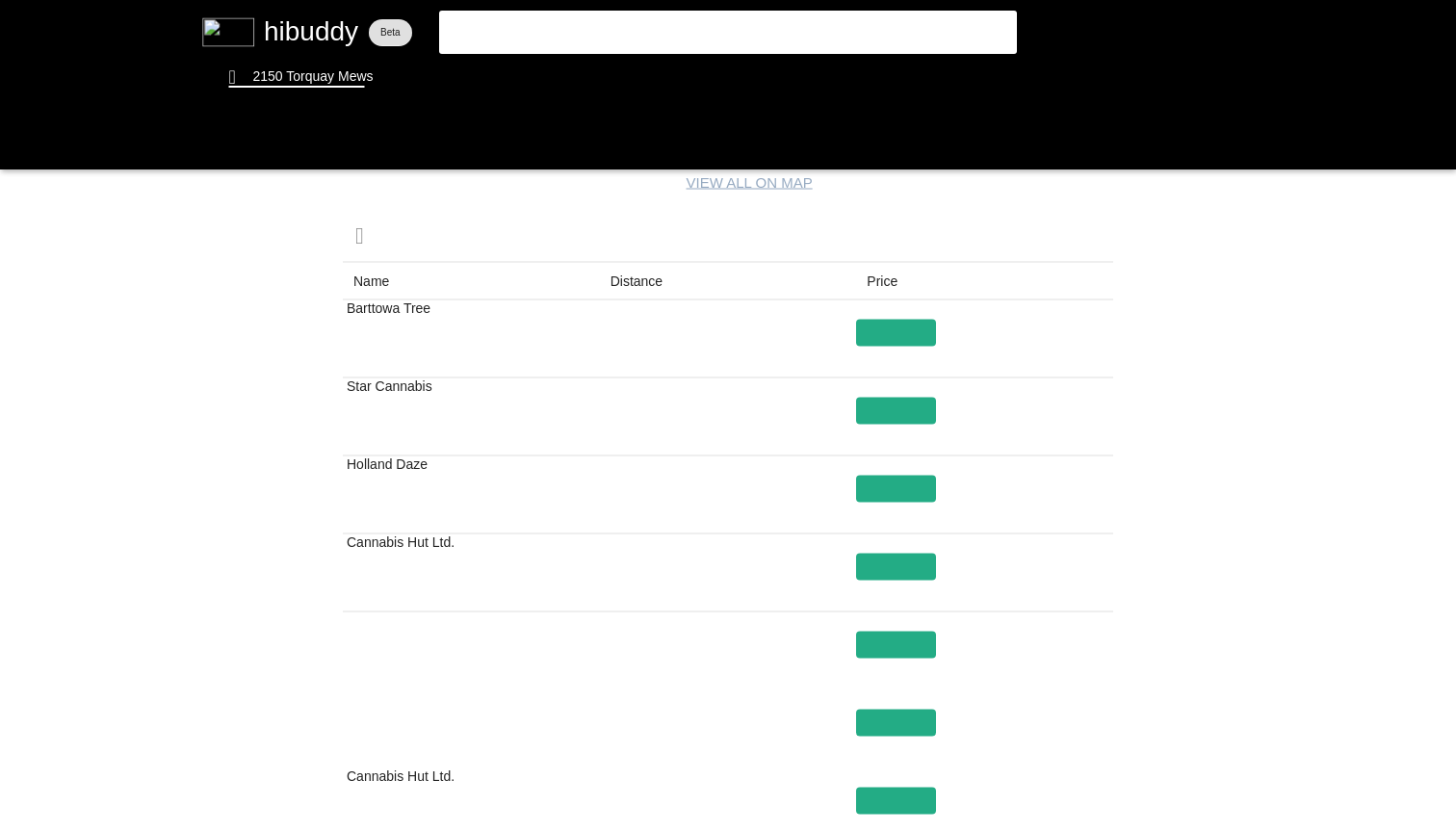
click at [416, 403] on flt-glass-pane at bounding box center [728, 416] width 1456 height 832
click at [756, 183] on flt-glass-pane at bounding box center [728, 416] width 1456 height 832
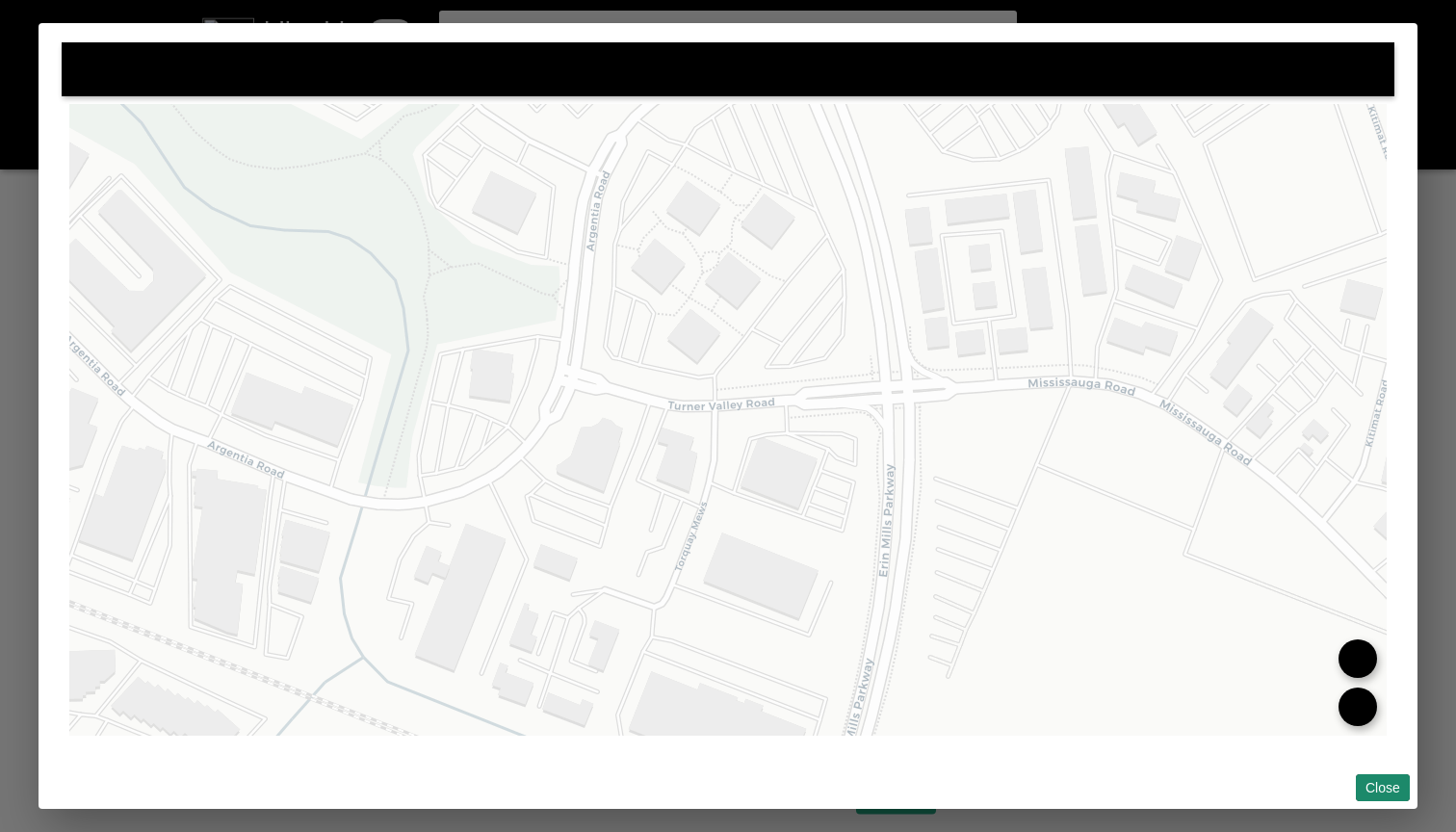
click at [1382, 789] on flt-glass-pane at bounding box center [728, 416] width 1456 height 832
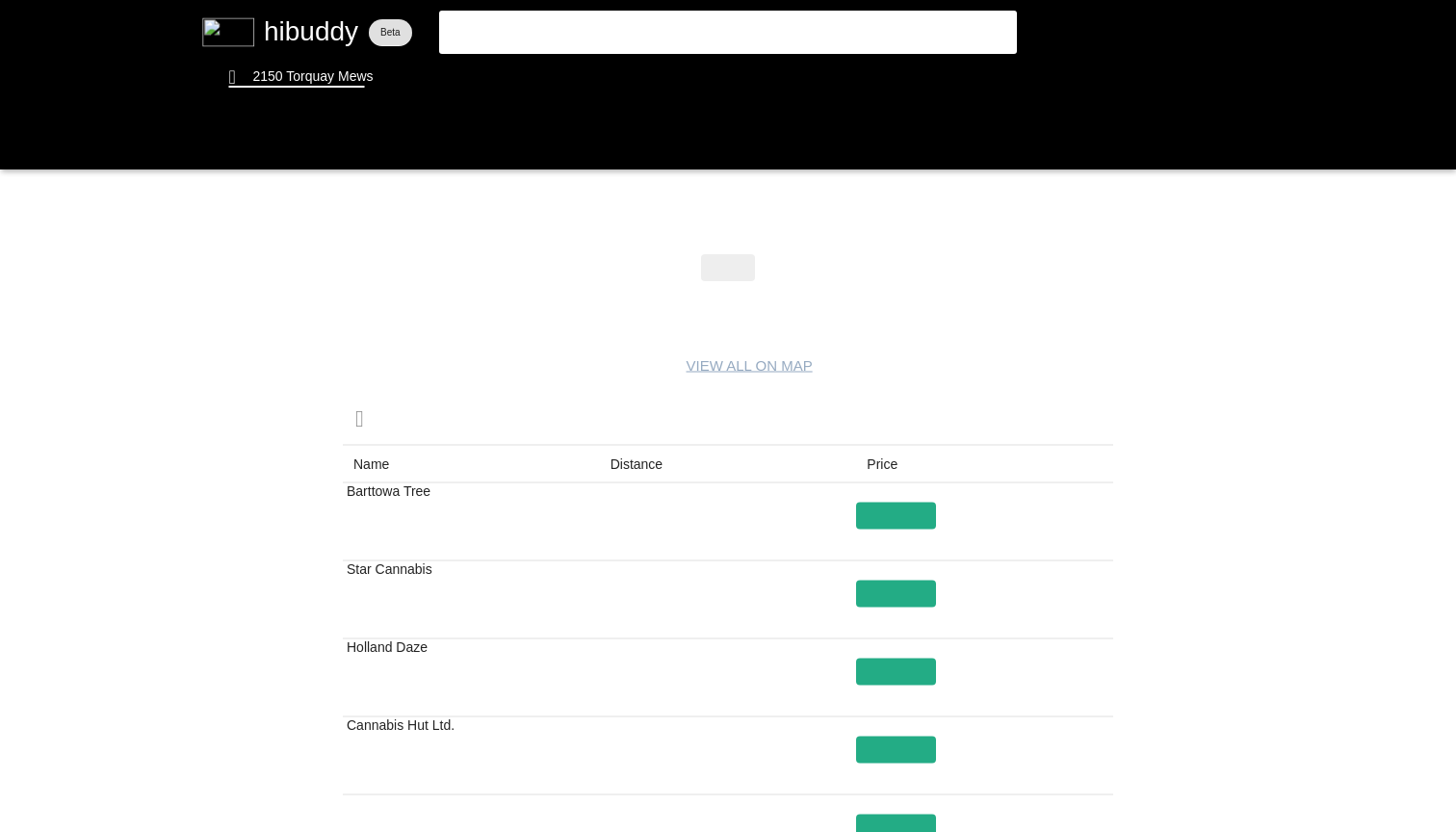
click at [735, 317] on flt-glass-pane at bounding box center [728, 416] width 1456 height 832
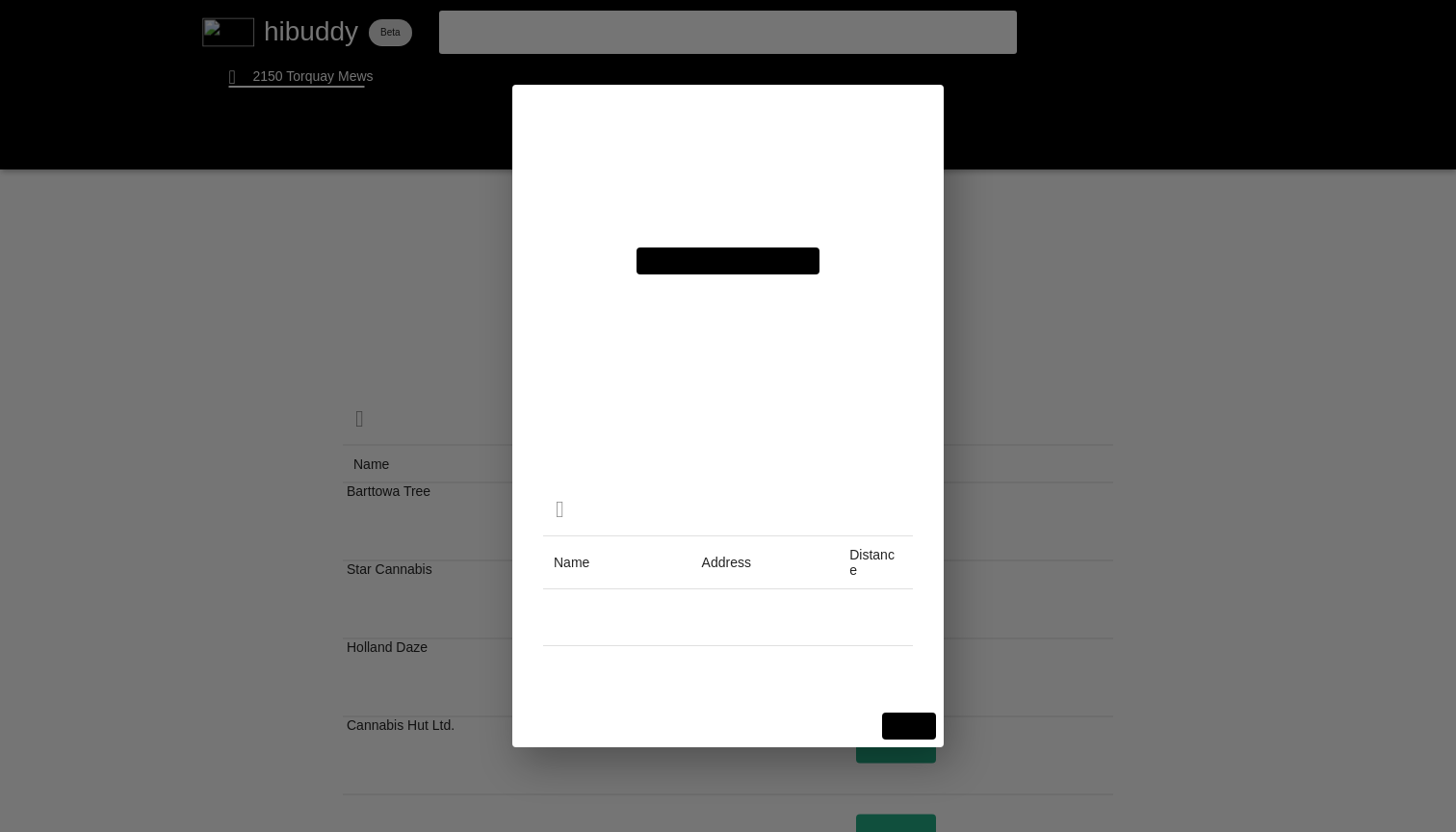
click at [749, 170] on flt-glass-pane at bounding box center [728, 416] width 1456 height 832
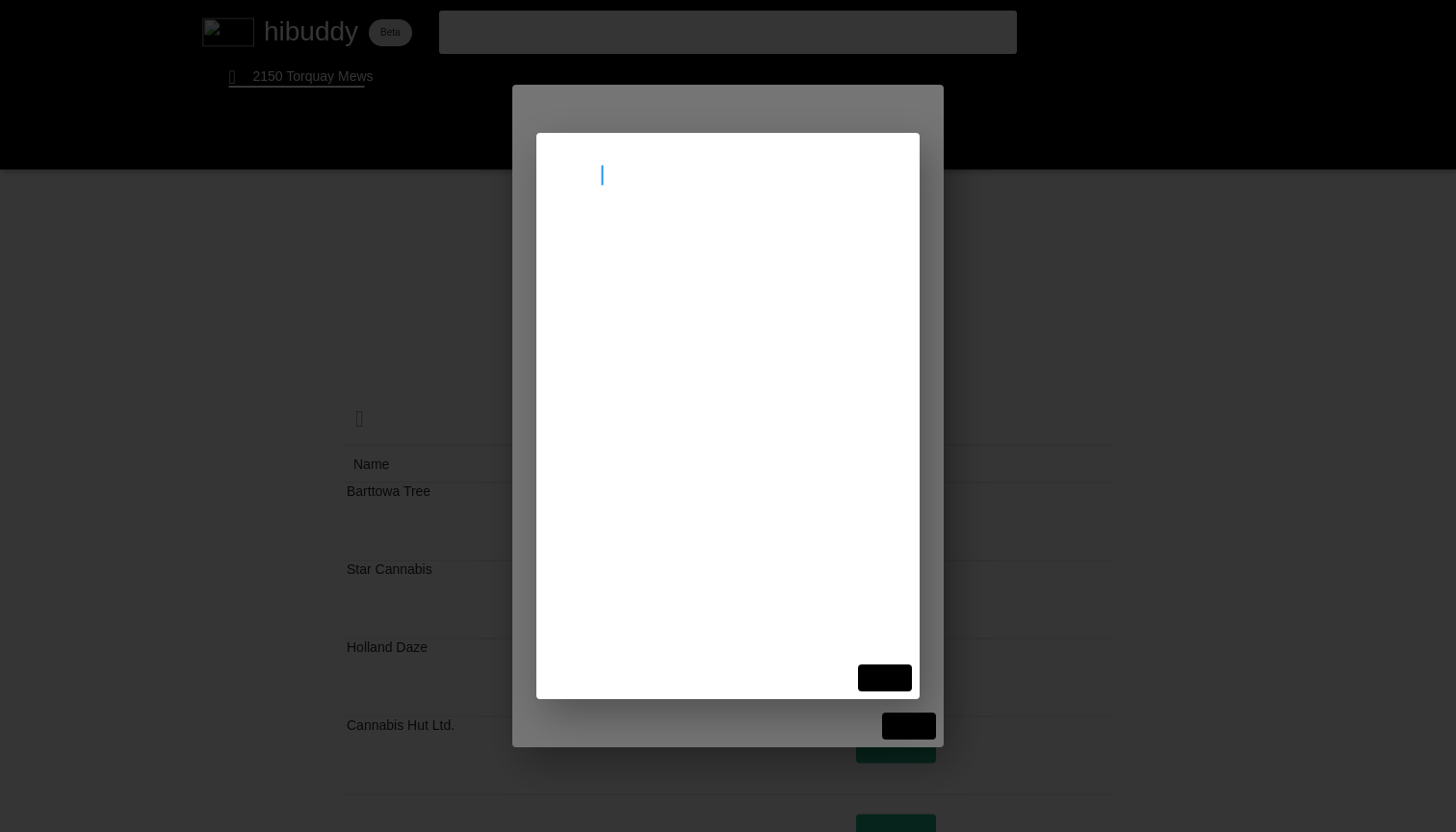
type input "l4t3s5"
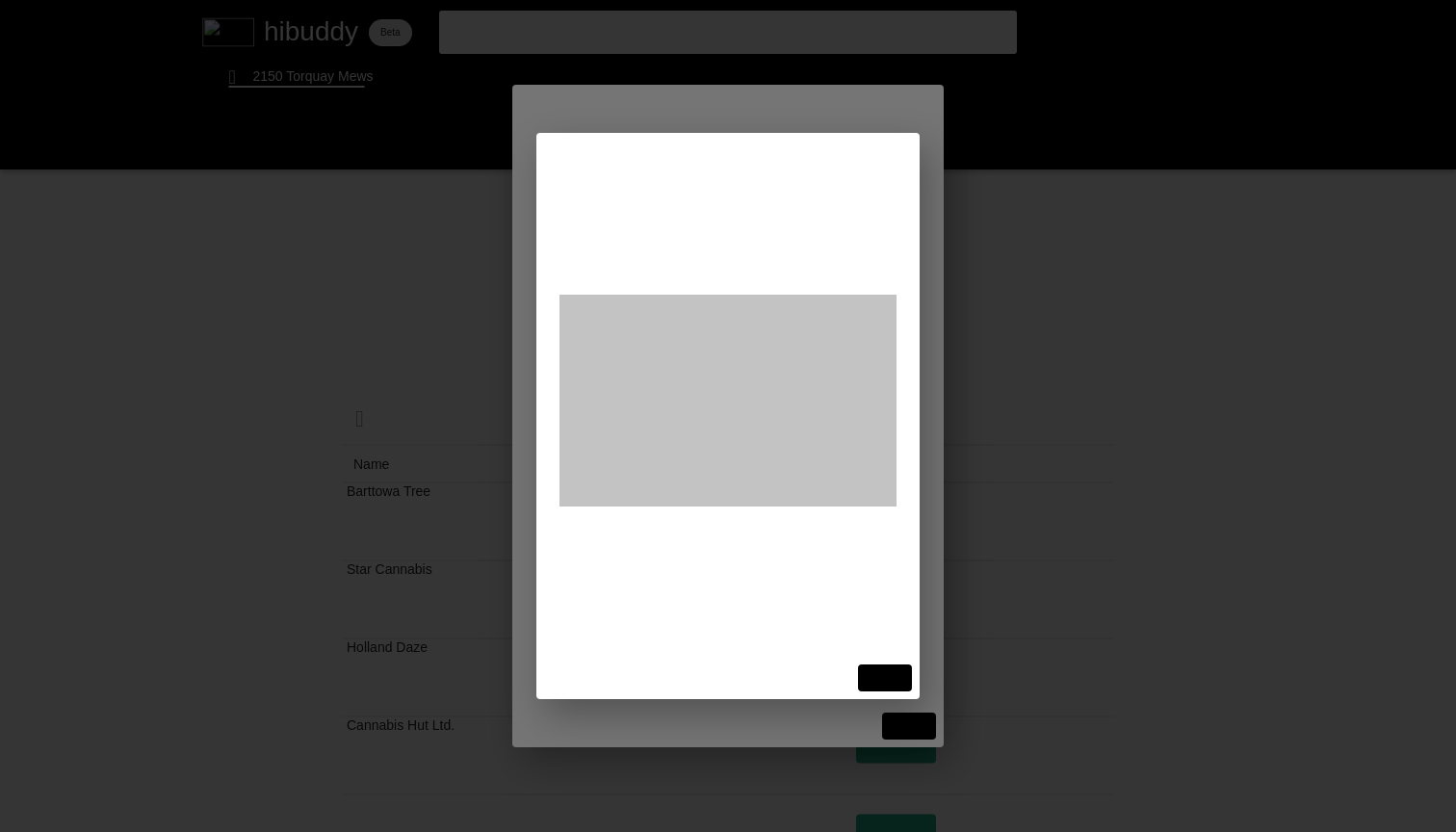
click at [683, 249] on flt-glass-pane at bounding box center [728, 416] width 1456 height 832
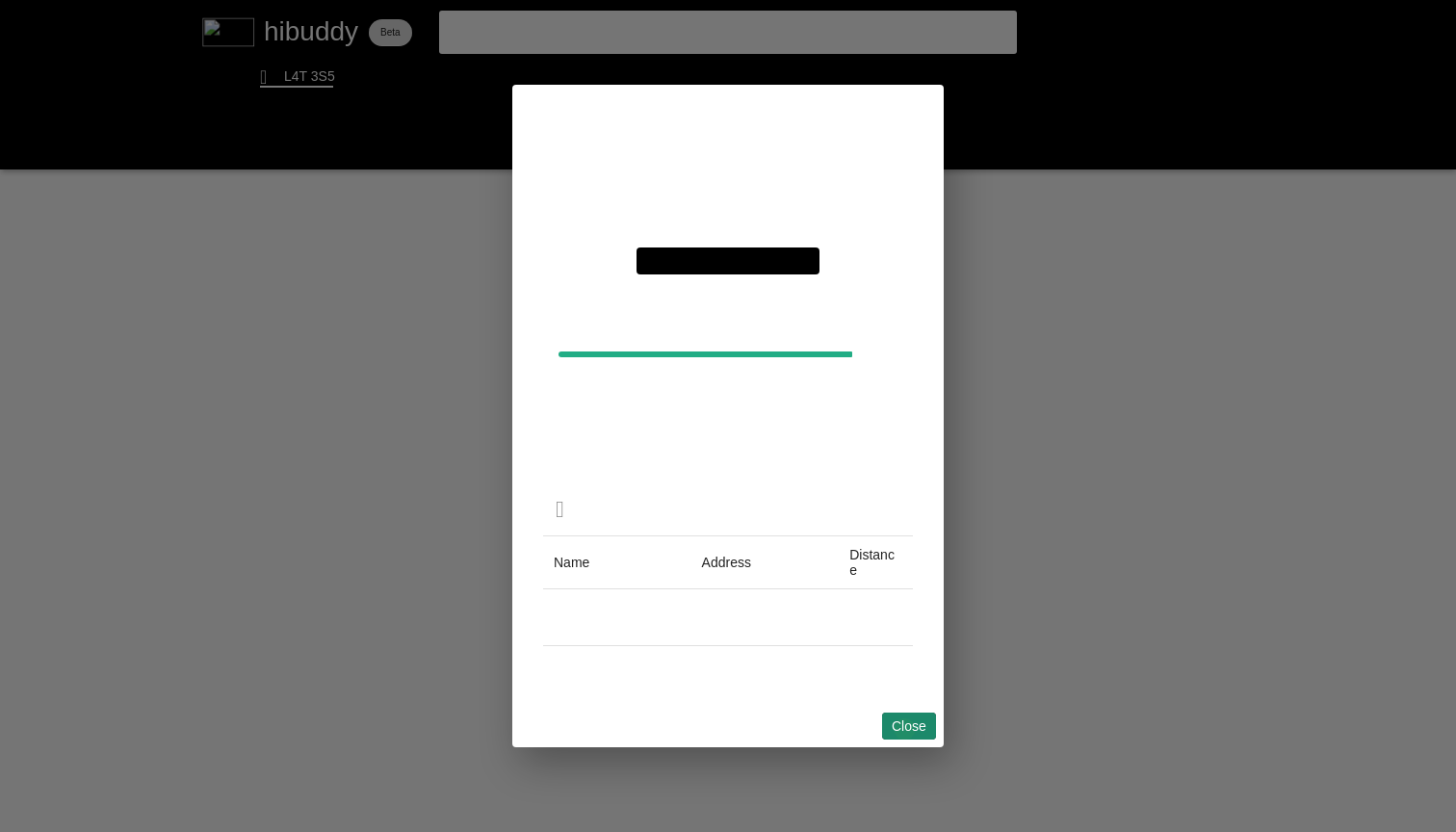
click at [904, 729] on flt-glass-pane at bounding box center [728, 416] width 1456 height 832
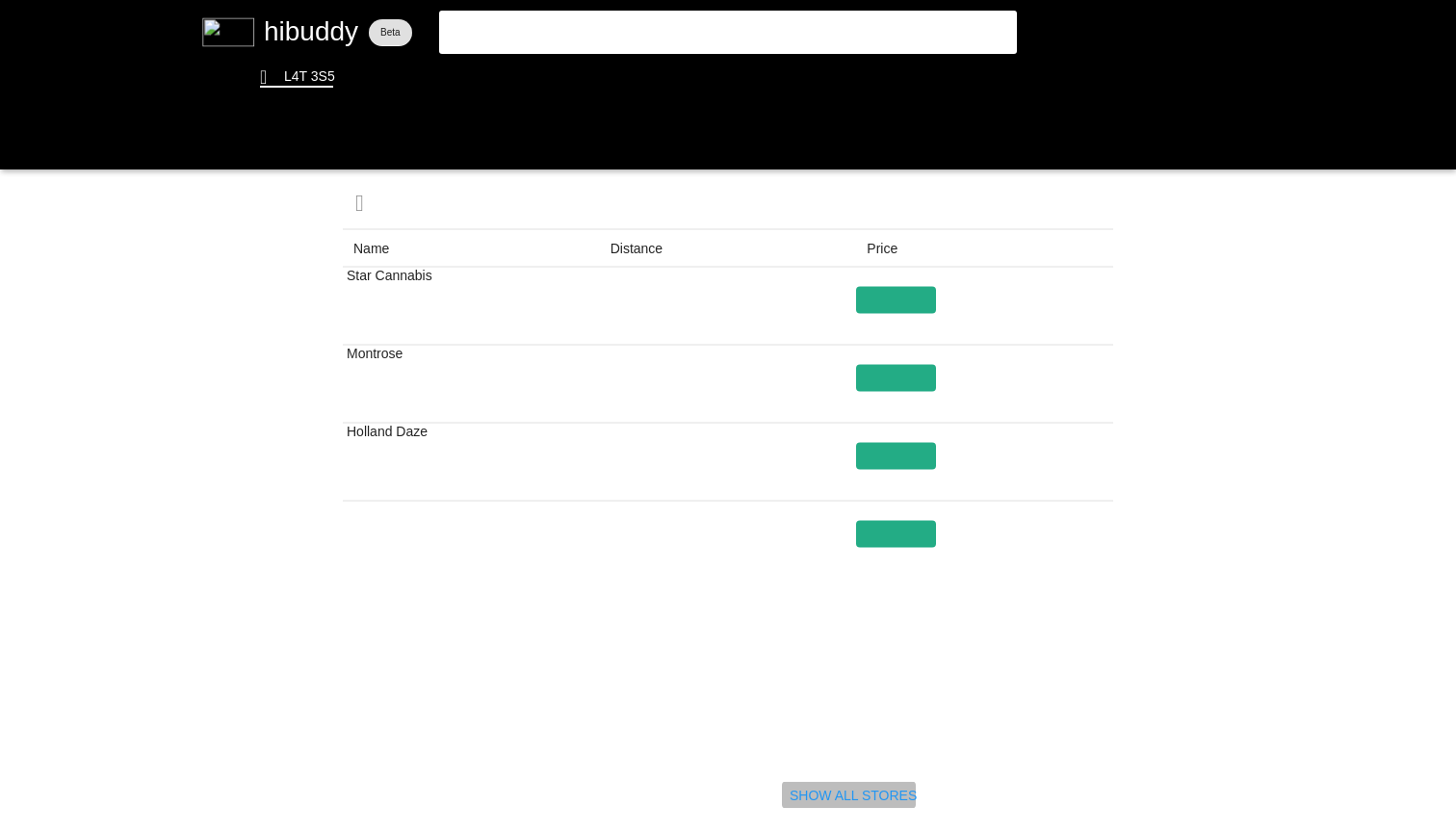
click at [823, 796] on flt-glass-pane at bounding box center [728, 416] width 1456 height 832
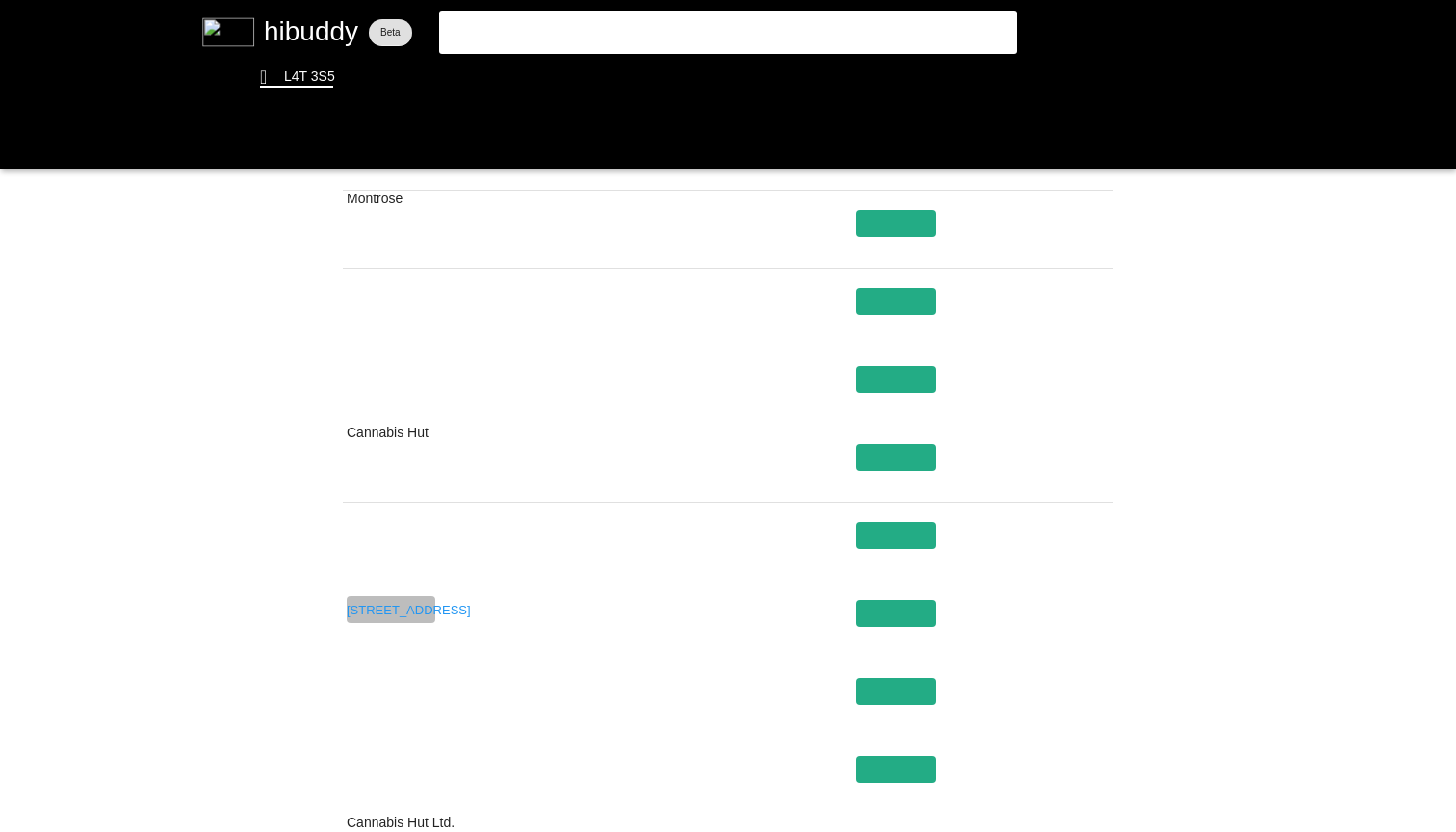
click at [387, 612] on flt-glass-pane at bounding box center [728, 416] width 1456 height 832
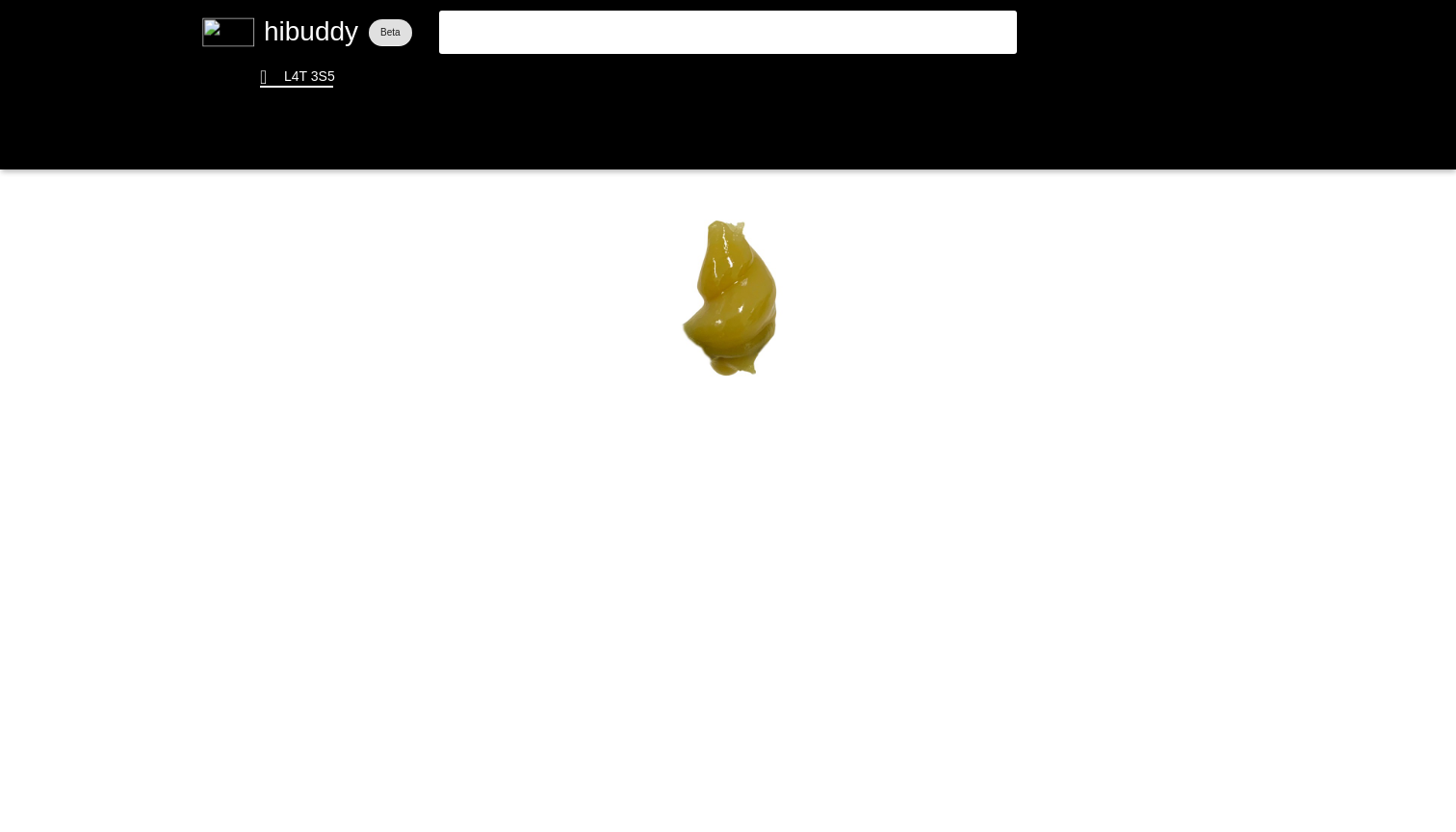
click at [24, 146] on flt-glass-pane at bounding box center [728, 416] width 1456 height 832
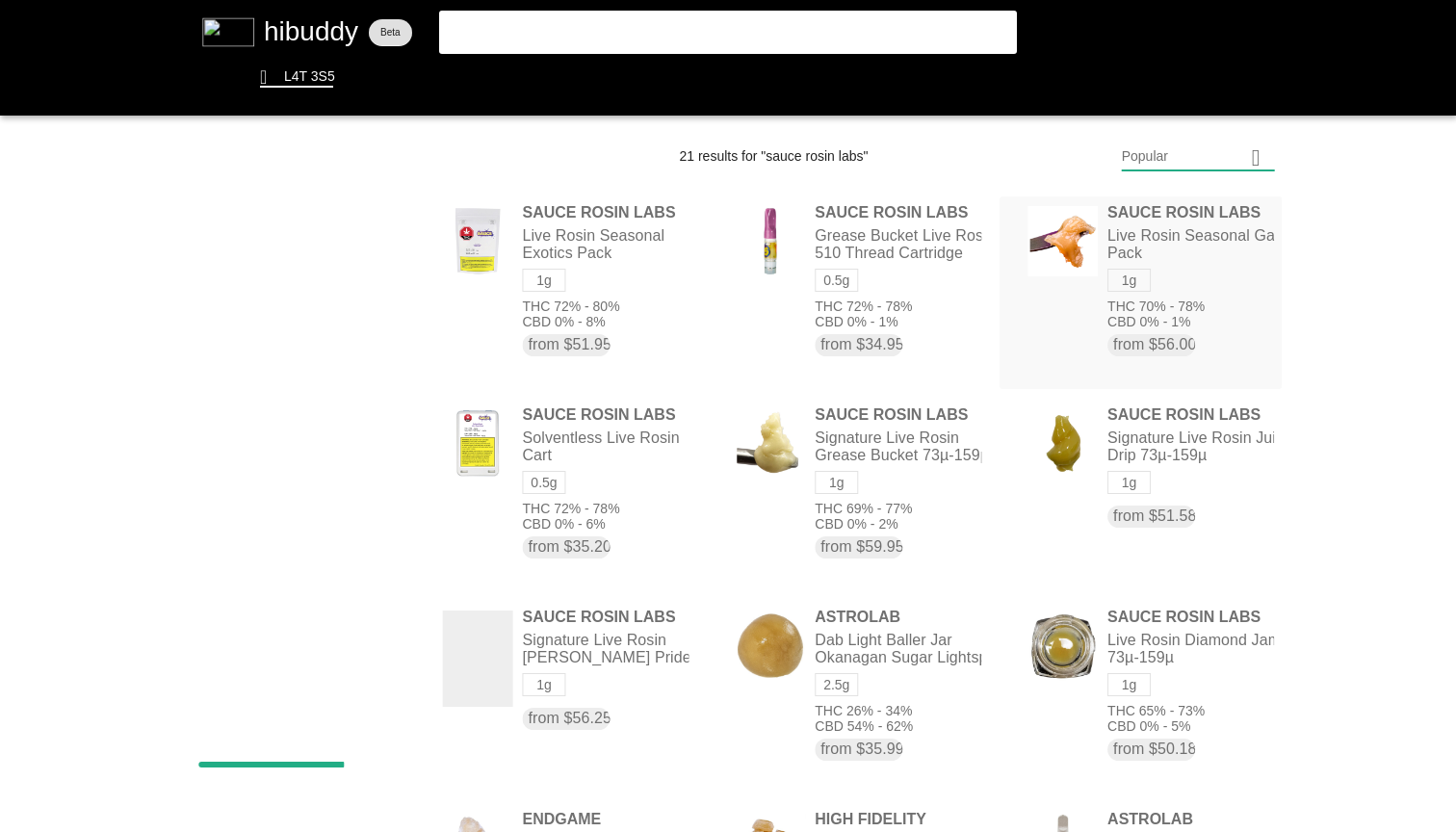
click at [1246, 317] on flt-glass-pane at bounding box center [728, 416] width 1456 height 832
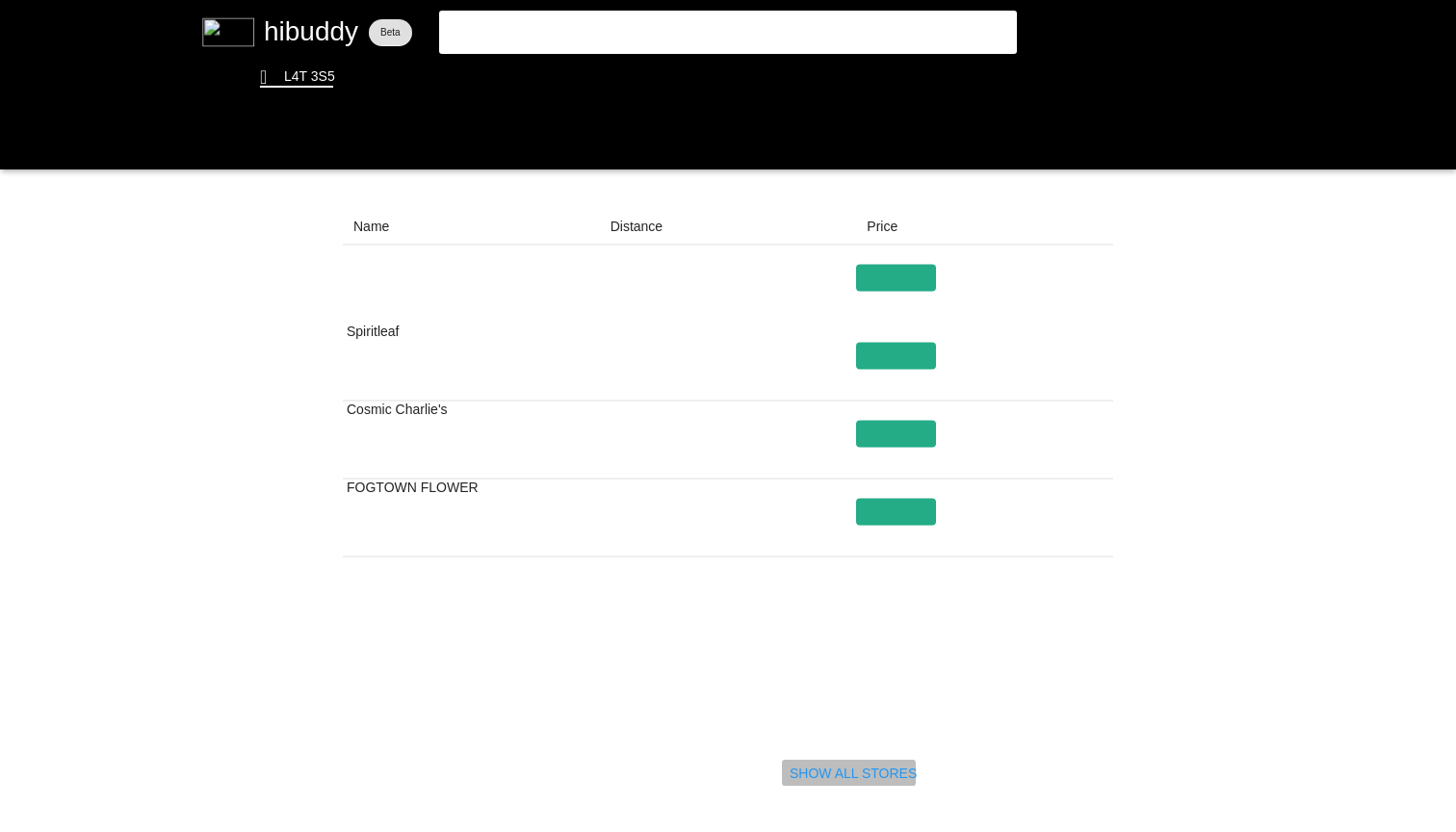
click at [887, 768] on flt-glass-pane at bounding box center [728, 416] width 1456 height 832
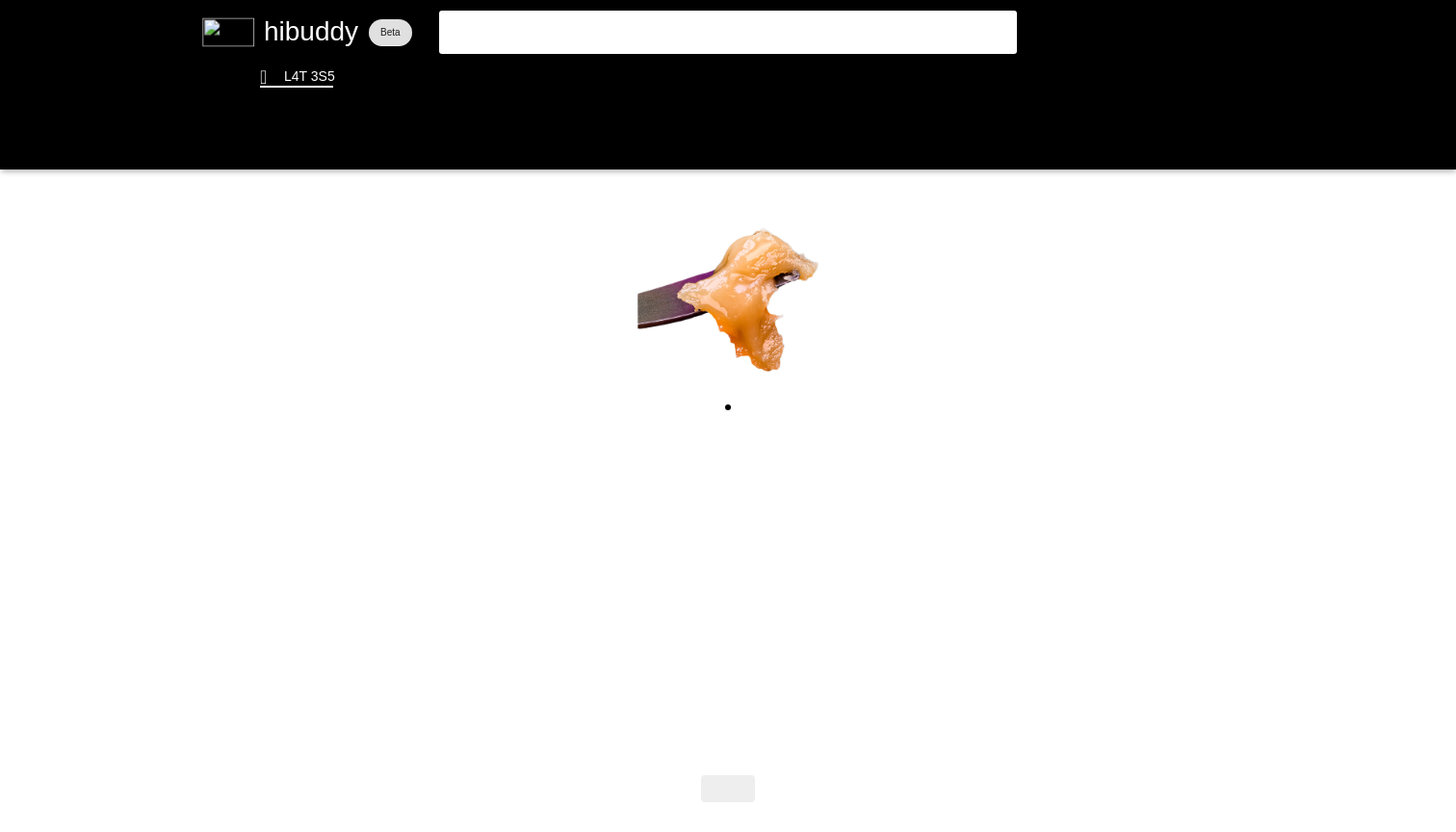
click at [29, 146] on flt-glass-pane at bounding box center [728, 416] width 1456 height 832
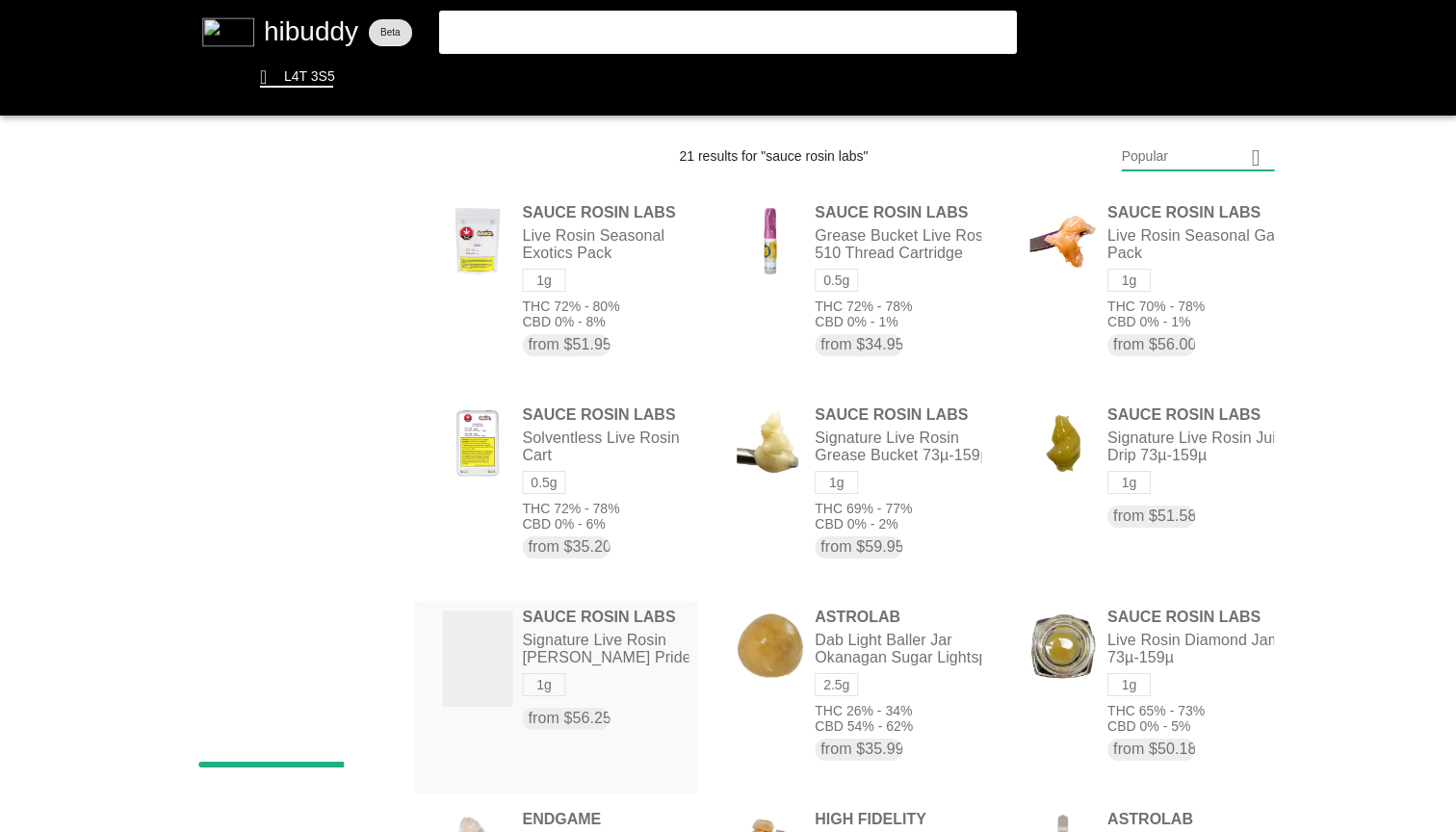
click at [648, 675] on flt-glass-pane at bounding box center [728, 416] width 1456 height 832
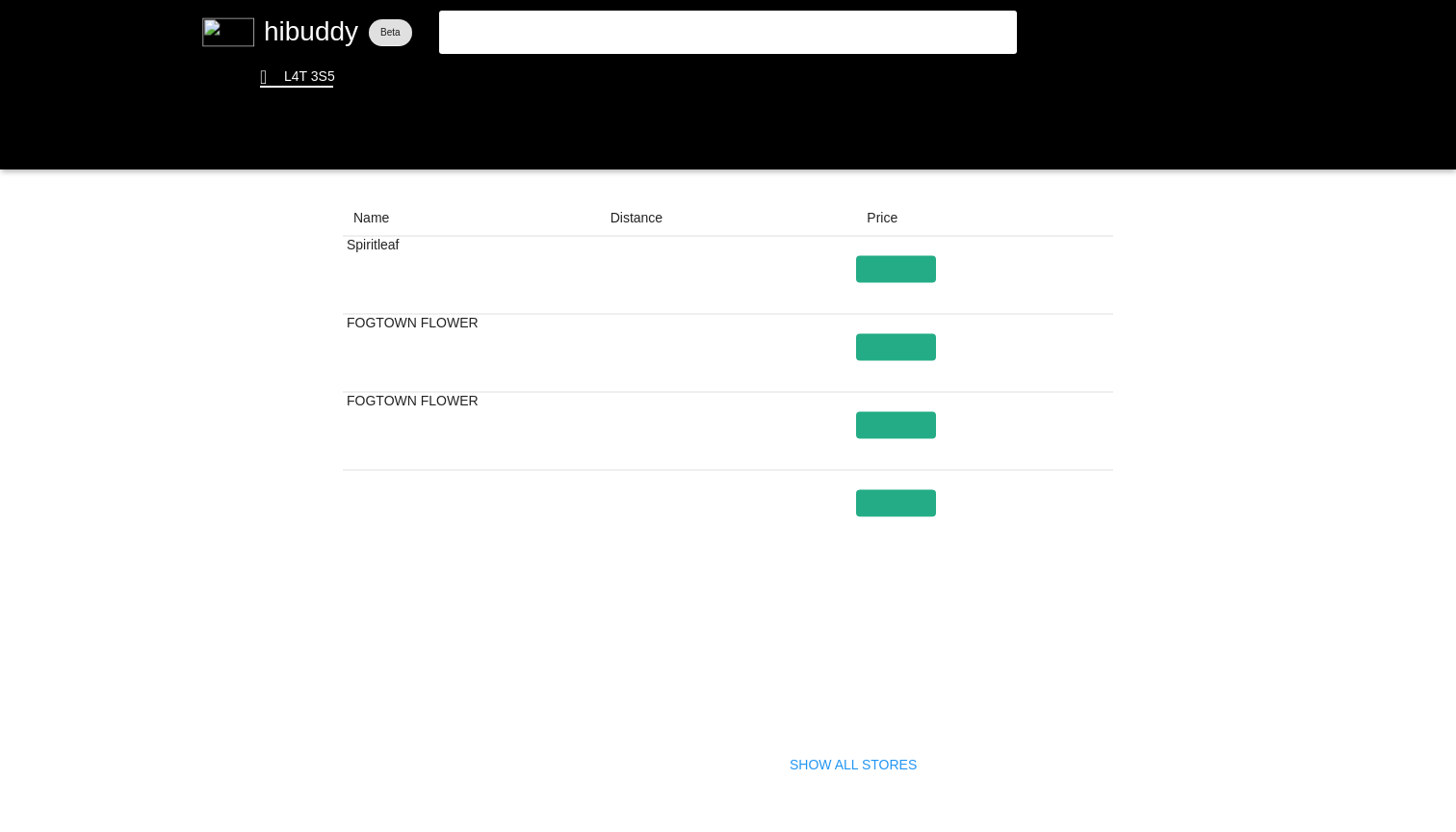
click at [818, 757] on flt-glass-pane at bounding box center [728, 416] width 1456 height 832
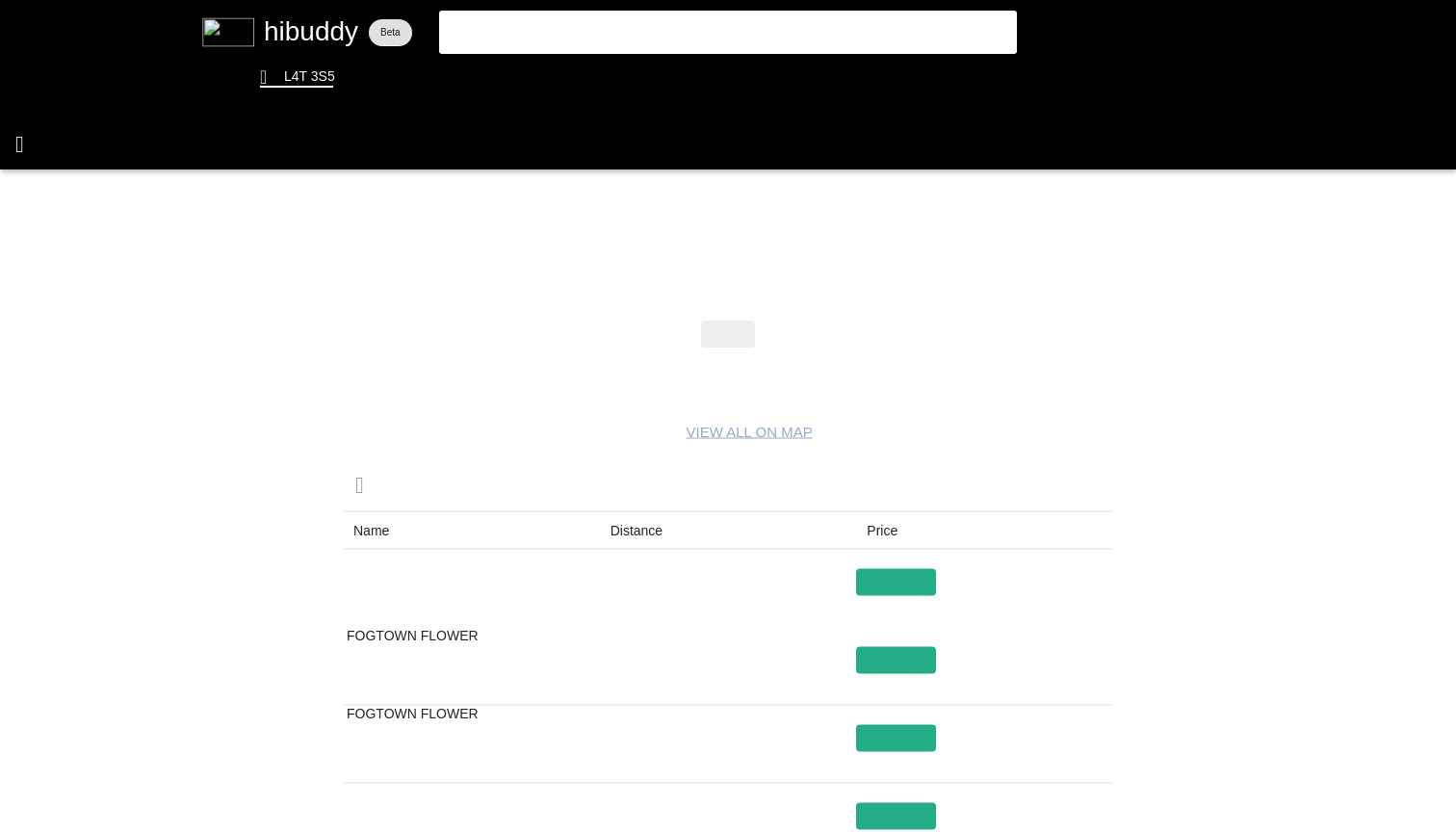
click at [26, 137] on flt-glass-pane at bounding box center [728, 416] width 1456 height 832
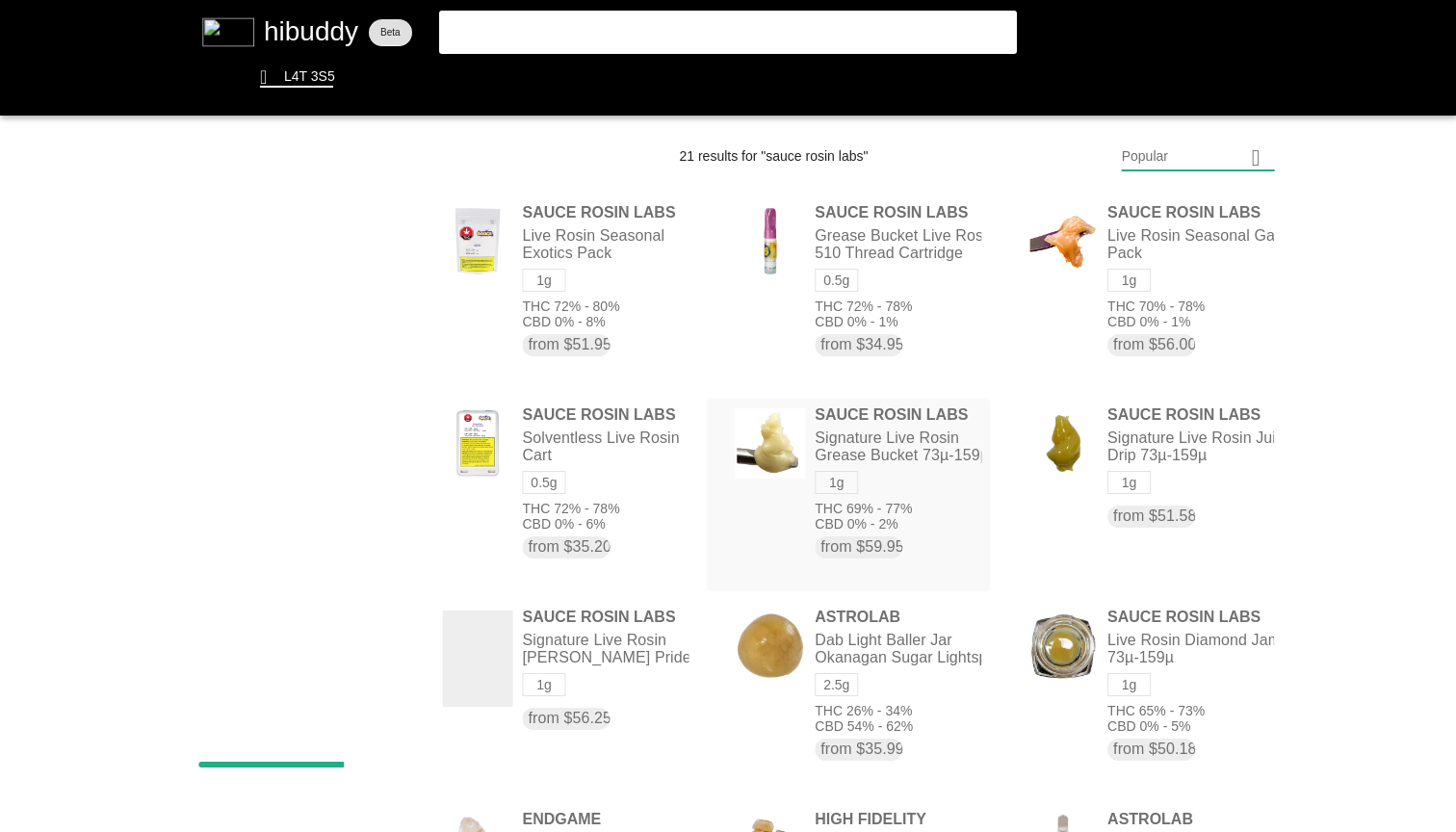
click at [931, 462] on flt-glass-pane at bounding box center [728, 416] width 1456 height 832
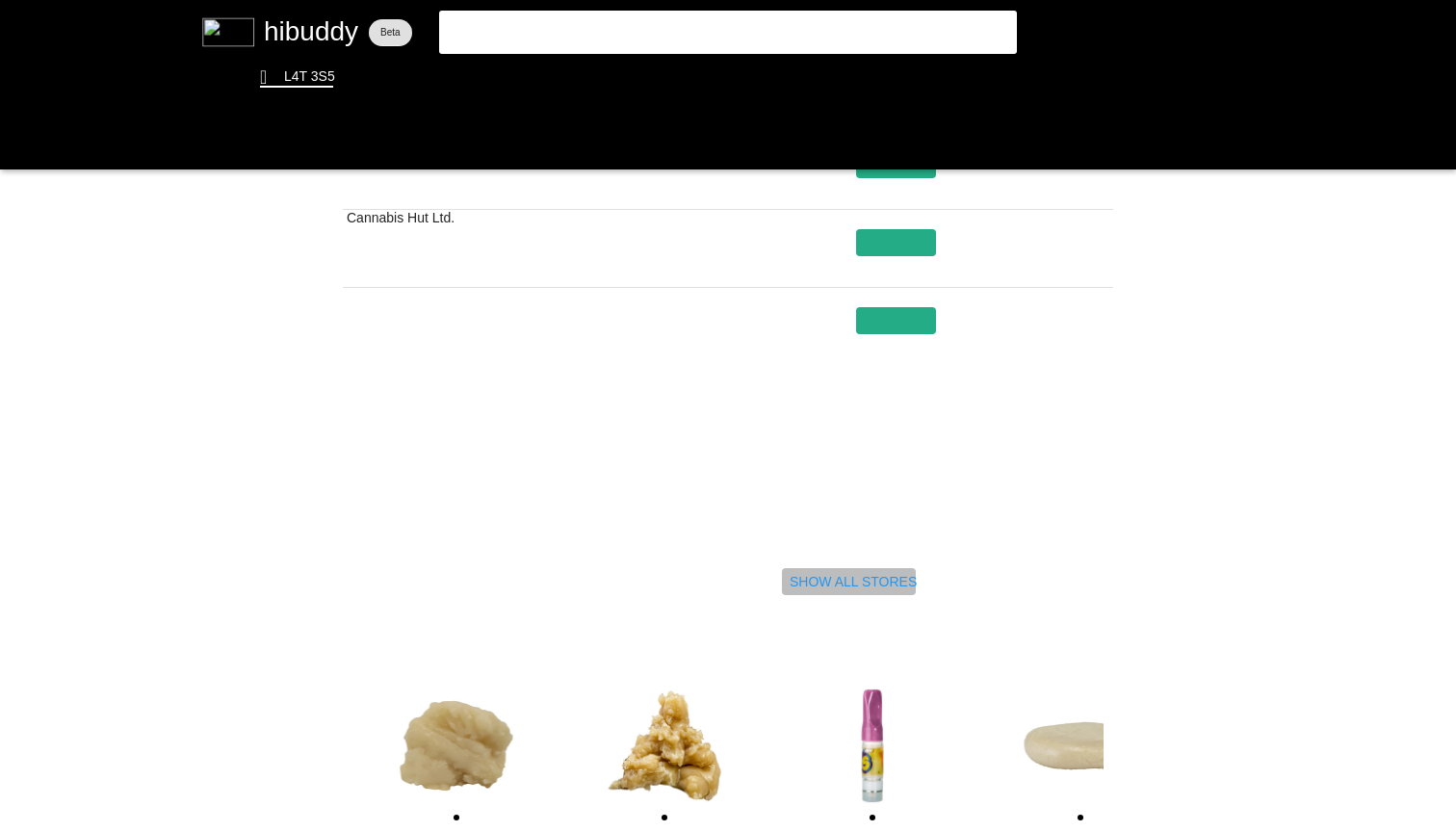
click at [816, 579] on flt-glass-pane at bounding box center [728, 416] width 1456 height 832
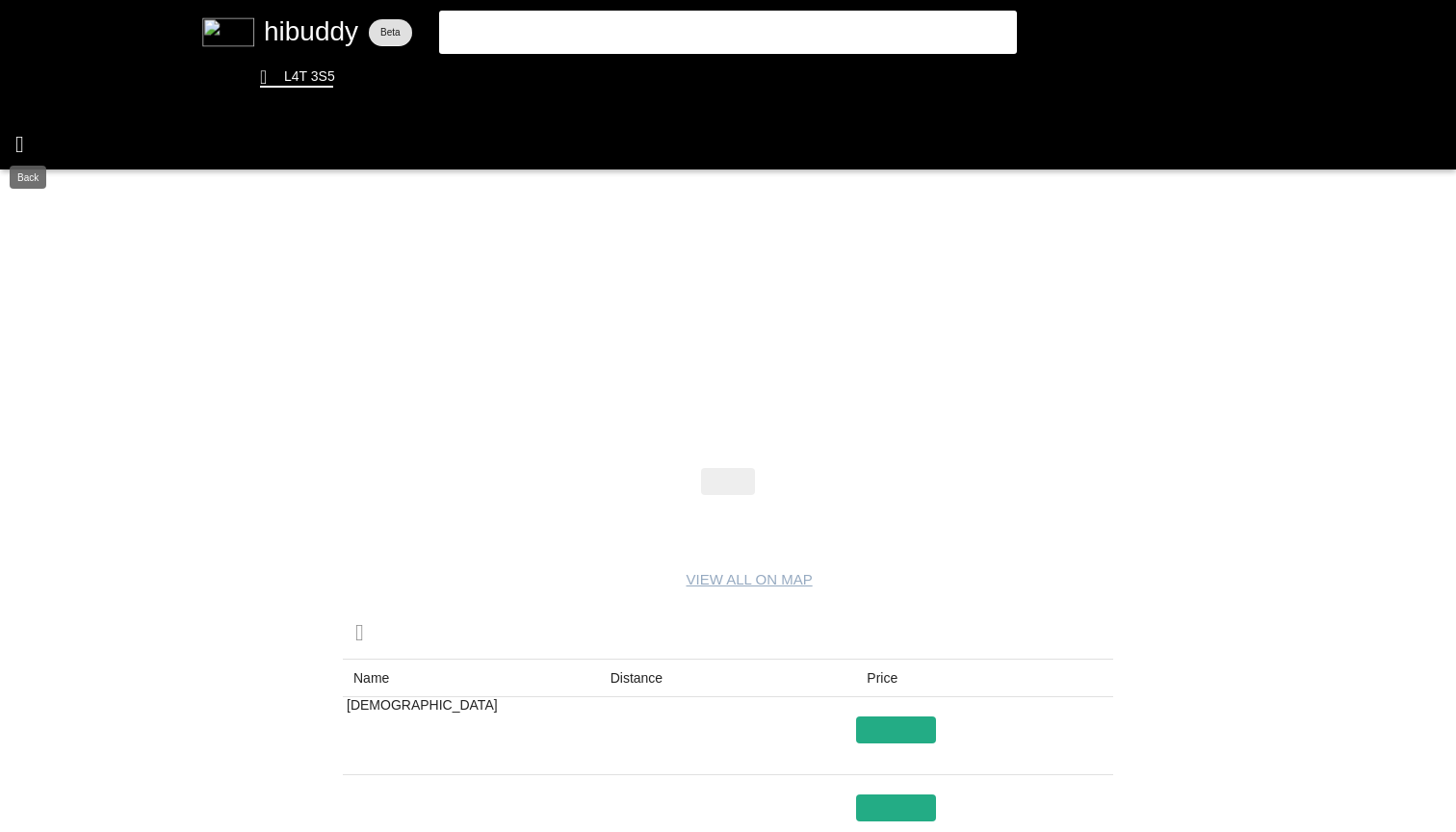
click at [28, 139] on flt-glass-pane at bounding box center [728, 416] width 1456 height 832
